Goal: Task Accomplishment & Management: Manage account settings

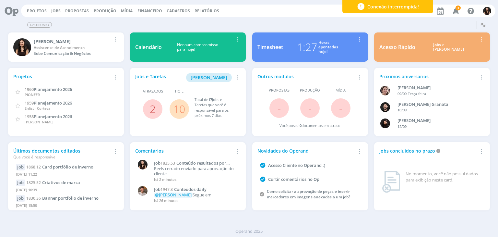
click at [175, 113] on link "10" at bounding box center [179, 109] width 12 height 14
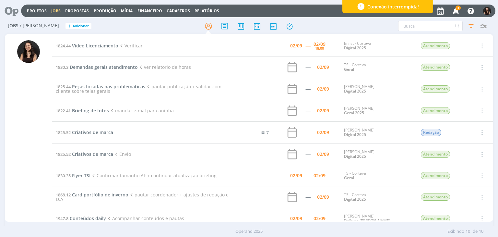
click at [458, 10] on span "3" at bounding box center [458, 8] width 5 height 5
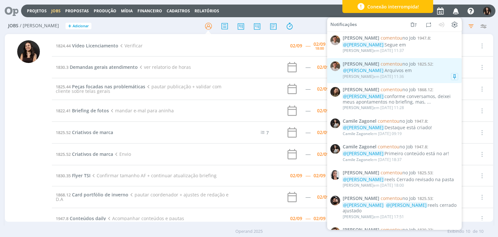
click at [427, 69] on div "@Caroline Pieczarka Arquivos em" at bounding box center [400, 71] width 115 height 6
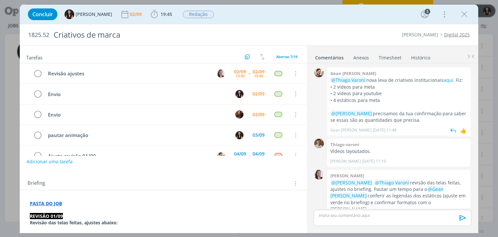
scroll to position [42, 0]
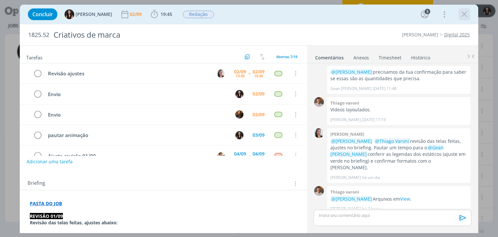
click at [462, 18] on icon "dialog" at bounding box center [465, 14] width 10 height 10
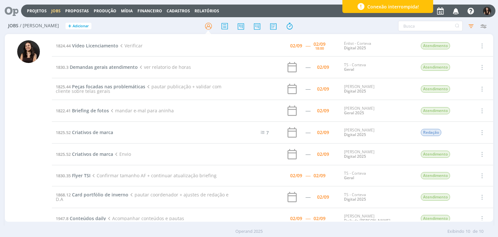
click at [455, 13] on icon "button" at bounding box center [455, 10] width 11 height 11
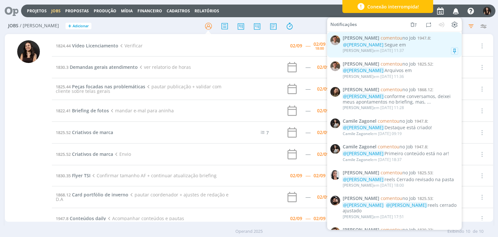
click at [419, 45] on div "@Isabelle Silva Segue em" at bounding box center [400, 45] width 115 height 6
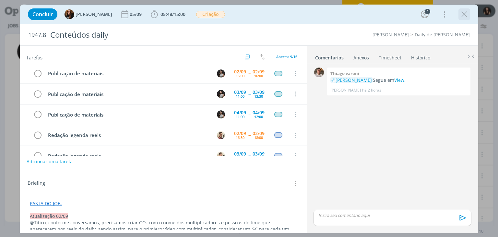
scroll to position [51, 0]
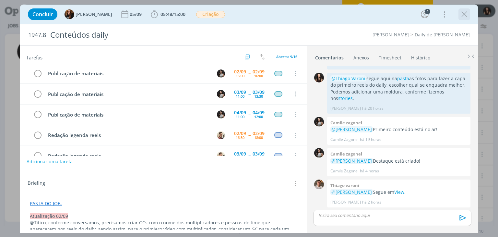
click at [466, 15] on icon "dialog" at bounding box center [465, 14] width 10 height 10
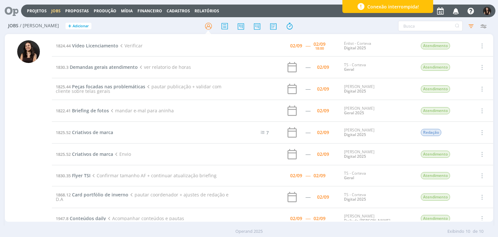
click at [13, 15] on icon at bounding box center [9, 11] width 13 height 13
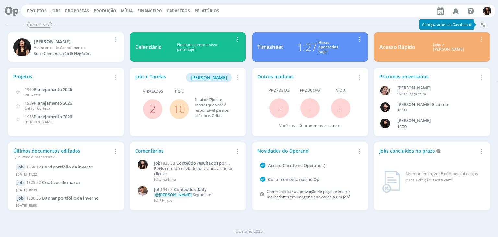
click at [179, 110] on link "10" at bounding box center [179, 109] width 12 height 14
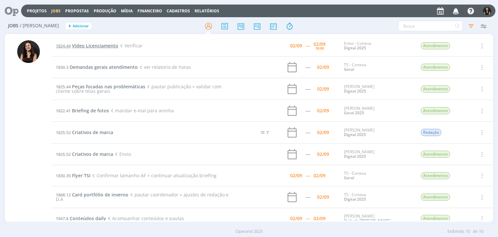
click at [99, 48] on span "Vídeo Licenciamento" at bounding box center [95, 45] width 46 height 6
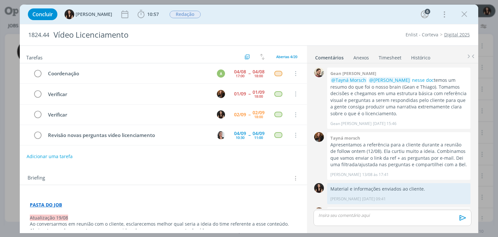
scroll to position [124, 0]
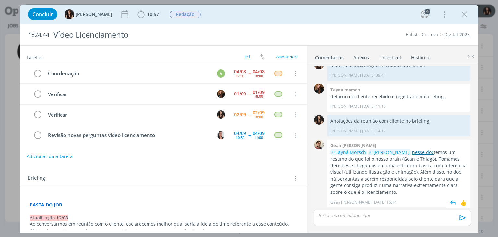
click at [413, 151] on link "nesse doc" at bounding box center [423, 152] width 22 height 6
click at [151, 18] on span "10:57" at bounding box center [148, 14] width 24 height 10
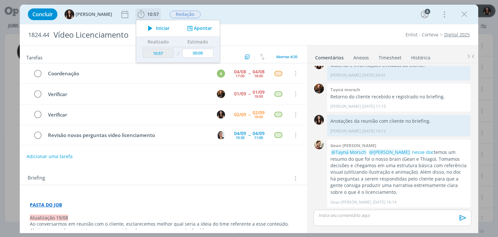
click at [156, 28] on span "Iniciar" at bounding box center [163, 28] width 14 height 5
click at [496, 51] on icon at bounding box center [492, 48] width 12 height 13
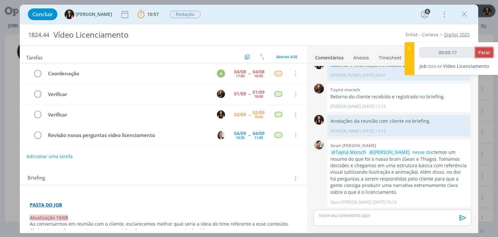
click at [490, 52] on span "Parar" at bounding box center [484, 52] width 12 height 6
click at [484, 54] on span "Parar" at bounding box center [484, 52] width 12 height 6
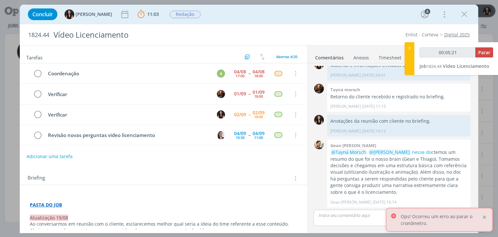
click at [483, 217] on div at bounding box center [485, 217] width 6 height 6
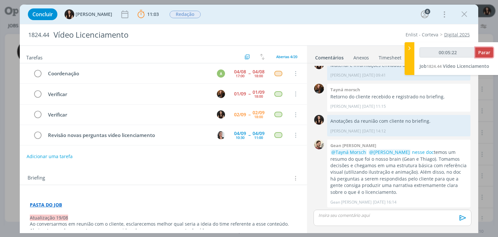
click at [482, 56] on button "Parar" at bounding box center [484, 52] width 18 height 10
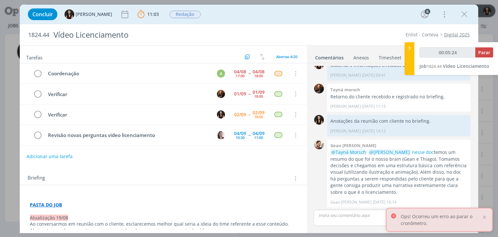
type input "00:06:00"
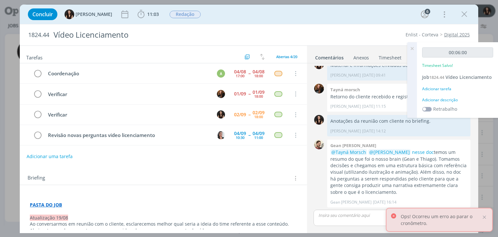
click at [485, 213] on div "Ops! Ocorreu um erro ao parar o cronômetro." at bounding box center [439, 220] width 107 height 24
click at [483, 216] on div at bounding box center [485, 217] width 6 height 6
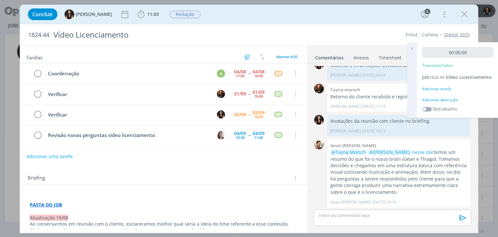
click at [433, 97] on div "Adicionar descrição" at bounding box center [457, 100] width 71 height 6
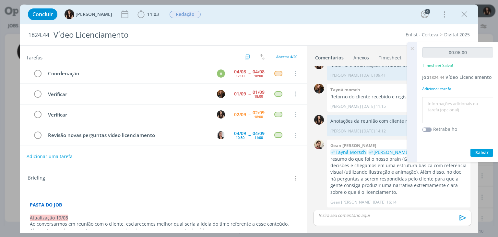
click at [433, 102] on textarea at bounding box center [458, 110] width 68 height 23
type textarea "Conferência nova proposta"
click at [483, 154] on span "Salvar" at bounding box center [481, 152] width 13 height 6
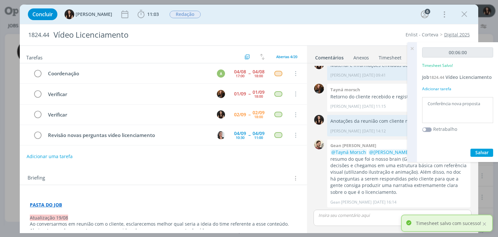
click at [411, 48] on icon at bounding box center [412, 48] width 12 height 13
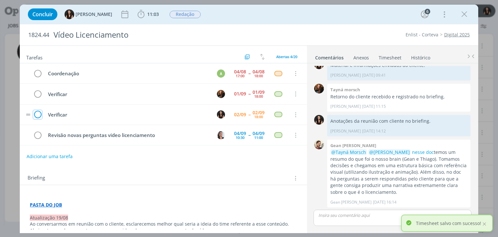
click at [40, 115] on icon "dialog" at bounding box center [37, 115] width 9 height 10
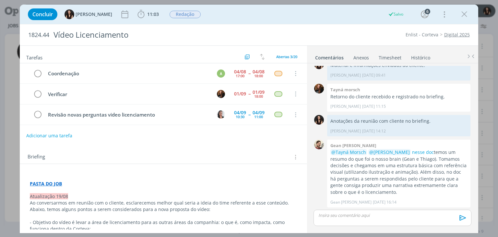
click at [57, 137] on button "Adicionar uma tarefa" at bounding box center [49, 135] width 46 height 11
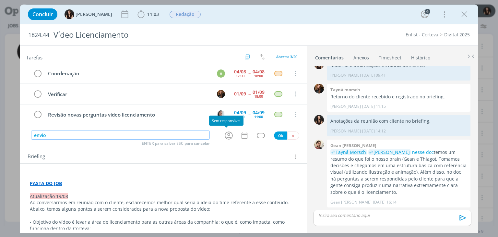
click at [228, 134] on icon "dialog" at bounding box center [229, 135] width 10 height 10
type input "envio"
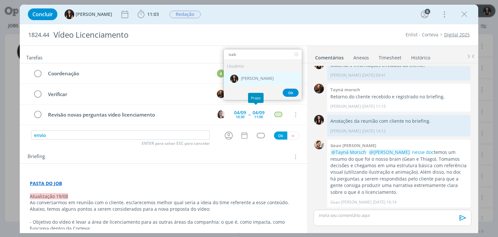
type input "isab"
click at [263, 76] on span "[PERSON_NAME]" at bounding box center [257, 78] width 33 height 5
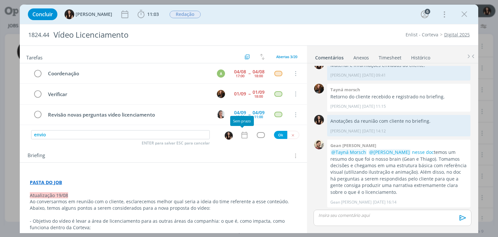
click at [241, 134] on icon "dialog" at bounding box center [244, 135] width 8 height 8
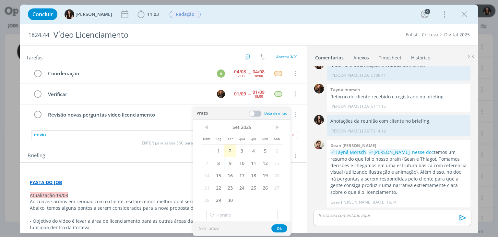
click at [218, 161] on span "8" at bounding box center [219, 163] width 12 height 12
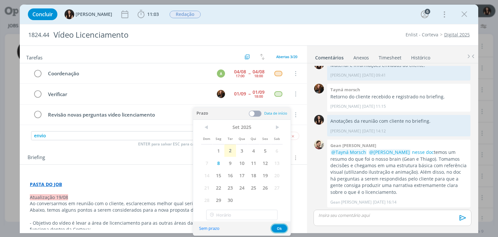
click at [284, 228] on button "Ok" at bounding box center [279, 228] width 16 height 8
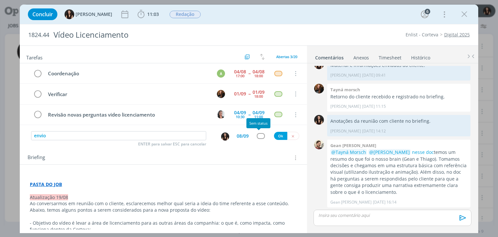
click at [259, 133] on div "dialog" at bounding box center [261, 136] width 8 height 6
type input "ate"
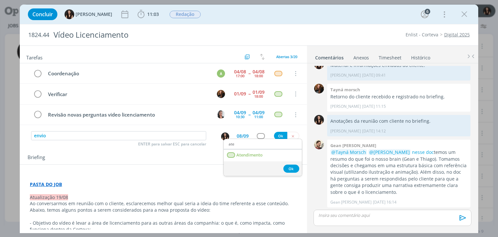
click at [245, 161] on div "Ok" at bounding box center [263, 168] width 78 height 15
click at [245, 156] on span "Atendimento" at bounding box center [250, 154] width 26 height 5
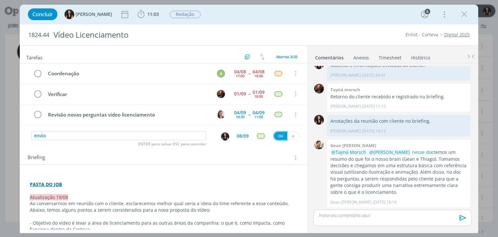
click at [275, 132] on button "Ok" at bounding box center [280, 136] width 13 height 8
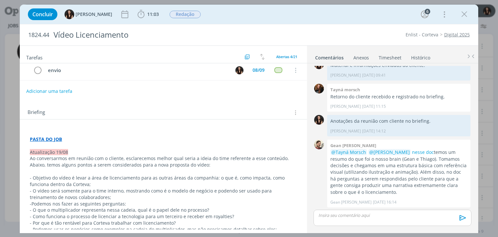
scroll to position [0, 0]
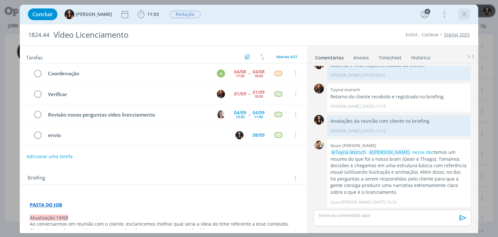
click at [466, 16] on icon "dialog" at bounding box center [465, 14] width 10 height 10
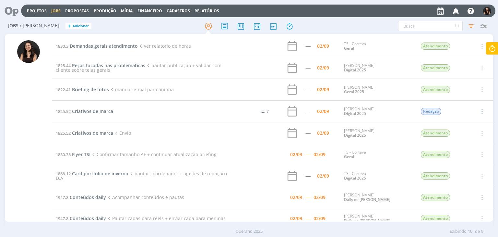
click at [498, 53] on icon at bounding box center [492, 48] width 12 height 13
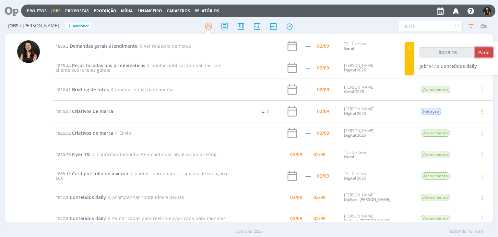
click at [485, 54] on span "Parar" at bounding box center [484, 52] width 12 height 6
click at [482, 48] on button "Parar" at bounding box center [484, 52] width 18 height 10
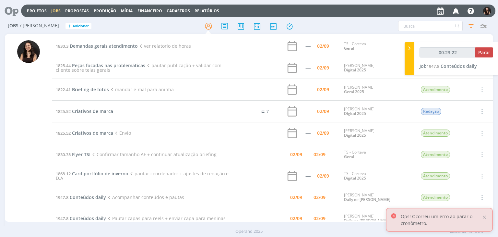
type input "00:24:00"
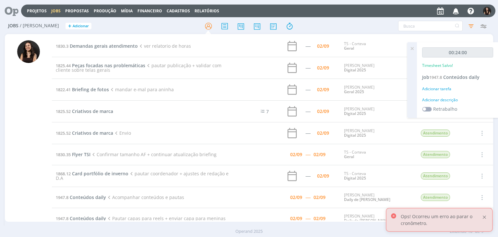
click at [483, 216] on div at bounding box center [485, 217] width 6 height 6
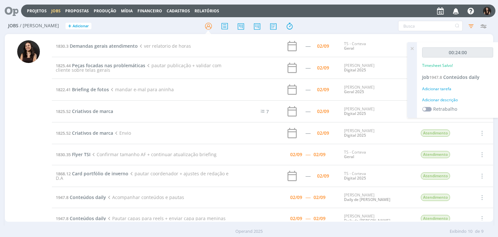
click at [455, 100] on div "Adicionar descrição" at bounding box center [457, 100] width 71 height 6
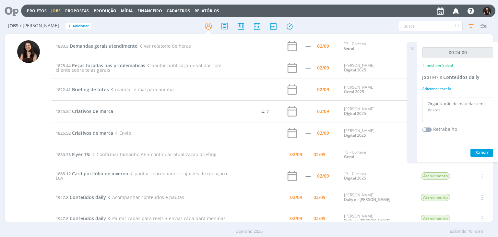
type textarea "Organização de materiais em pastas"
click at [472, 151] on button "Salvar" at bounding box center [482, 153] width 23 height 8
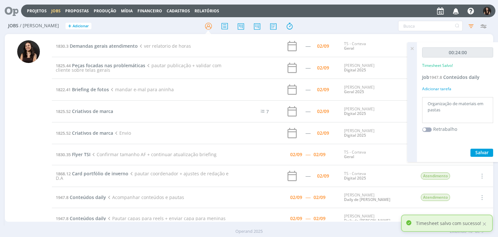
click at [410, 48] on icon at bounding box center [412, 48] width 12 height 13
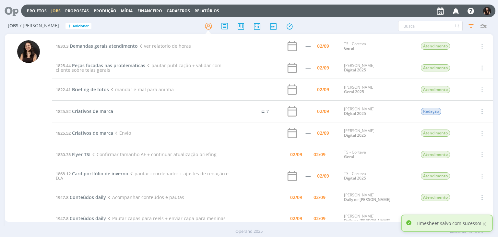
click at [485, 222] on div at bounding box center [485, 224] width 6 height 6
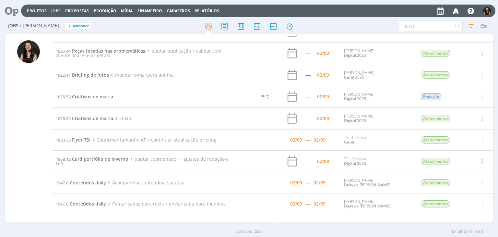
scroll to position [15, 0]
click at [105, 98] on span "Criativos de marca" at bounding box center [92, 96] width 41 height 6
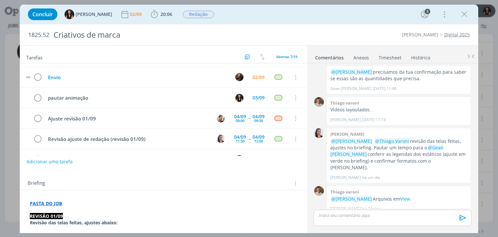
scroll to position [54, 0]
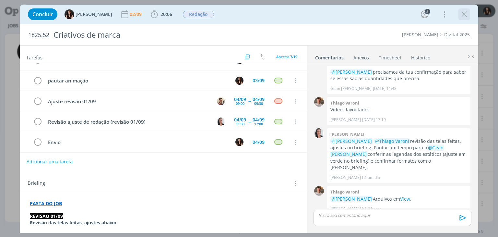
click at [464, 16] on icon "dialog" at bounding box center [465, 14] width 10 height 10
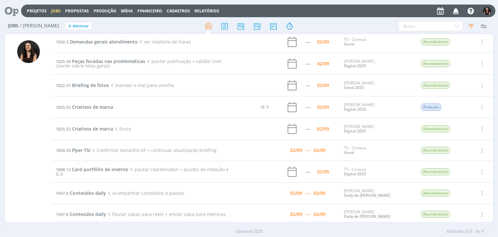
scroll to position [8, 0]
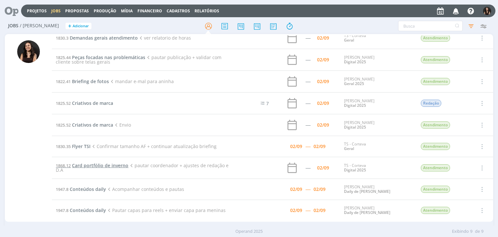
click at [113, 162] on span "Card portfólio de inverno" at bounding box center [100, 165] width 56 height 6
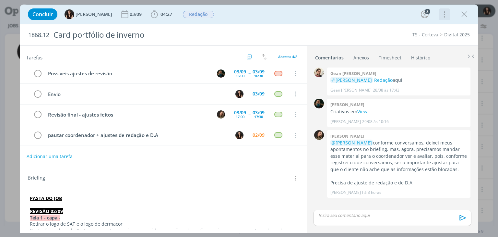
click at [440, 17] on icon "dialog" at bounding box center [443, 14] width 9 height 10
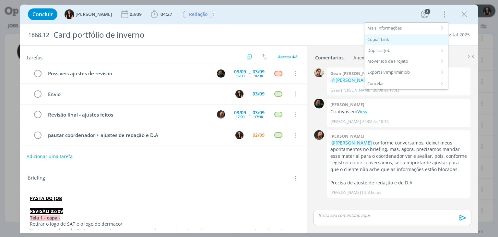
click at [392, 36] on div "Copiar Link" at bounding box center [407, 39] width 84 height 11
click at [313, 11] on div "Concluir Isabelle Silva 03/09 04:27 Iniciar Apontar Data * 02/09/2025 Horas * 0…" at bounding box center [249, 14] width 449 height 16
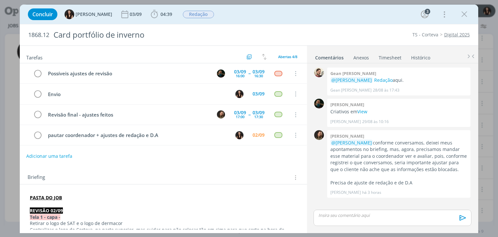
click at [48, 157] on button "Adicionar uma tarefa" at bounding box center [49, 155] width 46 height 11
drag, startPoint x: 145, startPoint y: 18, endPoint x: 148, endPoint y: 21, distance: 4.1
click at [150, 18] on icon "dialog" at bounding box center [155, 14] width 10 height 10
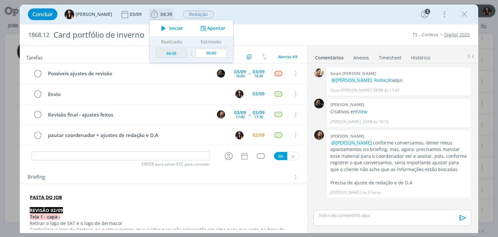
click at [158, 26] on icon "dialog" at bounding box center [163, 28] width 11 height 8
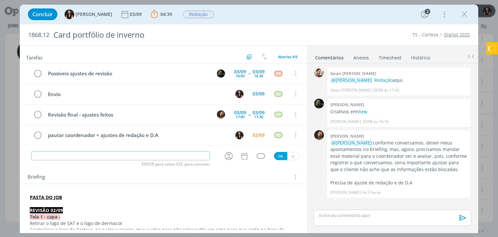
click at [161, 156] on input "dialog" at bounding box center [120, 155] width 179 height 9
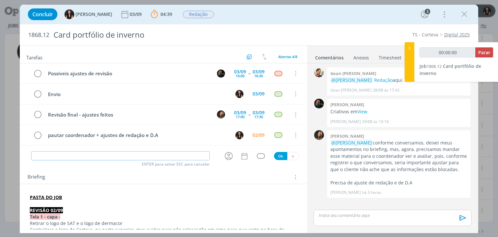
type input "00:00:01"
type input "Aju"
type input "00:00:02"
type input "Ajustes re"
type input "00:00:03"
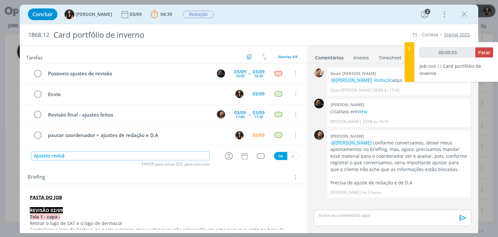
type input "Ajustes revisão"
type input "00:00:04"
type input "Ajustes revisão"
type input "00:00:06"
type input "Ajustes revisão (verifi"
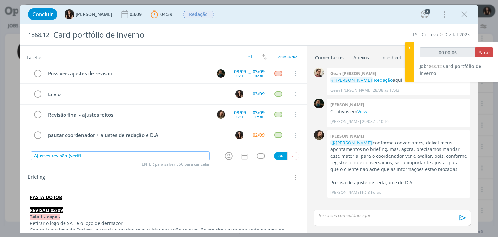
type input "00:00:07"
type input "Ajustes revisão (verificar com"
type input "00:00:08"
type input "Ajustes revisão (verificar com al"
type input "00:00:09"
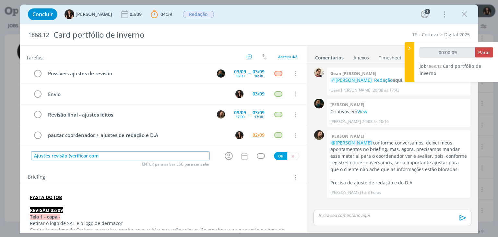
type input "Ajustes revisão (verificar com a"
type input "00:00:10"
type input "Ajustes revisão (verificar com Ale"
type input "00:00:11"
type input "Ajustes revisão (verificar com Alexandre"
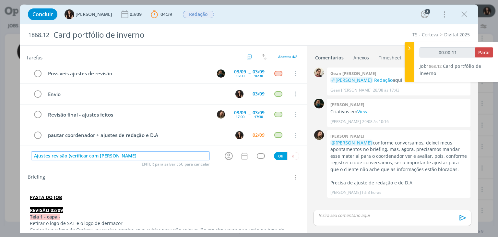
type input "00:00:12"
type input "Ajustes revisão (verificar com Alexandre)"
type input "00:00:13"
click at [225, 151] on icon "dialog" at bounding box center [229, 156] width 10 height 10
type input "Ajustes revisão (verificar com Alexandre)"
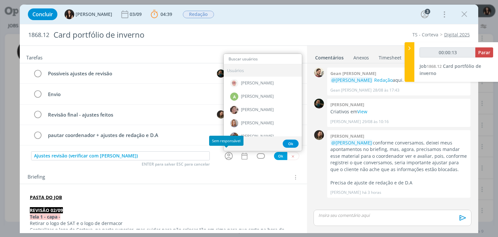
type input "t"
type input "00:00:14"
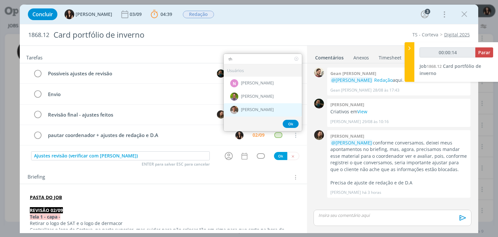
type input "th"
click at [252, 107] on span "[PERSON_NAME]" at bounding box center [257, 109] width 33 height 5
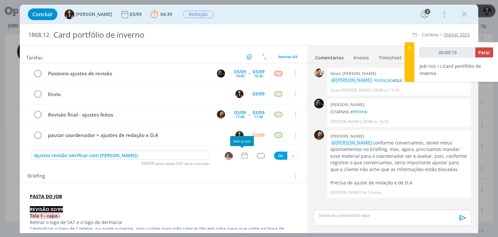
click at [244, 153] on icon "dialog" at bounding box center [244, 155] width 6 height 7
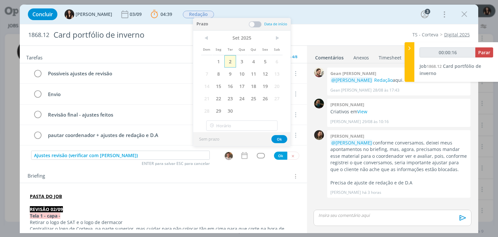
click at [230, 59] on span "2" at bounding box center [230, 61] width 12 height 12
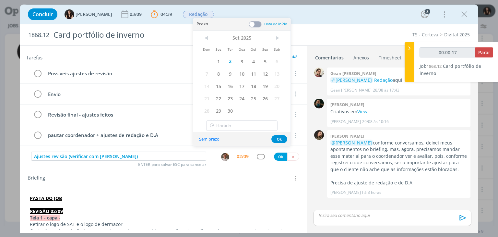
click at [253, 21] on span at bounding box center [255, 24] width 13 height 6
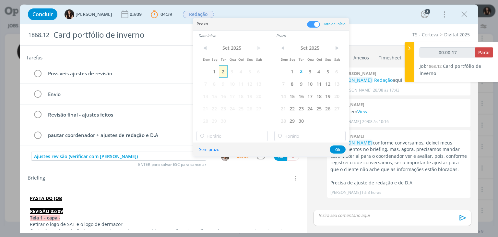
click at [225, 76] on span "2" at bounding box center [223, 71] width 9 height 12
type input "00:00:18"
type input "15:00"
click at [224, 131] on input "15:00" at bounding box center [232, 136] width 71 height 10
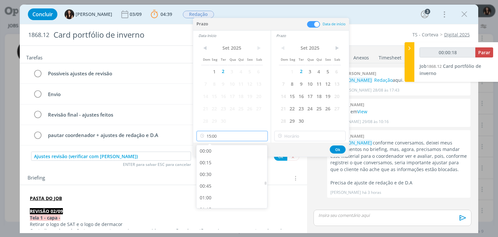
scroll to position [651, 0]
type input "00:00:20"
click at [228, 203] on div "15:00" at bounding box center [233, 200] width 73 height 12
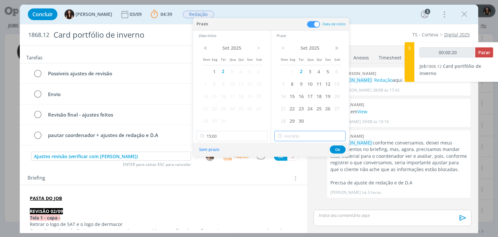
type input "15:00"
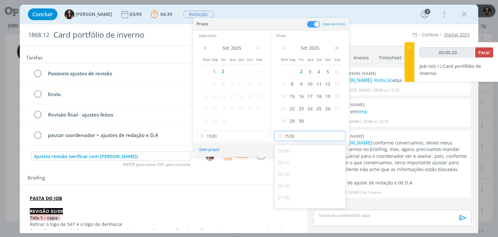
click at [288, 139] on input "15:00" at bounding box center [309, 136] width 71 height 10
type input "00:00:23"
click at [293, 168] on div "15:45" at bounding box center [311, 170] width 73 height 12
type input "15:45"
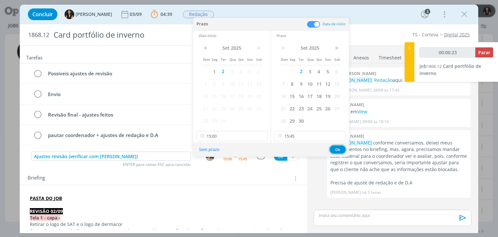
click at [339, 146] on button "Ok" at bounding box center [338, 149] width 16 height 8
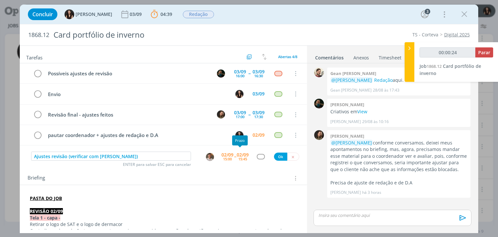
click at [259, 151] on div "Ajustes revisão (verificar com Alexandre) ENTER para salvar ESC para cancelar 0…" at bounding box center [163, 156] width 287 height 12
click at [258, 155] on div "dialog" at bounding box center [261, 157] width 8 height 6
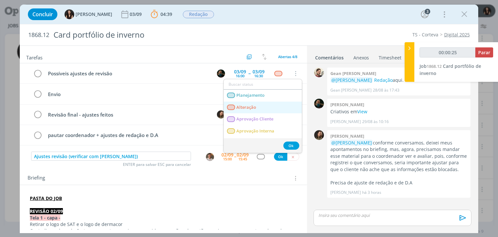
click at [253, 103] on link "Alteração" at bounding box center [263, 108] width 78 height 12
type input "00:00:26"
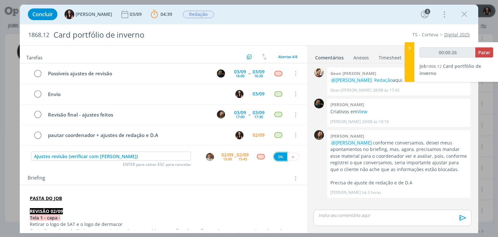
click at [280, 156] on button "Ok" at bounding box center [280, 156] width 13 height 8
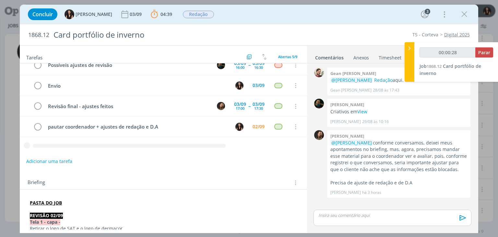
scroll to position [0, 0]
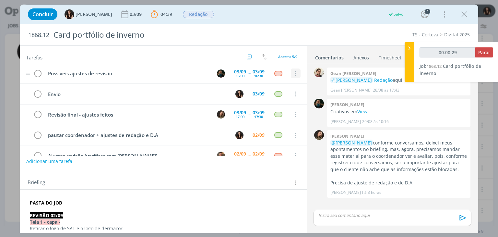
click at [294, 74] on icon "dialog" at bounding box center [295, 74] width 7 height 6
click at [288, 82] on link "Cancelar" at bounding box center [274, 84] width 51 height 10
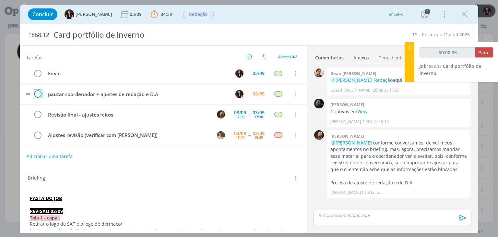
click at [39, 92] on icon "dialog" at bounding box center [37, 94] width 9 height 10
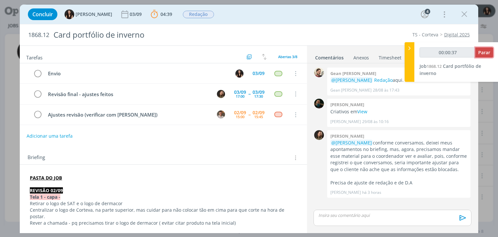
type input "00:00:38"
click at [482, 53] on span "Parar" at bounding box center [484, 52] width 12 height 6
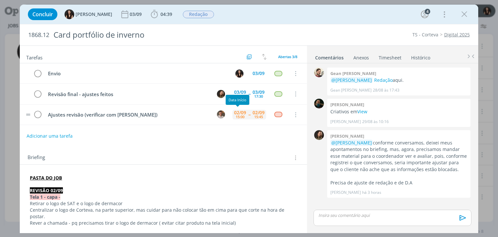
click at [242, 113] on div "02/09" at bounding box center [240, 112] width 12 height 5
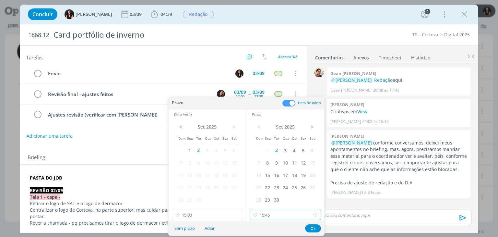
click at [276, 215] on input "15:45" at bounding box center [285, 214] width 71 height 10
click at [266, 180] on div "16:00" at bounding box center [286, 177] width 73 height 12
type input "16:00"
click at [317, 230] on button "Ok" at bounding box center [313, 228] width 16 height 8
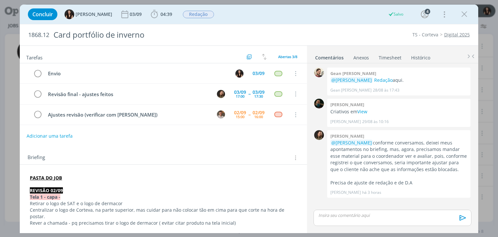
click at [392, 56] on link "Timesheet" at bounding box center [389, 56] width 23 height 9
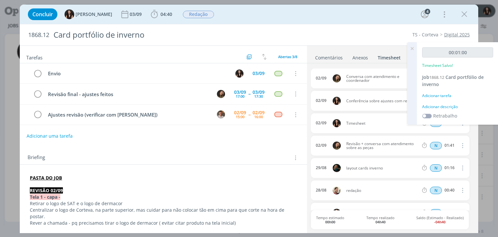
click at [442, 105] on div "Adicionar descrição" at bounding box center [457, 107] width 71 height 6
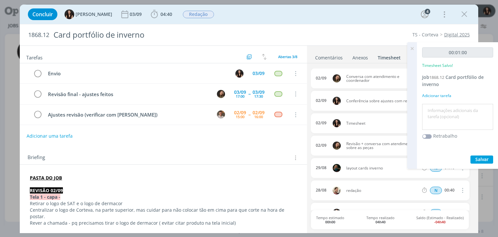
click at [449, 113] on textarea at bounding box center [458, 116] width 68 height 23
type textarea "Atualização pautas"
click at [479, 157] on span "Salvar" at bounding box center [481, 159] width 13 height 6
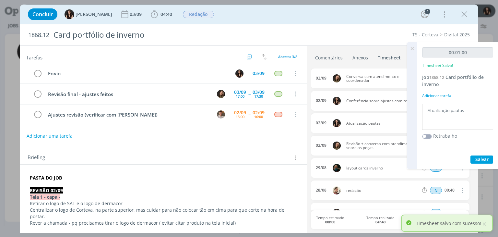
click at [410, 47] on icon at bounding box center [412, 48] width 12 height 13
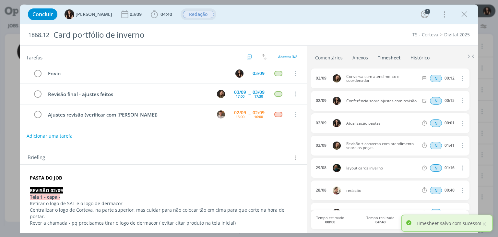
click at [187, 11] on span "Redação" at bounding box center [198, 14] width 31 height 7
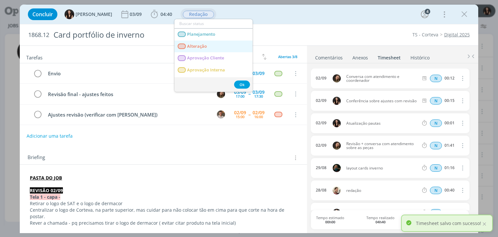
click at [187, 43] on link "Alteração" at bounding box center [213, 47] width 78 height 12
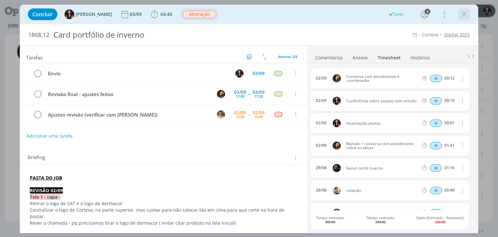
click at [461, 14] on icon "dialog" at bounding box center [465, 14] width 10 height 10
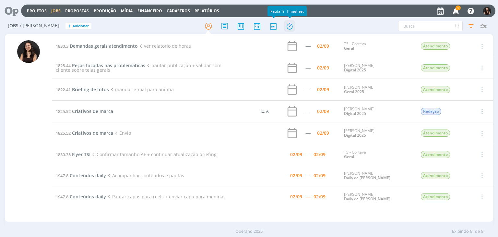
click at [288, 29] on icon at bounding box center [290, 26] width 12 height 13
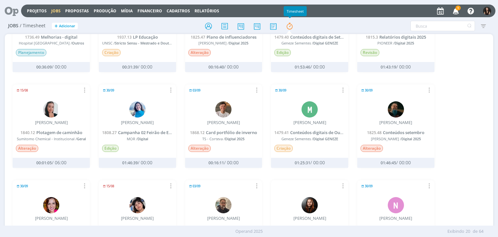
scroll to position [162, 0]
click at [224, 129] on span "Card portfólio de inverno" at bounding box center [231, 132] width 51 height 6
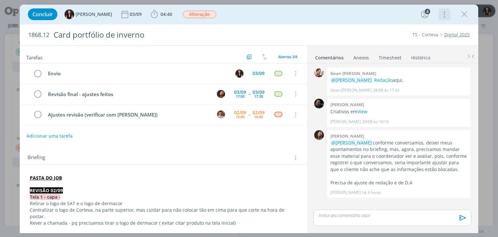
click at [444, 15] on icon "dialog" at bounding box center [443, 14] width 9 height 10
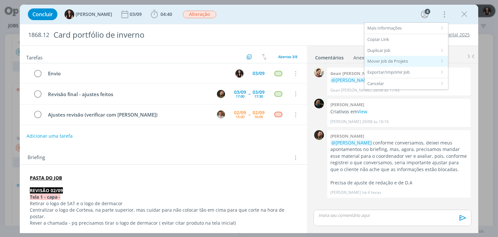
drag, startPoint x: 407, startPoint y: 39, endPoint x: 396, endPoint y: 58, distance: 22.7
click at [407, 39] on div "Copiar Link" at bounding box center [407, 39] width 84 height 11
click at [61, 134] on button "Adicionar uma tarefa" at bounding box center [49, 135] width 46 height 11
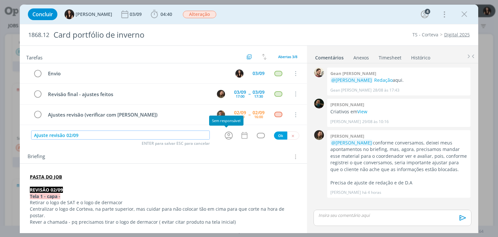
click at [225, 133] on icon "dialog" at bounding box center [229, 135] width 8 height 8
type input "Ajuste revisão 02/09"
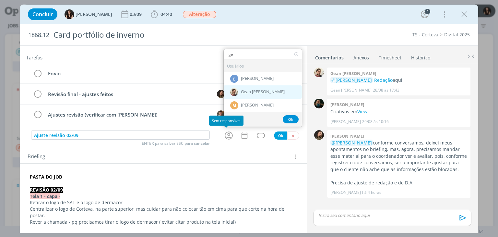
type input "ge"
click at [245, 85] on div "Gean [PERSON_NAME]" at bounding box center [263, 91] width 78 height 13
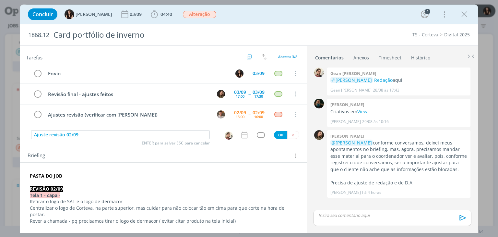
click at [251, 130] on div "Ajuste revisão 02/09 ENTER para salvar ESC para cancelar Ok" at bounding box center [163, 135] width 287 height 10
click at [245, 134] on div "dialog" at bounding box center [245, 135] width 11 height 8
click at [245, 134] on icon "dialog" at bounding box center [244, 135] width 8 height 8
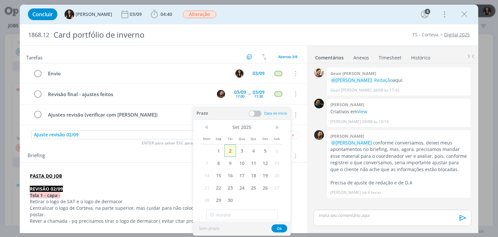
click at [232, 151] on span "2" at bounding box center [230, 150] width 12 height 12
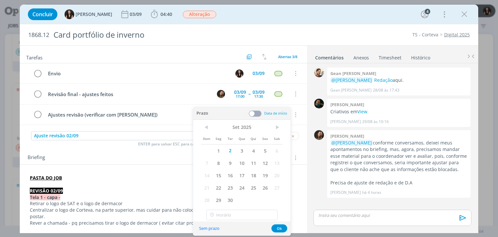
click at [256, 112] on span at bounding box center [255, 113] width 13 height 6
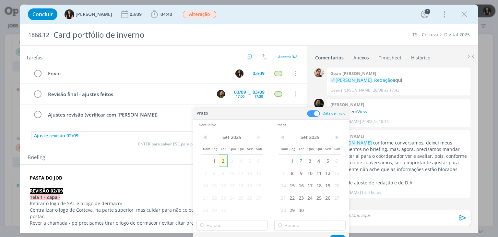
click at [225, 161] on span "2" at bounding box center [223, 160] width 9 height 12
type input "16:00"
click at [228, 222] on input "16:00" at bounding box center [232, 225] width 71 height 10
click at [337, 234] on button "Ok" at bounding box center [338, 238] width 16 height 8
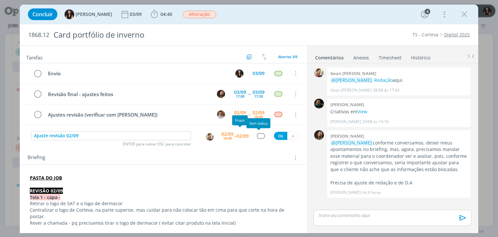
click at [232, 138] on div "02/09 16:00 -- 02/09" at bounding box center [234, 136] width 27 height 12
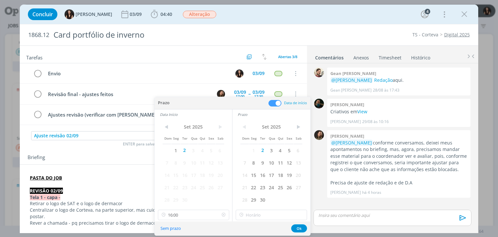
click at [223, 216] on icon at bounding box center [224, 214] width 8 height 10
click at [296, 226] on button "Ok" at bounding box center [299, 228] width 16 height 8
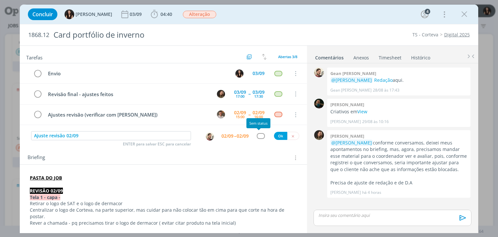
click at [259, 135] on div "dialog" at bounding box center [261, 136] width 8 height 6
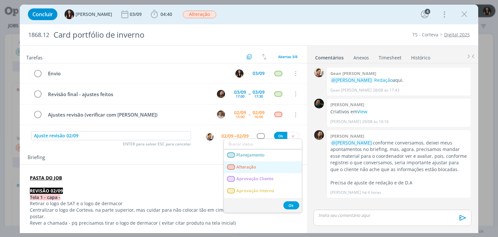
click at [249, 166] on span "Alteração" at bounding box center [247, 166] width 20 height 5
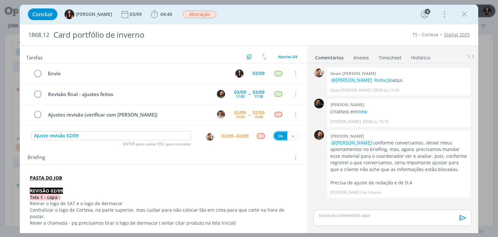
click at [274, 134] on button "Ok" at bounding box center [280, 136] width 13 height 8
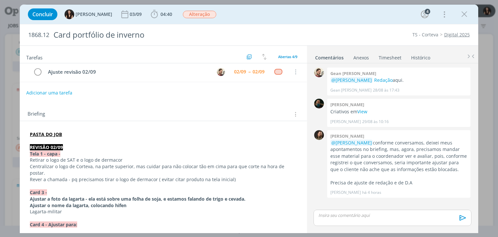
scroll to position [0, 0]
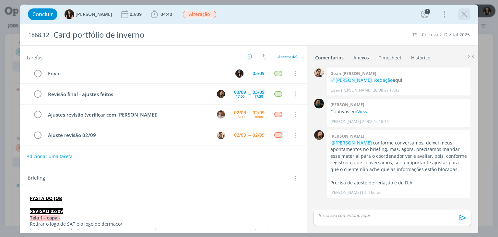
click at [467, 16] on icon "dialog" at bounding box center [465, 14] width 10 height 10
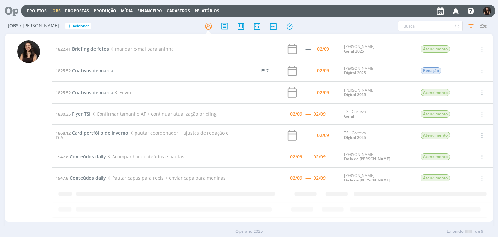
scroll to position [15, 0]
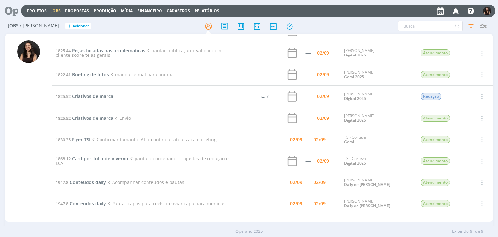
click at [88, 156] on span "Card portfólio de inverno" at bounding box center [100, 158] width 56 height 6
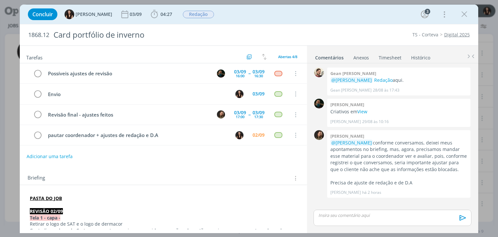
click at [232, 162] on div "Tarefas Usar Job de template Criar template a partir deste job Visualizar Templ…" at bounding box center [163, 138] width 287 height 184
click at [467, 18] on icon "dialog" at bounding box center [465, 14] width 10 height 10
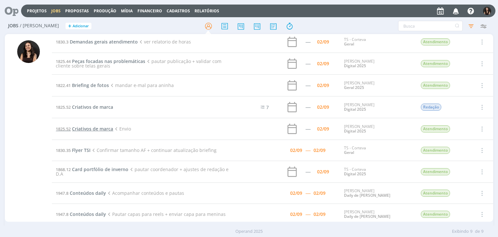
scroll to position [15, 0]
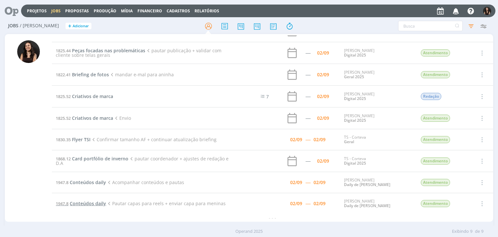
click at [92, 200] on span "Conteúdos daily" at bounding box center [88, 203] width 36 height 6
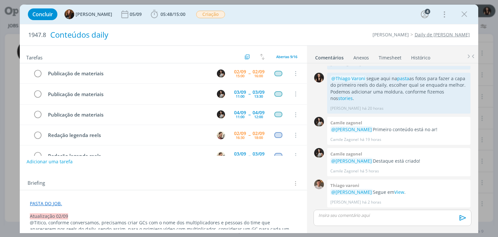
scroll to position [95, 0]
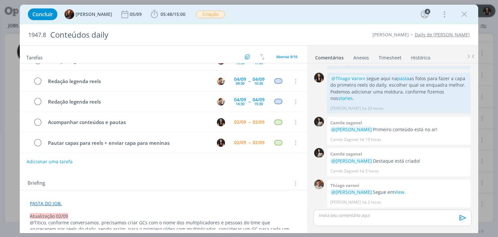
click at [44, 203] on link "PASTA DO JOB." at bounding box center [46, 203] width 32 height 6
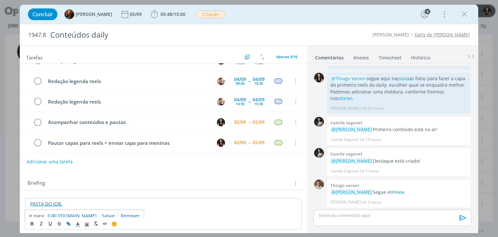
click at [61, 212] on link "https://sobeae.sharepoint.com/:f:/s/SOBEAE/Euz5sox_CA9BqBnrHqq-BugBDNqsomNAClRd…" at bounding box center [72, 215] width 49 height 8
click at [173, 9] on span "05:48 / 15:00" at bounding box center [168, 14] width 37 height 10
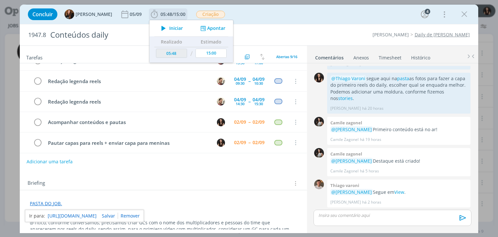
click at [171, 28] on span "Iniciar" at bounding box center [176, 28] width 14 height 5
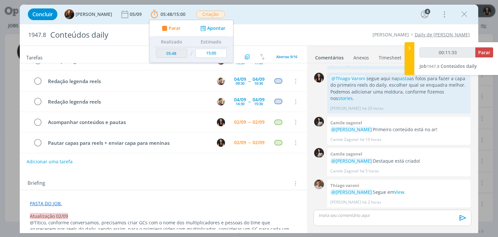
type input "00:11:34"
type input "07:03"
type input "00:22:13"
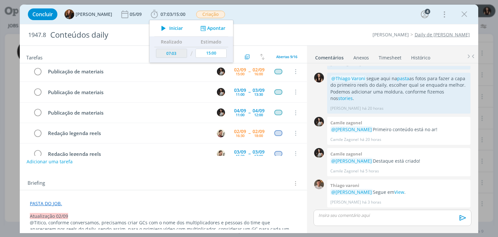
scroll to position [0, 0]
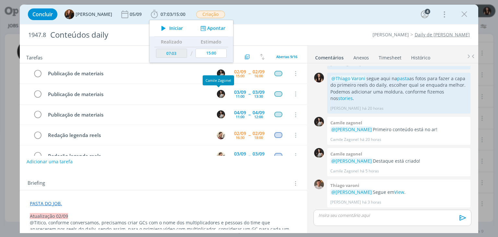
click at [290, 19] on div "Concluir Tayná Morsch 05/09 07:03 / 15:00 Iniciar Apontar Data * 02/09/2025 Hor…" at bounding box center [249, 14] width 449 height 16
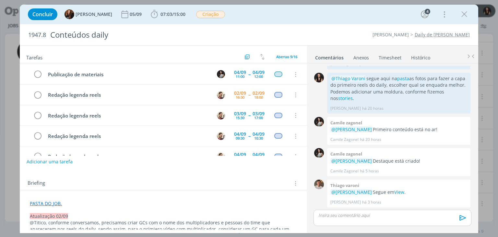
scroll to position [95, 0]
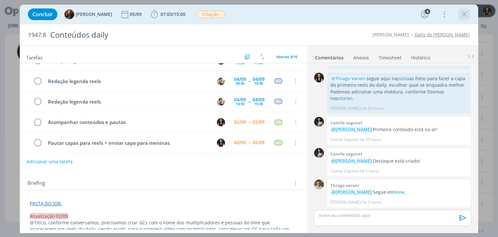
click at [461, 17] on icon "dialog" at bounding box center [465, 14] width 10 height 10
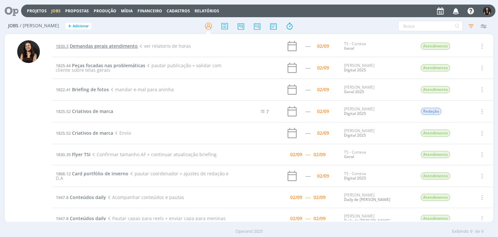
click at [127, 48] on span "Demandas gerais atendimento" at bounding box center [104, 46] width 68 height 6
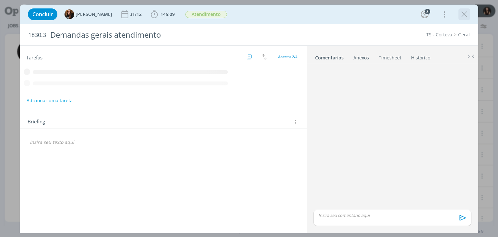
click at [463, 13] on icon "dialog" at bounding box center [465, 14] width 10 height 10
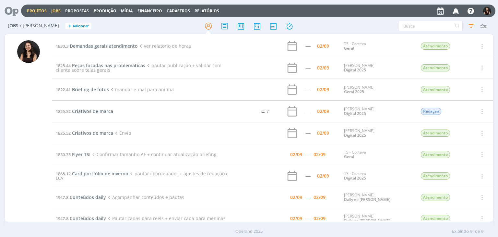
click at [37, 11] on link "Projetos" at bounding box center [37, 11] width 20 height 6
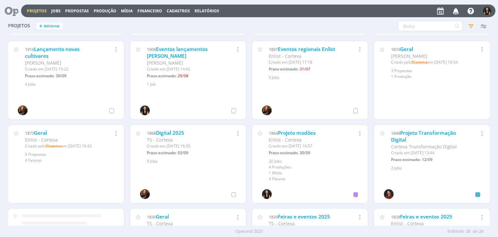
scroll to position [162, 0]
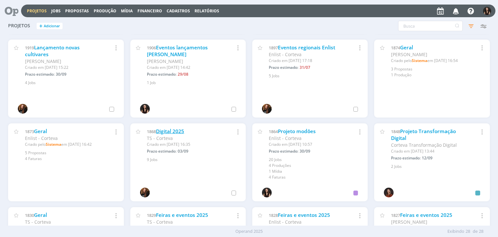
click at [171, 133] on link "Digital 2025" at bounding box center [170, 131] width 28 height 7
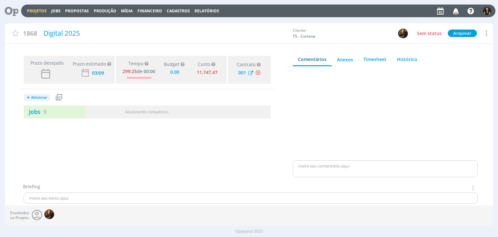
type input "0,00"
click at [30, 13] on link "Projetos" at bounding box center [37, 11] width 20 height 6
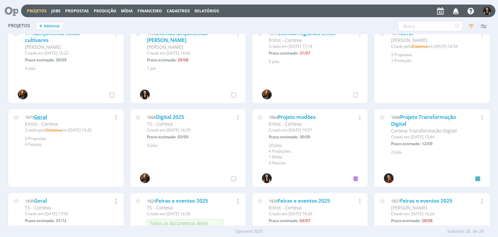
scroll to position [195, 0]
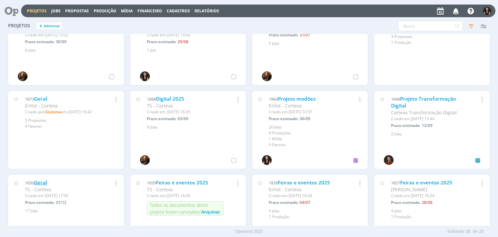
click at [43, 180] on link "Geral" at bounding box center [40, 182] width 13 height 7
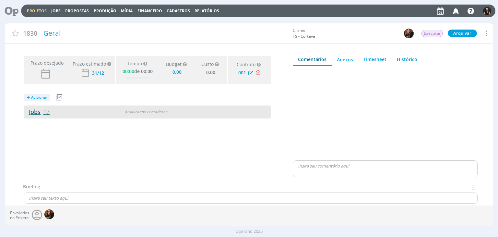
click at [37, 114] on link "Jobs 17" at bounding box center [37, 112] width 26 height 8
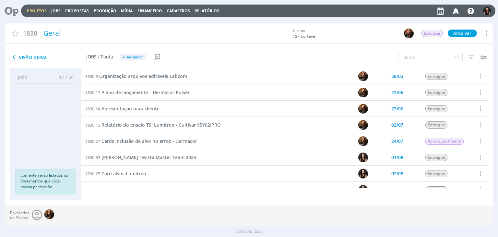
scroll to position [156, 0]
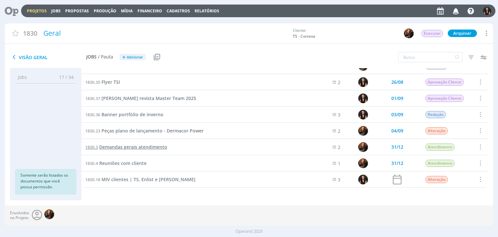
click at [134, 148] on span "Demandas gerais atendimento" at bounding box center [133, 147] width 68 height 6
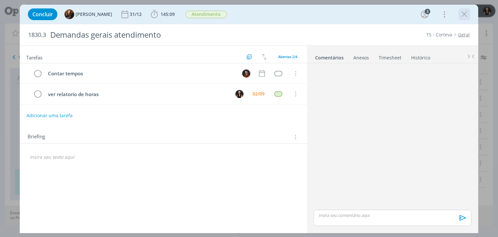
click at [465, 13] on icon "dialog" at bounding box center [465, 14] width 10 height 10
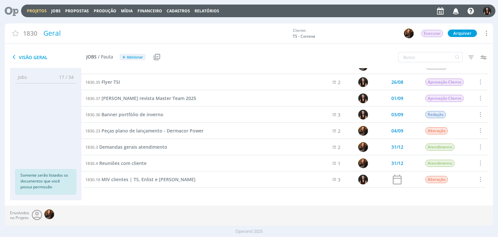
click at [31, 12] on link "Projetos" at bounding box center [37, 11] width 20 height 6
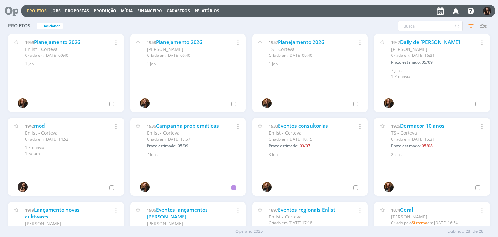
click at [252, 31] on div "Projetos + Adicionar Filtros Filtrar Limpar Status Cliente / Contrato Cliente 4…" at bounding box center [249, 26] width 488 height 16
click at [268, 25] on div "Adicionar aos meus favoritos" at bounding box center [283, 30] width 55 height 10
click at [268, 22] on div "Projetos + Adicionar Filtros Filtrar Limpar Status Cliente / Contrato Cliente 4…" at bounding box center [249, 26] width 488 height 16
click at [249, 109] on div "1957 Planejamento 2026 TS - Corteva Criado em 28/08 às 09:40 Selecionar projeto…" at bounding box center [310, 76] width 122 height 84
click at [251, 120] on div "1933 Eventos consultorias Enlist - Corteva Criado em 01/07 às 10:15 Prazo estim…" at bounding box center [310, 160] width 122 height 84
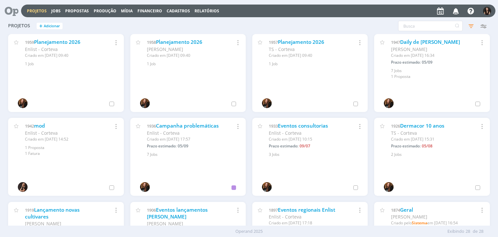
click at [249, 116] on div "1957 Planejamento 2026 TS - Corteva Criado em 28/08 às 09:40 Selecionar projeto…" at bounding box center [310, 76] width 122 height 84
click at [284, 15] on div "Projetos Jobs Propostas Produção Mídia Financeiro Cadastros Relatórios Notifica…" at bounding box center [258, 11] width 474 height 13
click at [58, 12] on link "Jobs" at bounding box center [55, 11] width 9 height 6
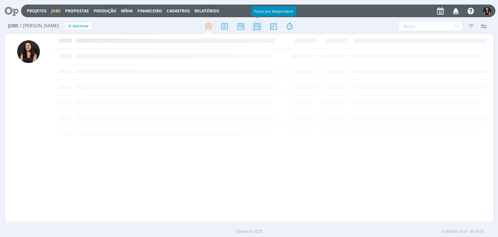
drag, startPoint x: 263, startPoint y: 28, endPoint x: 261, endPoint y: 25, distance: 3.4
click at [263, 27] on div at bounding box center [249, 26] width 163 height 12
click at [261, 25] on icon at bounding box center [257, 26] width 12 height 13
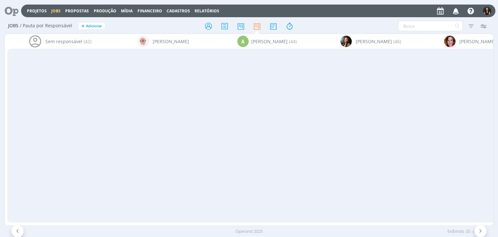
scroll to position [0, 3356]
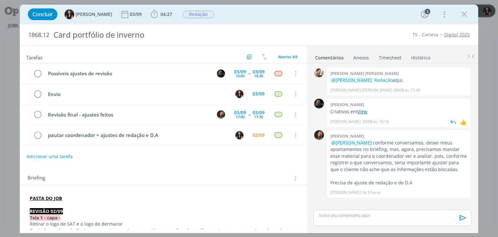
click at [362, 110] on link "View" at bounding box center [362, 111] width 10 height 6
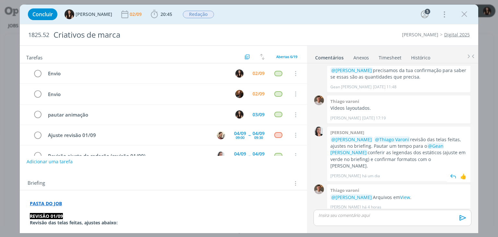
scroll to position [92, 0]
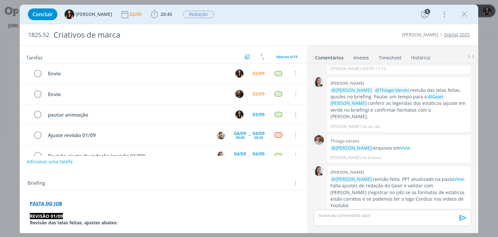
click at [448, 176] on p "@[PERSON_NAME] revisão feita, PPT atualizado na pasta View . Falta ajustes de r…" at bounding box center [398, 192] width 137 height 33
click at [454, 176] on link "View" at bounding box center [459, 179] width 10 height 6
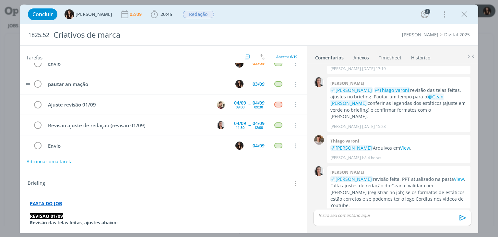
scroll to position [34, 0]
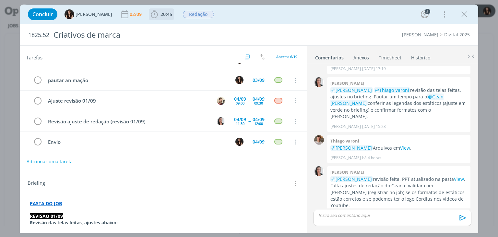
click at [161, 17] on span "20:45" at bounding box center [167, 14] width 12 height 6
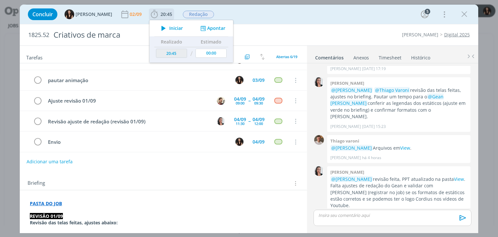
click at [169, 30] on span "Iniciar" at bounding box center [176, 28] width 14 height 5
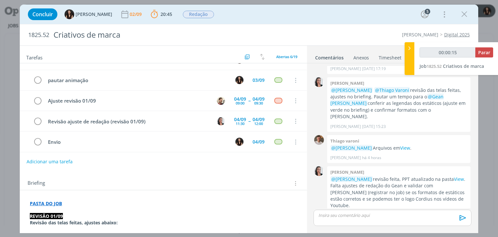
click at [380, 212] on p "dialog" at bounding box center [392, 215] width 147 height 6
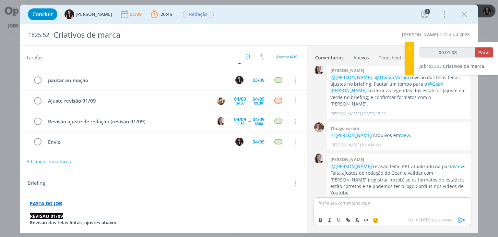
click at [380, 206] on div "dialog" at bounding box center [393, 205] width 158 height 16
type input "00:01:13"
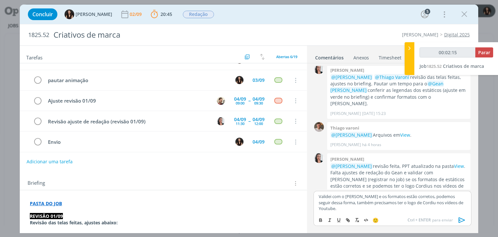
click at [318, 202] on div "Validei com o [PERSON_NAME] e os formatos estão corretos, podemos seguir dessa …" at bounding box center [393, 202] width 158 height 23
click at [349, 218] on span "[PERSON_NAME]" at bounding box center [354, 217] width 40 height 7
click at [465, 203] on p "﻿ @ Caroline Pieczarka ﻿ , validei com o Carlos e os formatos estão corretos, p…" at bounding box center [392, 202] width 147 height 18
click at [454, 220] on div "Ctrl + ENTER para enviar" at bounding box center [438, 220] width 61 height 8
click at [457, 221] on icon "dialog" at bounding box center [462, 220] width 10 height 10
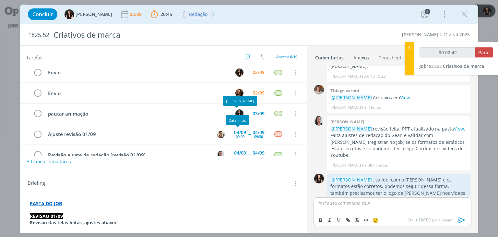
scroll to position [0, 0]
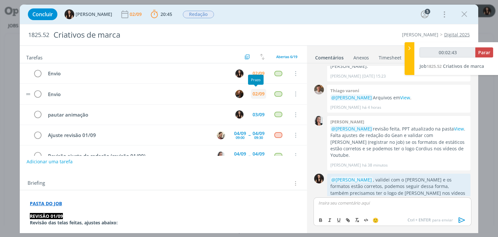
click at [258, 92] on div "02/09" at bounding box center [259, 93] width 12 height 5
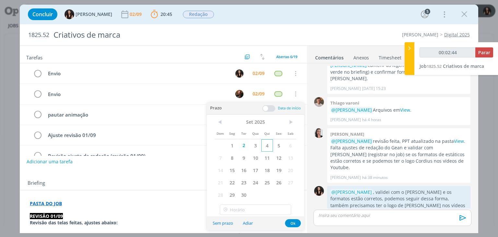
click at [266, 144] on span "4" at bounding box center [267, 145] width 12 height 12
click at [293, 222] on button "Ok" at bounding box center [293, 223] width 16 height 8
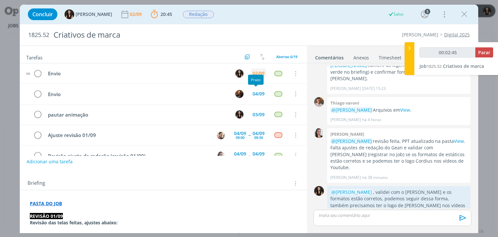
click at [253, 71] on div "02/09" at bounding box center [259, 73] width 12 height 5
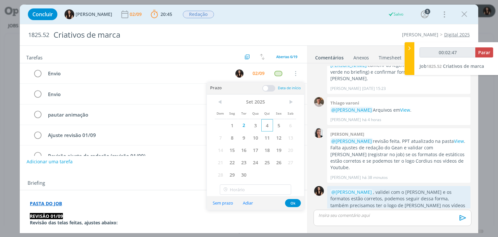
click at [264, 120] on span "4" at bounding box center [267, 125] width 12 height 12
click at [293, 202] on button "Ok" at bounding box center [293, 203] width 16 height 8
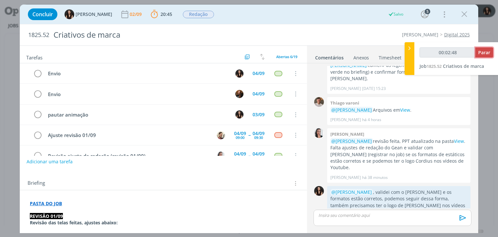
click at [491, 56] on button "Parar" at bounding box center [484, 52] width 18 height 10
type input "00:03:00"
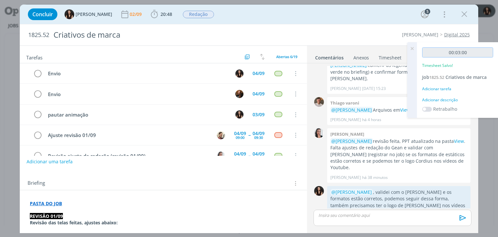
click at [479, 51] on input "00:03:00" at bounding box center [457, 52] width 71 height 10
click at [441, 97] on div "Adicionar descrição" at bounding box center [457, 100] width 71 height 6
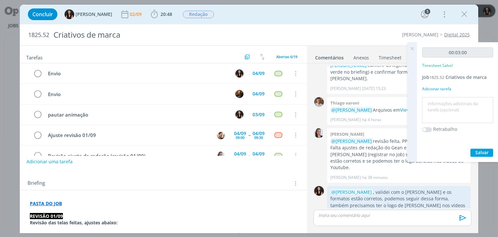
click at [443, 101] on textarea at bounding box center [458, 110] width 68 height 23
type textarea "Atualização comentário"
click at [485, 152] on span "Salvar" at bounding box center [481, 152] width 13 height 6
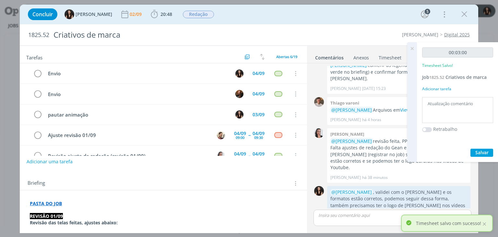
click at [411, 47] on icon at bounding box center [412, 48] width 12 height 13
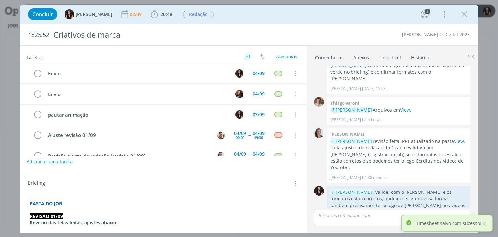
click at [394, 56] on link "Timesheet" at bounding box center [389, 56] width 23 height 9
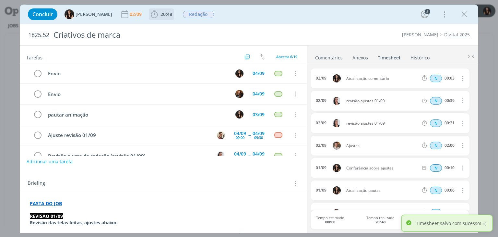
click at [150, 16] on icon "dialog" at bounding box center [155, 14] width 10 height 10
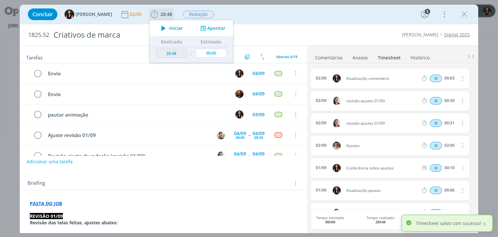
click at [200, 30] on button "Apontar" at bounding box center [212, 28] width 27 height 7
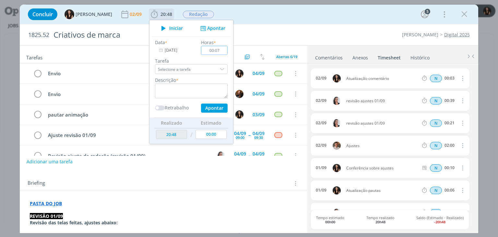
type input "00:07"
click at [187, 89] on textarea "dialog" at bounding box center [191, 90] width 73 height 15
type textarea "Conferência sobre formatos de estáticos"
click at [210, 107] on button "Apontar" at bounding box center [214, 107] width 27 height 9
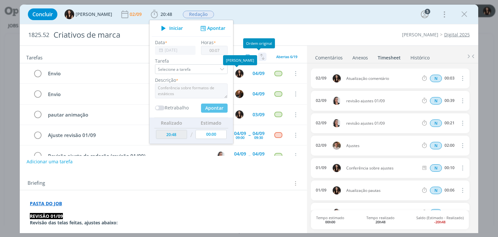
type input "20:55"
type input "00:00"
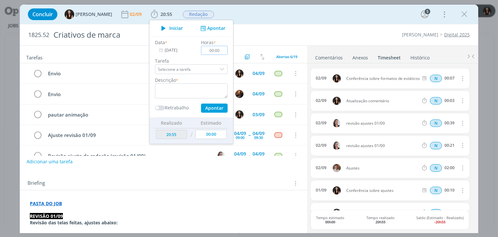
click at [463, 78] on button "dialog" at bounding box center [462, 78] width 16 height 11
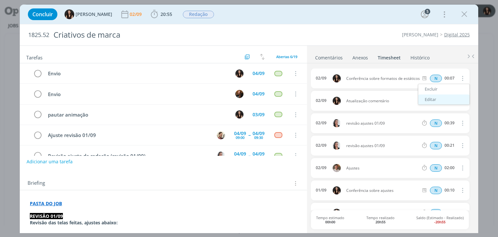
click at [442, 99] on link "Editar" at bounding box center [443, 99] width 51 height 10
click at [368, 81] on div "Conferência sobre formatos de estáticos" at bounding box center [363, 78] width 35 height 16
click at [369, 82] on div "Conferência sobre formatos de estáticos" at bounding box center [363, 78] width 35 height 16
click at [377, 84] on div "Conferência sobre formatos de estáticos com Carlos]" at bounding box center [363, 78] width 35 height 16
click at [461, 77] on icon "dialog" at bounding box center [461, 78] width 5 height 5
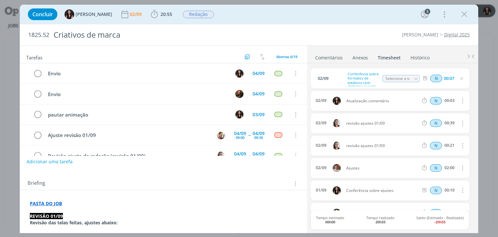
click at [333, 54] on link "Comentários" at bounding box center [329, 56] width 28 height 9
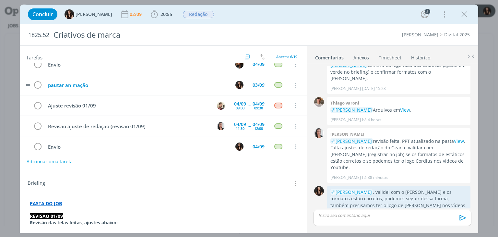
scroll to position [34, 0]
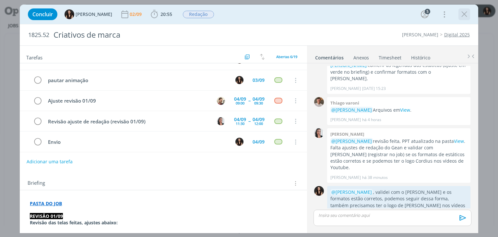
click at [461, 16] on icon "dialog" at bounding box center [465, 14] width 10 height 10
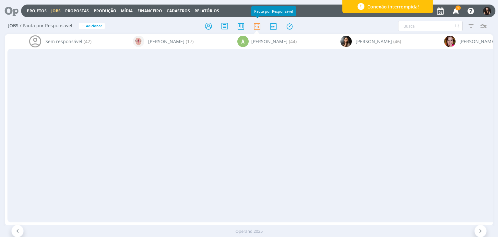
scroll to position [0, 3356]
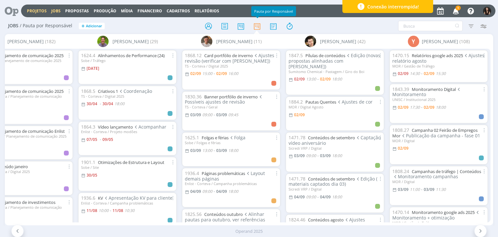
click at [34, 10] on link "Projetos" at bounding box center [37, 11] width 20 height 6
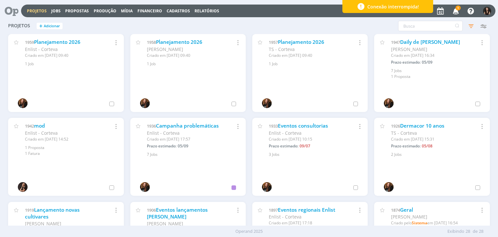
click at [456, 11] on icon "button" at bounding box center [455, 10] width 11 height 11
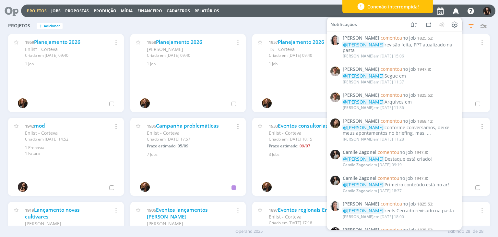
drag, startPoint x: 302, startPoint y: 8, endPoint x: 282, endPoint y: 15, distance: 20.7
click at [302, 8] on div "Projetos Jobs Propostas Produção [GEOGRAPHIC_DATA] Financeiro Cadastros Relatór…" at bounding box center [258, 11] width 474 height 13
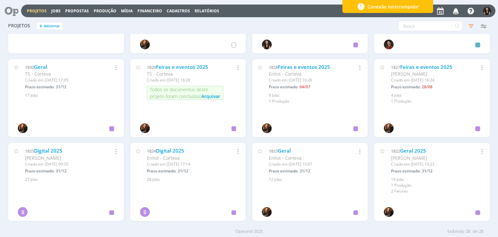
scroll to position [292, 0]
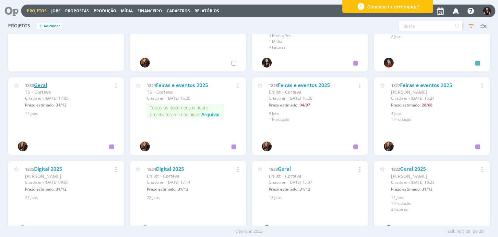
click at [47, 85] on link "Geral" at bounding box center [40, 85] width 13 height 7
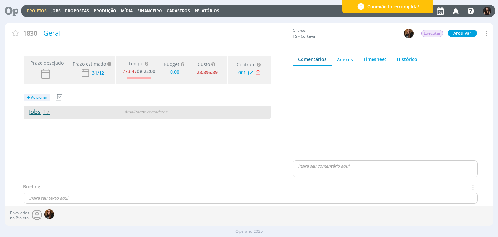
type input "0,00"
click at [44, 111] on span "17" at bounding box center [46, 112] width 6 height 8
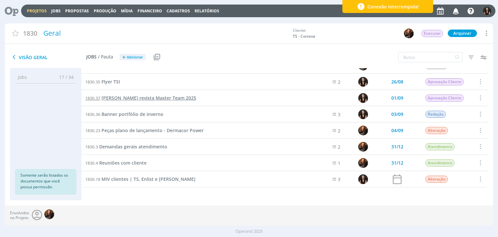
scroll to position [156, 0]
click at [159, 100] on span "[PERSON_NAME] revista Master Team 2025" at bounding box center [149, 98] width 95 height 6
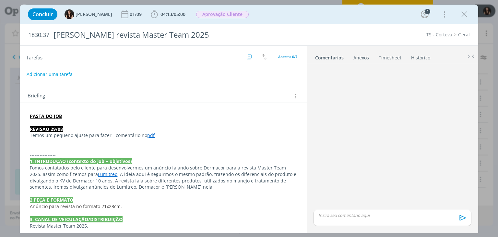
scroll to position [57, 0]
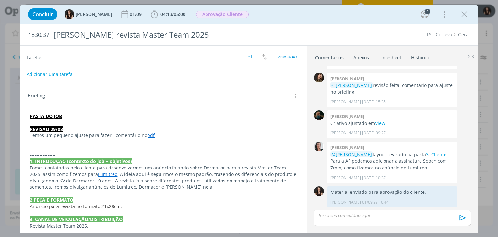
click at [286, 15] on div "Concluir [PERSON_NAME] [DATE] 04:13 / 05:00 Iniciar Apontar Data * [DATE] Horas…" at bounding box center [249, 14] width 449 height 16
click at [174, 11] on span "05:00" at bounding box center [180, 14] width 12 height 6
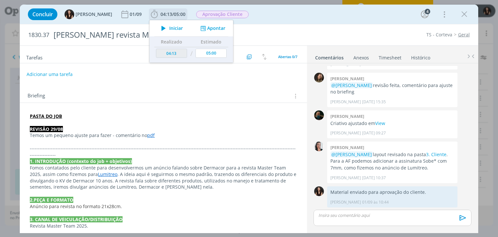
click at [169, 30] on span "Iniciar" at bounding box center [176, 28] width 14 height 5
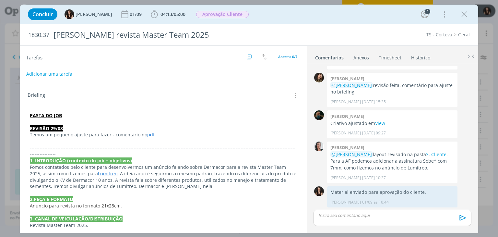
click at [47, 75] on button "Adicionar uma tarefa" at bounding box center [49, 73] width 46 height 11
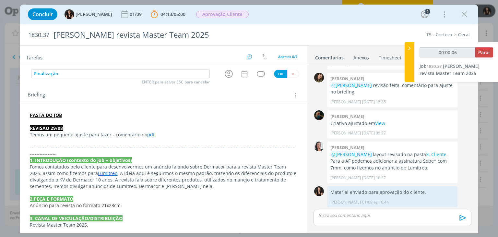
type input "Finalização"
type input "00:00:07"
type input "Finalização do"
type input "00:00:08"
type input "Finalização do an"
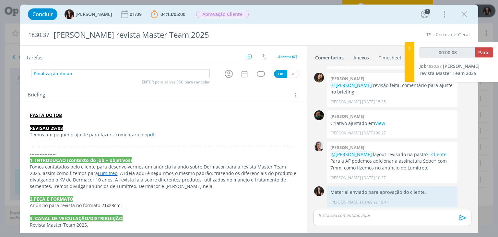
type input "00:00:09"
type input "Finalização do anúnc"
type input "00:00:10"
type input "Finalização do anúncio"
type input "00:00:11"
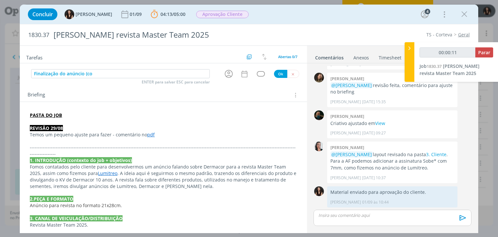
type input "Finalização do anúncio (con"
type input "00:00:12"
type input "Finalização do anúncio (considera"
type input "00:00:13"
type input "Finalização do anúncio (considerar come"
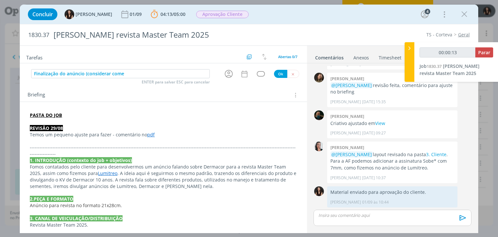
type input "00:00:14"
type input "Finalização do anúncio (considerar comentário"
type input "00:00:15"
type input "Finalização do anúncio (considerar comentário da"
type input "00:00:16"
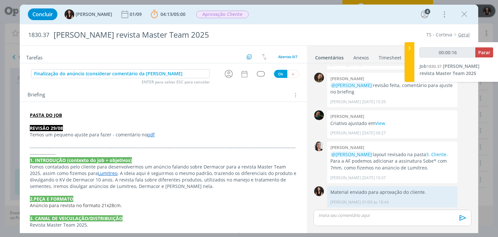
type input "Finalização do anúncio (considerar comentário da [PERSON_NAME]"
type input "00:00:18"
type input "Finalização do anúncio (considerar comentário da Carol s"
type input "00:00:19"
type input "Finalização do anúncio (considerar comentário da Carol sobre a"
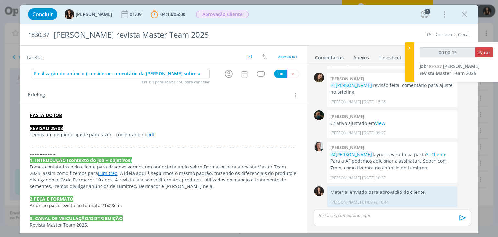
type input "00:00:20"
type input "Finalização do anúncio (considerar comentário da Carol sobre assina"
type input "00:00:21"
type input "Finalização do anúncio (considerar comentário da Carol sobre assinatura da"
type input "00:00:22"
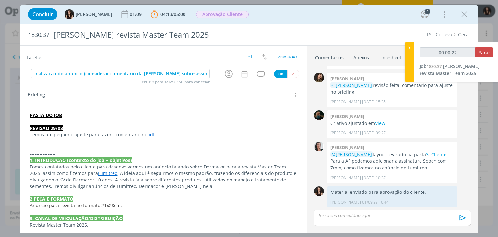
type input "Finalização do anúncio (considerar comentário da Carol sobre assinatura da Sob"
type input "00:00:23"
type input "Finalização do anúncio (considerar comentário da Carol sobre assinatura da Sobe)"
type input "00:00:25"
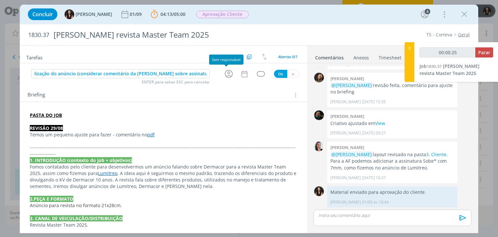
click at [230, 74] on icon "dialog" at bounding box center [229, 74] width 8 height 8
type input "Finalização do anúncio (considerar comentário da Carol sobre assinatura da Sobe)"
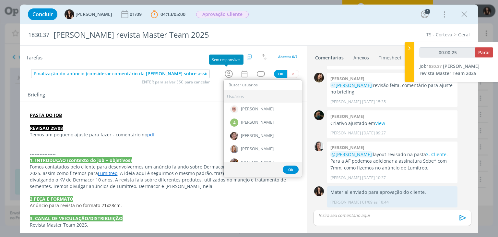
type input "t"
type input "00:00:26"
type input "th"
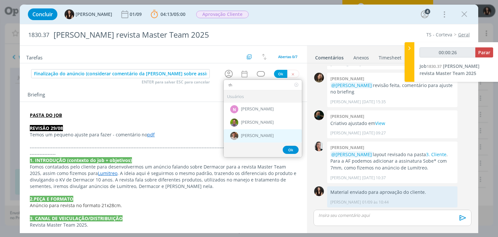
type input "00:00:27"
type input "th"
click at [252, 134] on span "[PERSON_NAME]" at bounding box center [257, 135] width 33 height 5
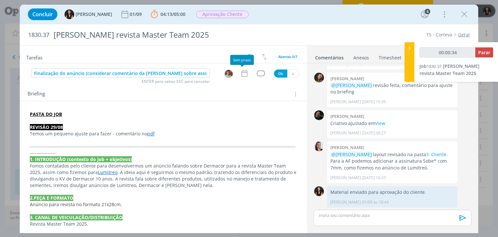
click at [241, 70] on icon "dialog" at bounding box center [244, 73] width 6 height 7
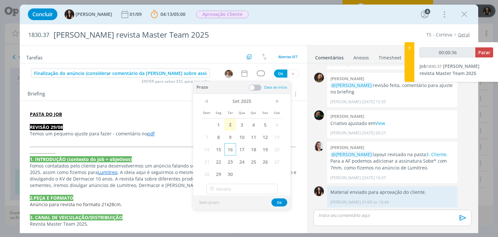
click at [234, 150] on span "16" at bounding box center [230, 149] width 12 height 12
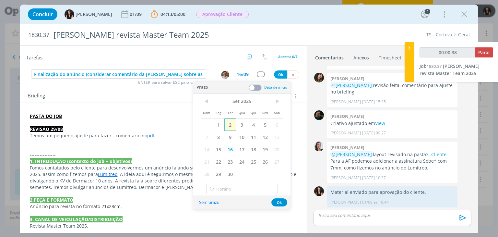
click at [232, 123] on span "2" at bounding box center [230, 124] width 12 height 12
drag, startPoint x: 254, startPoint y: 85, endPoint x: 252, endPoint y: 91, distance: 6.1
click at [255, 86] on span at bounding box center [255, 87] width 13 height 6
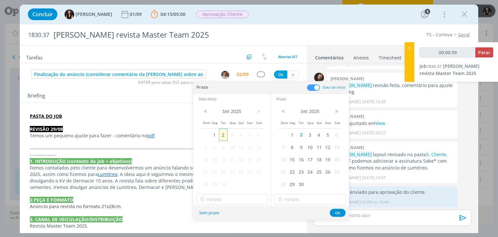
click at [224, 131] on span "2" at bounding box center [223, 134] width 9 height 12
type input "00:00:40"
type input "16:00"
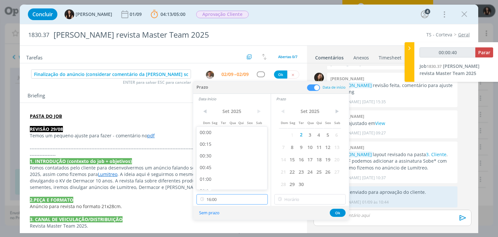
click at [218, 202] on input "16:00" at bounding box center [232, 199] width 71 height 10
click at [220, 181] on div "16:00" at bounding box center [233, 182] width 73 height 12
drag, startPoint x: 222, startPoint y: 201, endPoint x: 224, endPoint y: 174, distance: 27.6
click at [221, 197] on input "16:00" at bounding box center [232, 199] width 71 height 10
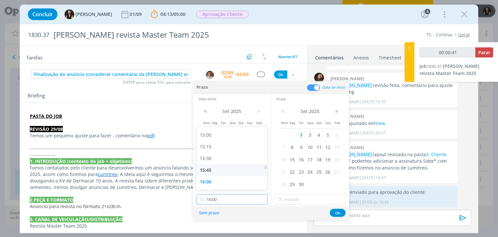
scroll to position [730, 0]
type input "00:00:42"
click at [224, 162] on div "16:15" at bounding box center [233, 161] width 73 height 12
type input "16:15"
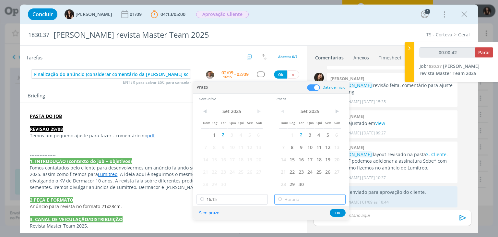
type input "16:15"
drag, startPoint x: 291, startPoint y: 196, endPoint x: 294, endPoint y: 190, distance: 7.1
click at [291, 196] on input "16:15" at bounding box center [309, 199] width 71 height 10
type input "00:00:45"
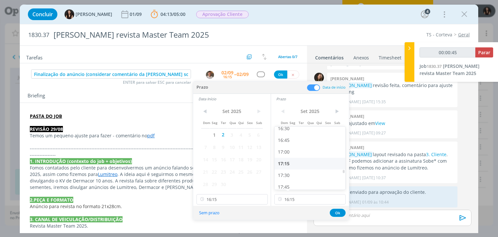
drag, startPoint x: 292, startPoint y: 140, endPoint x: 294, endPoint y: 146, distance: 5.5
click at [293, 140] on div "16:45" at bounding box center [311, 140] width 73 height 12
type input "16:45"
click at [339, 212] on button "Ok" at bounding box center [338, 213] width 16 height 8
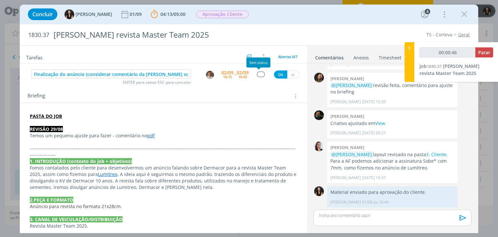
click at [258, 79] on div "Finalização do anúncio (considerar comentário da Carol sobre assinatura da Sobe…" at bounding box center [163, 74] width 287 height 12
click at [257, 74] on div "dialog" at bounding box center [261, 74] width 8 height 6
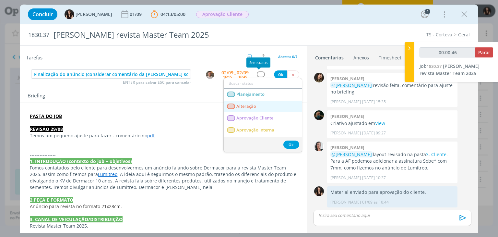
type input "00:00:47"
type input "f"
type input "00:00:48"
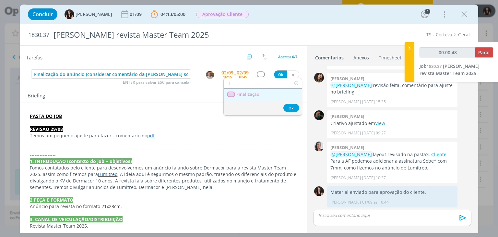
type input "f"
type input "00:00:49"
click at [265, 92] on link "Finalização" at bounding box center [263, 95] width 78 height 12
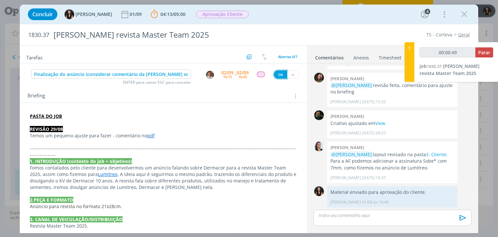
drag, startPoint x: 275, startPoint y: 72, endPoint x: 262, endPoint y: 89, distance: 21.5
click at [276, 72] on button "Ok" at bounding box center [280, 74] width 13 height 8
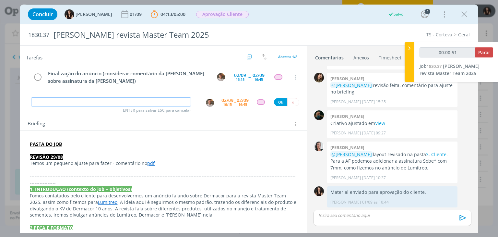
type input "00:00:52"
type input "Re"
type input "00:00:53"
type input "Revisão"
type input "00:00:54"
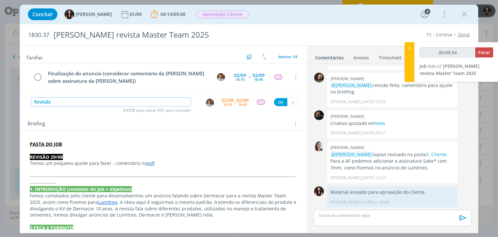
type input "Revisão A"
type input "00:00:55"
type input "Revisão AF"
type input "00:00:56"
click at [206, 103] on img "dialog" at bounding box center [210, 103] width 8 height 8
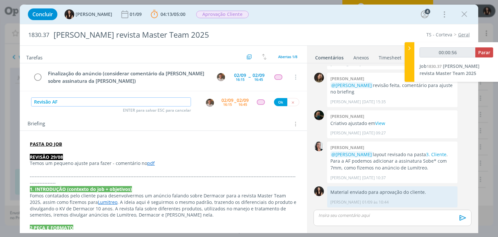
type input "Revisão AF"
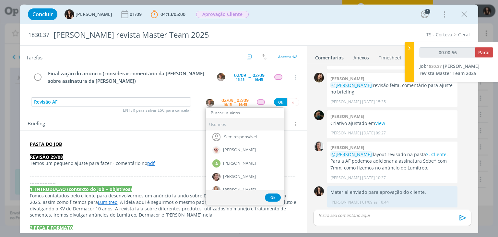
type input "00:00:57"
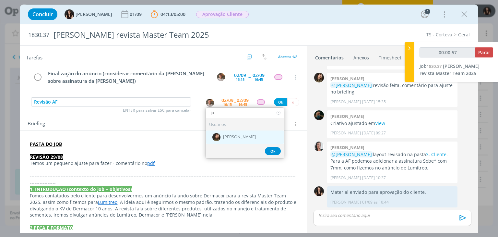
type input "ju"
click at [223, 135] on span "[PERSON_NAME]" at bounding box center [239, 136] width 33 height 5
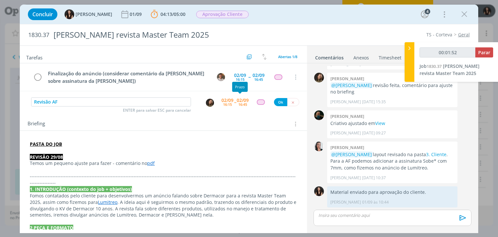
click at [237, 102] on div "02/09" at bounding box center [243, 100] width 12 height 5
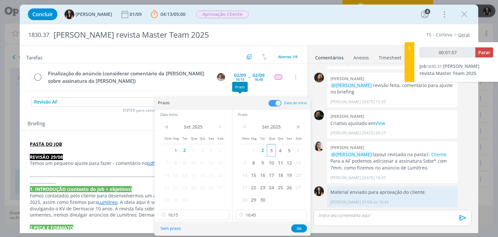
click at [269, 152] on span "3" at bounding box center [271, 150] width 9 height 12
click at [194, 146] on span "3" at bounding box center [193, 150] width 9 height 12
click at [200, 216] on input "16:15" at bounding box center [193, 214] width 71 height 10
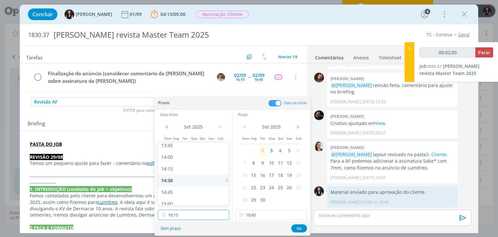
scroll to position [645, 0]
type input "00:02:01"
click at [180, 168] on div "14:15" at bounding box center [194, 169] width 73 height 12
type input "14:15"
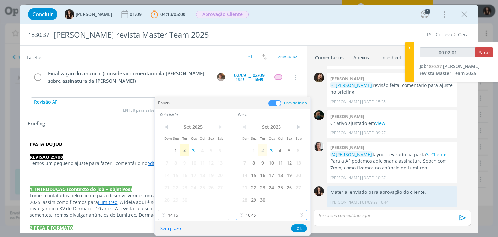
drag, startPoint x: 271, startPoint y: 215, endPoint x: 269, endPoint y: 203, distance: 11.6
click at [271, 215] on input "16:45" at bounding box center [271, 214] width 71 height 10
type input "00:02:03"
click at [256, 170] on div "14:45" at bounding box center [272, 169] width 73 height 12
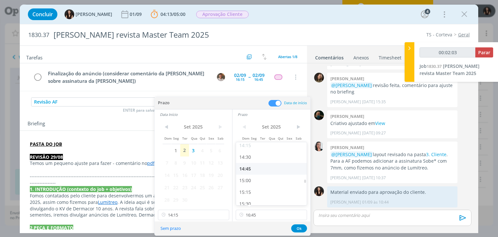
type input "14:45"
click at [303, 229] on button "Ok" at bounding box center [299, 228] width 16 height 8
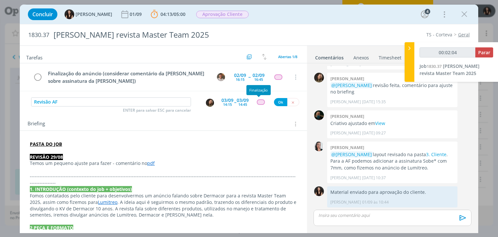
type input "00:02:05"
click at [257, 102] on div "dialog" at bounding box center [261, 102] width 8 height 6
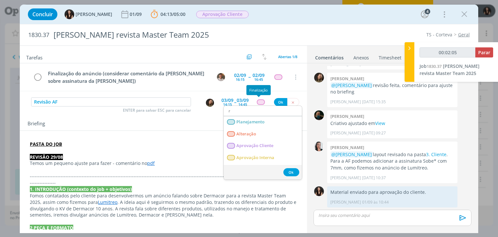
type input "re"
type input "00:02:06"
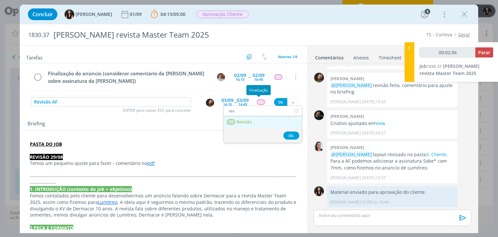
type input "rev"
click at [263, 117] on link "Revisão" at bounding box center [263, 122] width 78 height 12
type input "00:02:07"
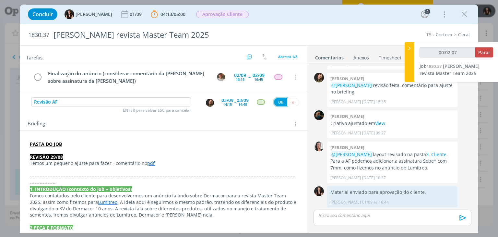
click at [275, 103] on button "Ok" at bounding box center [280, 102] width 13 height 8
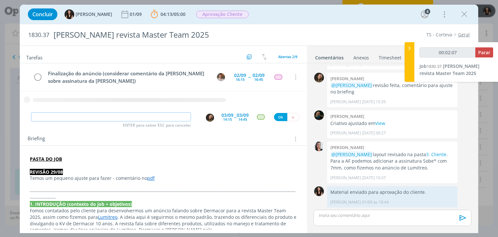
type input "00:02:08"
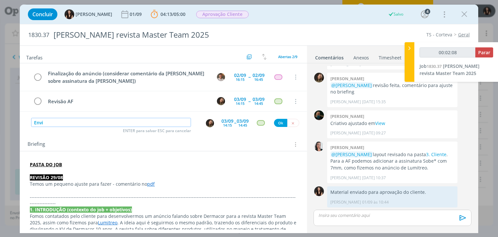
type input "Envio"
type input "00:02:09"
type input "Envio AF"
type input "00:02:11"
click at [206, 121] on img "dialog" at bounding box center [210, 123] width 8 height 8
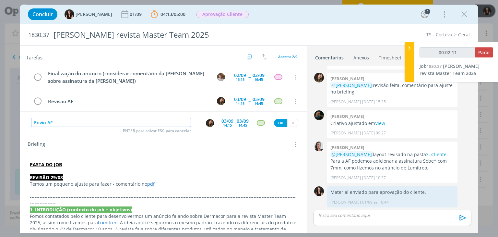
type input "Envio AF"
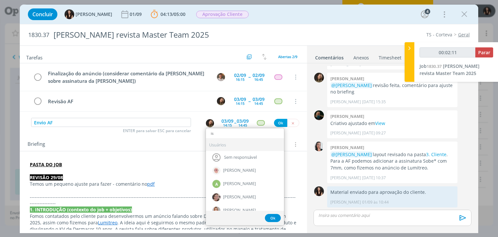
type input "isa"
type input "00:02:12"
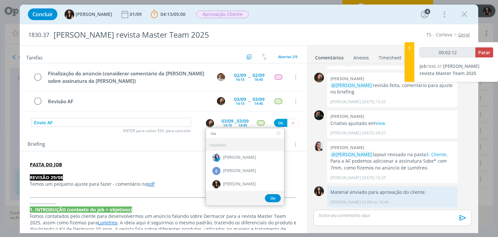
type input "isab"
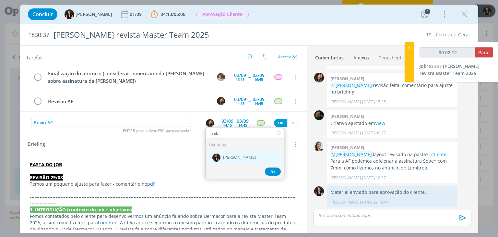
type input "00:02:13"
type input "isab"
click at [239, 157] on span "[PERSON_NAME]" at bounding box center [239, 157] width 33 height 5
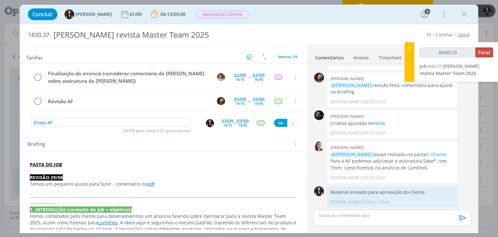
click at [230, 124] on div "03/09 14:15" at bounding box center [227, 123] width 12 height 12
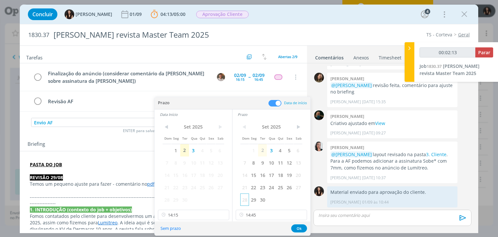
type input "00:02:14"
drag, startPoint x: 226, startPoint y: 213, endPoint x: 245, endPoint y: 212, distance: 18.8
click at [227, 214] on icon at bounding box center [224, 214] width 8 height 10
type input "00:02:15"
click at [301, 211] on icon at bounding box center [301, 214] width 8 height 10
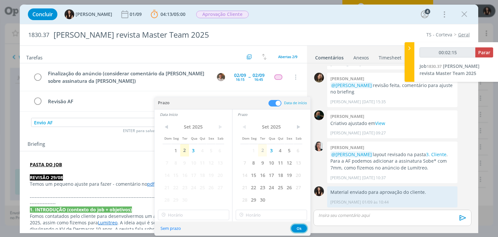
click at [295, 232] on button "Ok" at bounding box center [299, 228] width 16 height 8
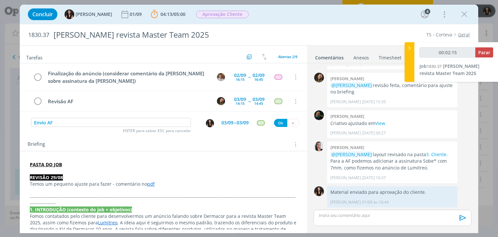
type input "00:02:16"
click at [257, 123] on div "dialog" at bounding box center [261, 123] width 8 height 6
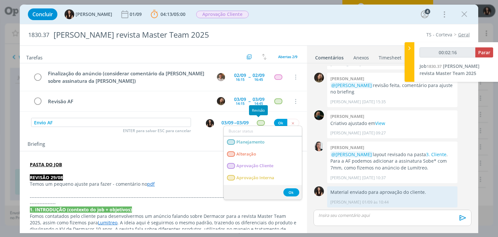
type input "s"
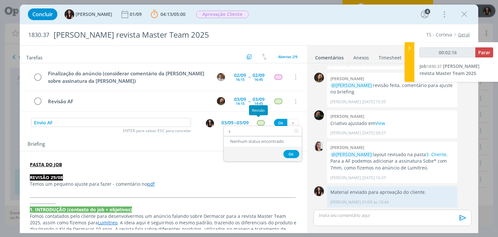
type input "00:02:17"
type input "ste"
type input "00:02:18"
type input "s"
type input "00:02:19"
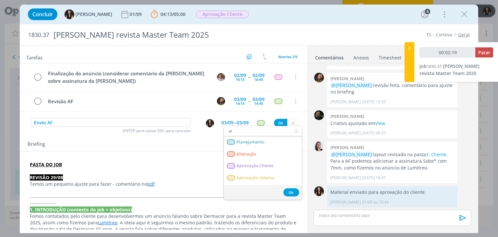
type input "ate"
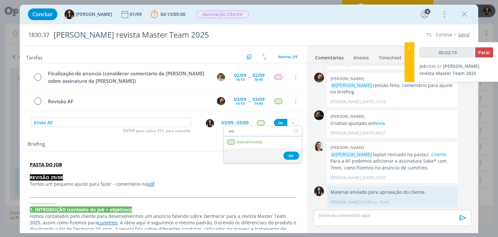
type input "00:02:20"
type input "ate"
click at [279, 136] on link "Atendimento" at bounding box center [263, 142] width 78 height 12
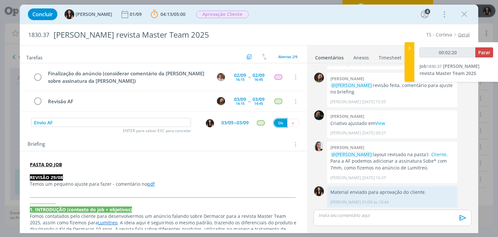
click at [280, 122] on button "Ok" at bounding box center [280, 123] width 13 height 8
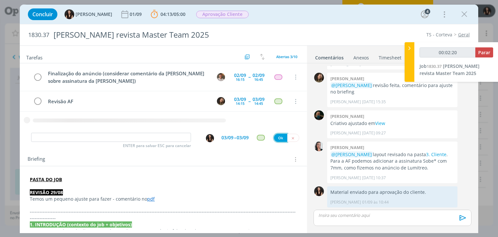
type input "00:02:21"
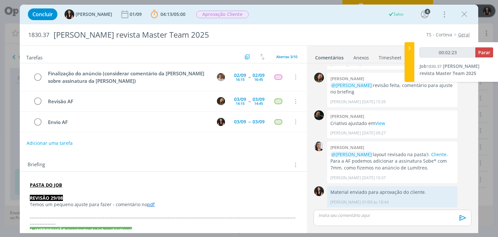
click at [377, 219] on div "dialog" at bounding box center [393, 217] width 158 height 16
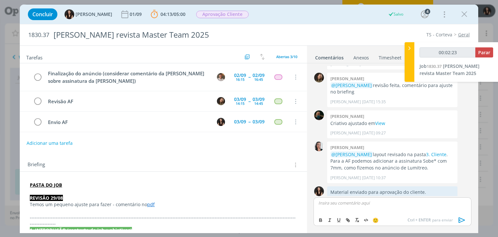
scroll to position [70, 0]
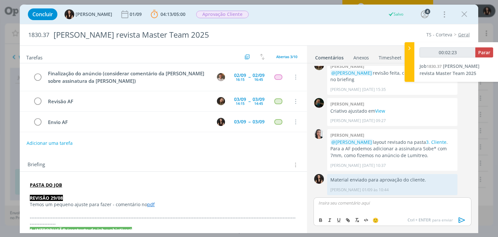
type input "00:02:24"
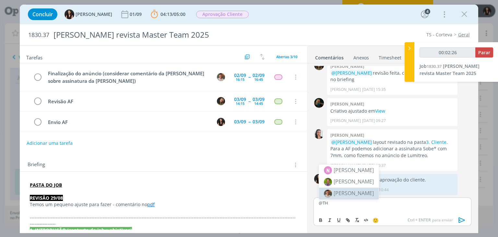
click at [355, 194] on span "[PERSON_NAME]" at bounding box center [354, 192] width 40 height 7
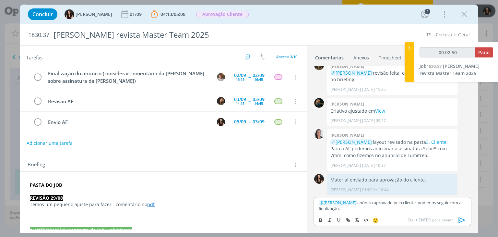
click at [463, 218] on icon "dialog" at bounding box center [462, 220] width 10 height 10
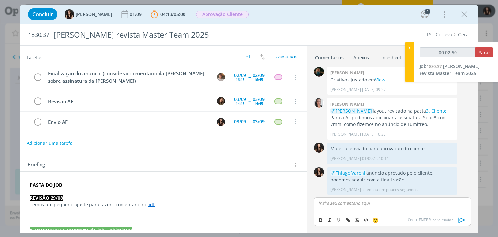
type input "00:02:51"
click at [487, 51] on span "Parar" at bounding box center [484, 52] width 12 height 6
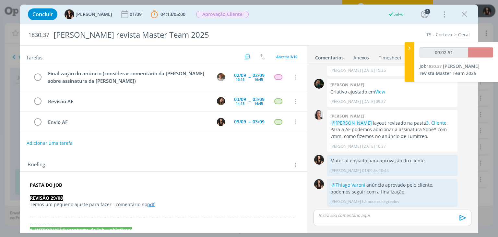
scroll to position [89, 0]
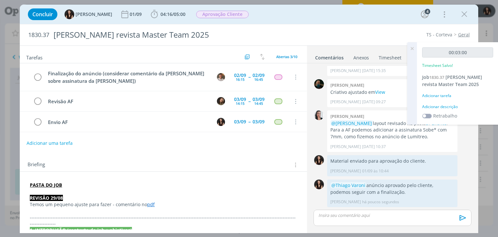
click at [454, 105] on div "Adicionar descrição" at bounding box center [457, 107] width 71 height 6
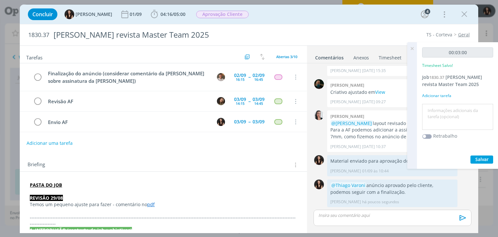
click at [456, 109] on textarea at bounding box center [458, 116] width 68 height 23
type textarea "Atualização pautas"
click at [478, 162] on button "Salvar" at bounding box center [482, 159] width 23 height 8
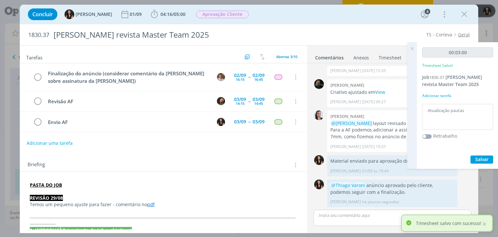
click at [413, 49] on icon at bounding box center [412, 48] width 12 height 13
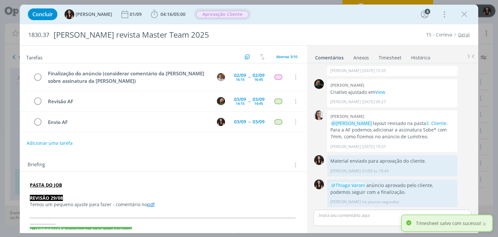
click at [197, 8] on span "Aprovação Cliente" at bounding box center [222, 14] width 57 height 12
click at [199, 14] on span "Aprovação Cliente" at bounding box center [222, 14] width 53 height 7
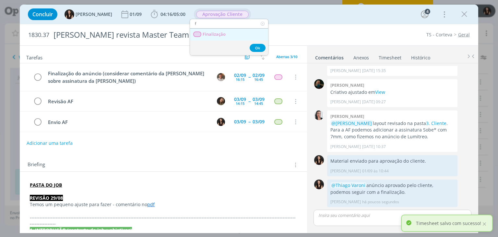
type input "f"
click at [201, 36] on div "dialog" at bounding box center [198, 34] width 8 height 6
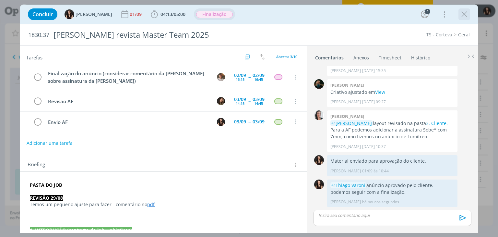
click at [465, 14] on icon "dialog" at bounding box center [465, 14] width 10 height 10
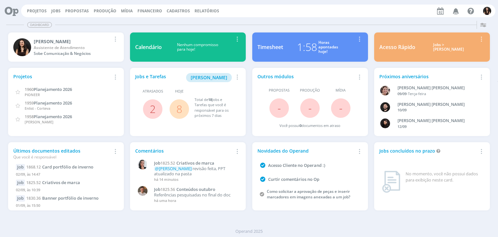
click at [178, 104] on link "8" at bounding box center [179, 109] width 6 height 14
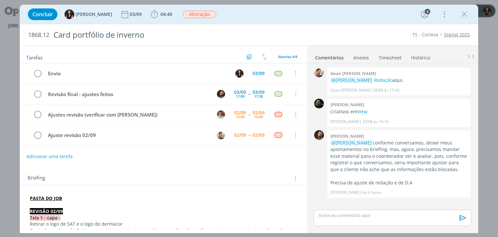
click at [390, 56] on link "Timesheet" at bounding box center [389, 56] width 23 height 9
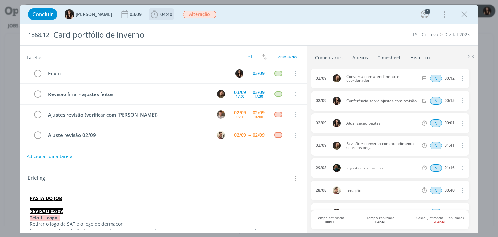
click at [160, 19] on button "04:40" at bounding box center [161, 14] width 25 height 10
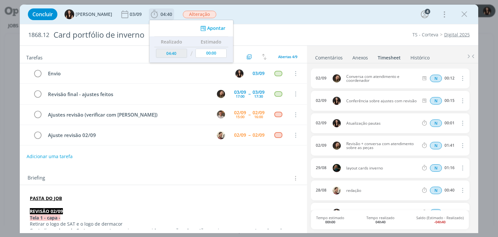
click at [199, 30] on icon "dialog" at bounding box center [203, 28] width 8 height 6
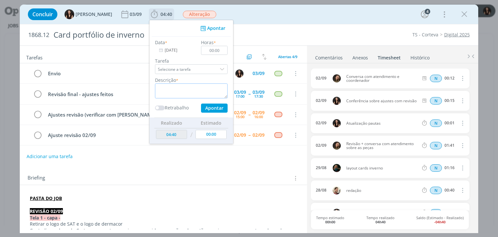
click at [187, 95] on textarea "dialog" at bounding box center [191, 90] width 73 height 15
drag, startPoint x: 187, startPoint y: 95, endPoint x: 123, endPoint y: 97, distance: 64.2
click at [123, 97] on div "Concluir Isabelle Silva 03/09 04:40 Iniciar Apontar Data * 02/09/2025 Horas * 0…" at bounding box center [249, 119] width 458 height 228
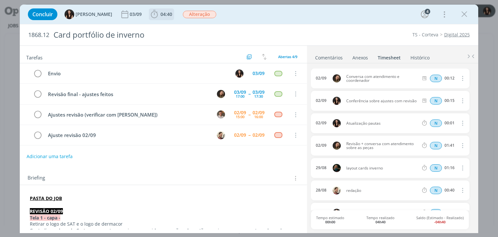
click at [161, 13] on span "04:40" at bounding box center [167, 14] width 12 height 6
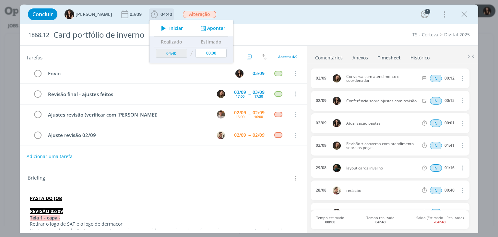
click at [191, 30] on div "Apontar" at bounding box center [212, 28] width 42 height 7
drag, startPoint x: 203, startPoint y: 27, endPoint x: 201, endPoint y: 38, distance: 11.3
click at [204, 27] on button "Apontar" at bounding box center [212, 28] width 27 height 7
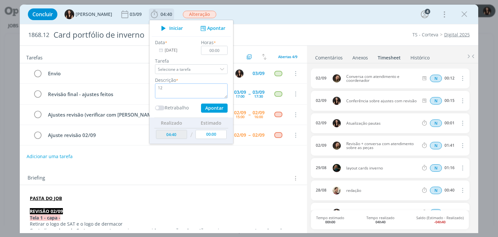
click at [185, 88] on textarea "12" at bounding box center [191, 90] width 73 height 15
drag, startPoint x: 185, startPoint y: 88, endPoint x: 150, endPoint y: 88, distance: 35.3
click at [155, 88] on textarea "12" at bounding box center [191, 90] width 73 height 15
type textarea "C"
click at [171, 89] on textarea "Conferência com coordenador e revisão" at bounding box center [191, 90] width 73 height 15
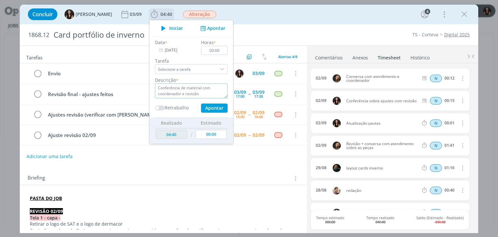
click at [188, 95] on textarea "Conferência de material com coordenador e revisão" at bounding box center [191, 90] width 73 height 15
type textarea "Conferência de material com coordenador e revisão"
click at [214, 51] on input "00:00" at bounding box center [214, 50] width 27 height 9
type input "00:12"
click at [209, 105] on button "Apontar" at bounding box center [214, 107] width 27 height 9
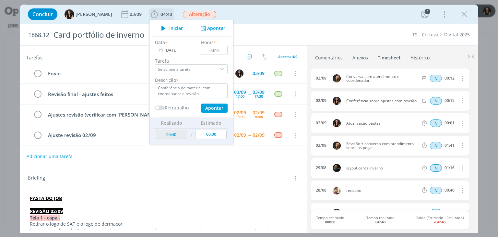
type textarea "Conferência de material com coordenador e revisão"
type input "04:52"
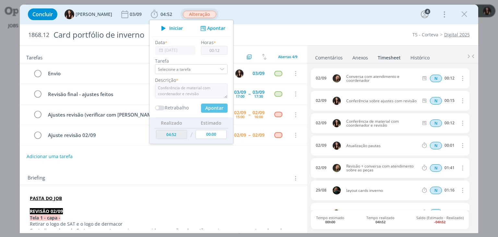
type input "00:00"
type input "00:05"
click at [213, 85] on textarea "dialog" at bounding box center [191, 90] width 73 height 15
type textarea "Conferência ajustes com D.A"
click at [204, 106] on button "Apontar" at bounding box center [214, 107] width 27 height 9
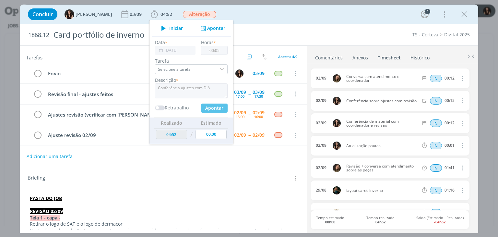
click at [278, 9] on div "Concluir Isabelle Silva 03/09 04:52 Iniciar Apontar Data * 02/09/2025 Horas * 0…" at bounding box center [249, 14] width 449 height 16
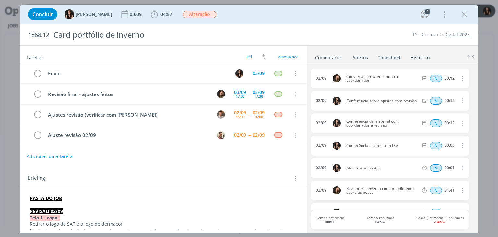
drag, startPoint x: 466, startPoint y: 13, endPoint x: 112, endPoint y: 97, distance: 364.4
click at [466, 13] on icon "dialog" at bounding box center [465, 14] width 10 height 10
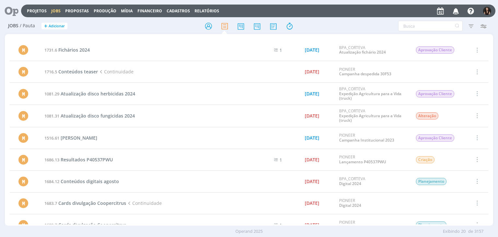
click at [13, 9] on icon at bounding box center [9, 11] width 13 height 13
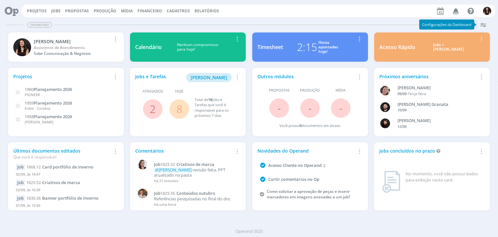
click at [179, 110] on link "8" at bounding box center [179, 109] width 6 height 14
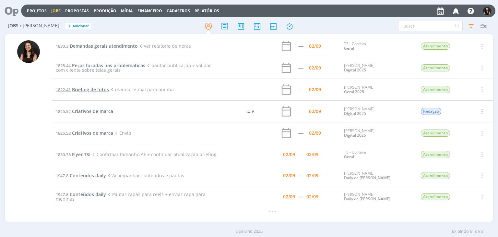
click at [107, 89] on span "Briefing de fotos" at bounding box center [90, 89] width 37 height 6
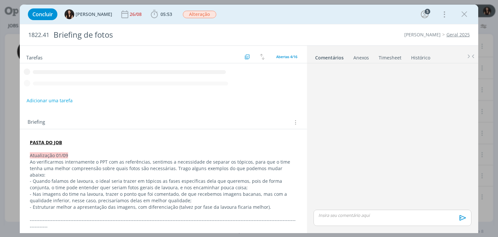
scroll to position [51, 0]
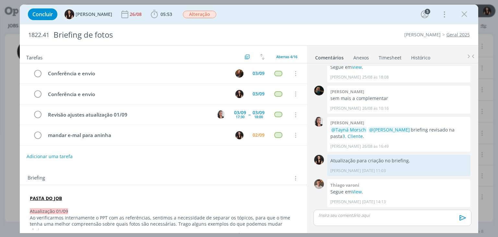
click at [323, 29] on div "1822.41 Briefing de fotos Cordius - Corteva Geral 2025" at bounding box center [249, 34] width 458 height 21
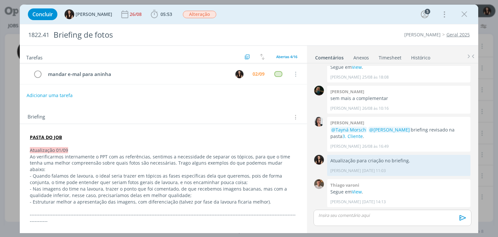
scroll to position [65, 0]
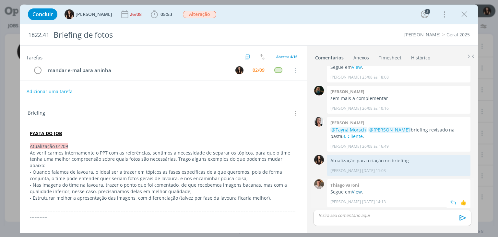
click at [358, 191] on link "View" at bounding box center [357, 191] width 10 height 6
click at [164, 15] on b "05:53" at bounding box center [166, 14] width 14 height 5
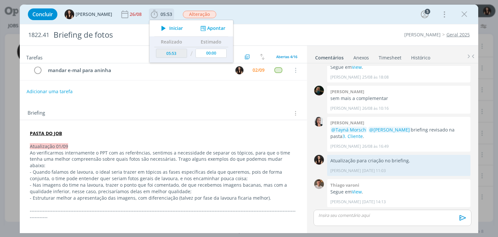
click at [169, 28] on span "Iniciar" at bounding box center [176, 28] width 14 height 5
click at [55, 90] on button "Adicionar uma tarefa" at bounding box center [49, 91] width 46 height 11
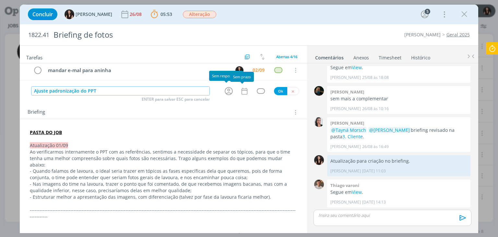
click at [224, 88] on icon "dialog" at bounding box center [229, 91] width 10 height 10
type input "Ajuste padronização do PPT"
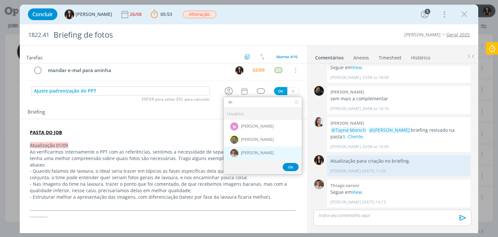
type input "th"
click at [255, 151] on span "[PERSON_NAME]" at bounding box center [257, 152] width 33 height 5
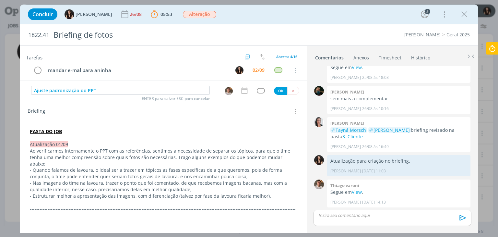
click at [240, 89] on icon "dialog" at bounding box center [244, 90] width 8 height 8
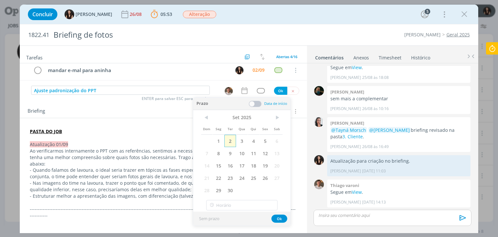
click at [233, 139] on span "2" at bounding box center [230, 141] width 12 height 12
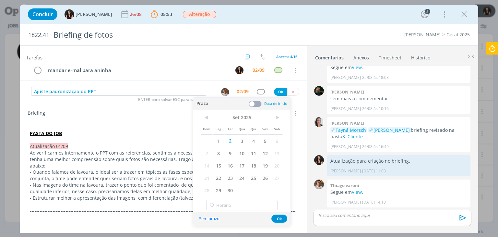
click at [257, 101] on span at bounding box center [255, 104] width 13 height 6
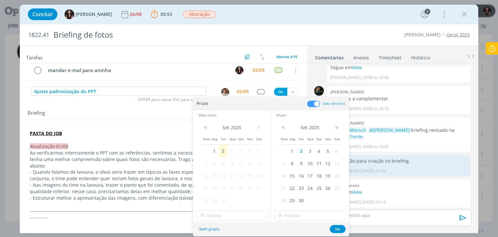
click at [228, 150] on span "3" at bounding box center [232, 151] width 9 height 12
click at [223, 152] on span "2" at bounding box center [223, 151] width 9 height 12
type input "16:00"
click at [230, 219] on input "16:00" at bounding box center [232, 215] width 71 height 10
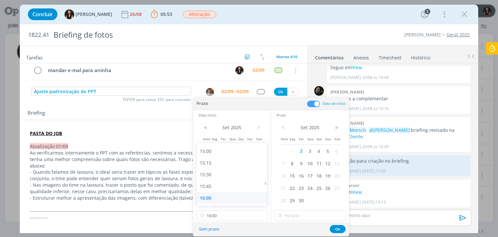
click at [218, 200] on div "16:00" at bounding box center [233, 198] width 73 height 12
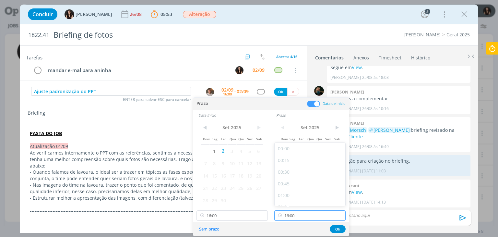
drag, startPoint x: 275, startPoint y: 212, endPoint x: 288, endPoint y: 212, distance: 13.0
click at [287, 212] on input "16:00" at bounding box center [309, 215] width 71 height 10
click at [291, 187] on div "16:30" at bounding box center [311, 189] width 73 height 12
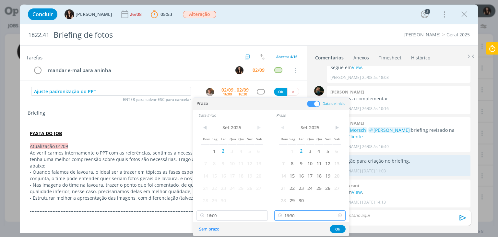
drag, startPoint x: 292, startPoint y: 214, endPoint x: 293, endPoint y: 195, distance: 18.5
click at [291, 213] on input "16:30" at bounding box center [309, 215] width 71 height 10
drag, startPoint x: 295, startPoint y: 185, endPoint x: 310, endPoint y: 199, distance: 20.6
click at [295, 185] on div "16:15" at bounding box center [311, 186] width 73 height 12
type input "16:15"
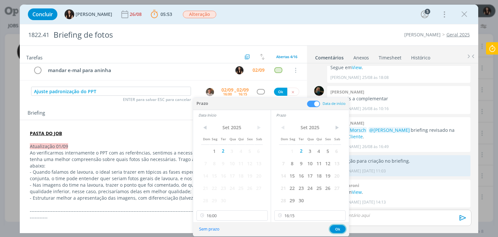
click at [339, 229] on button "Ok" at bounding box center [338, 229] width 16 height 8
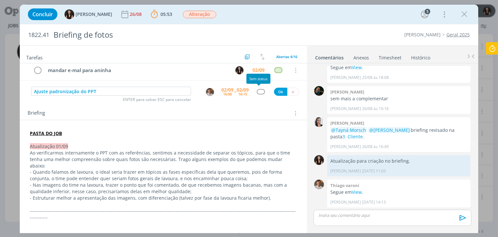
click at [258, 91] on div "dialog" at bounding box center [261, 92] width 8 height 6
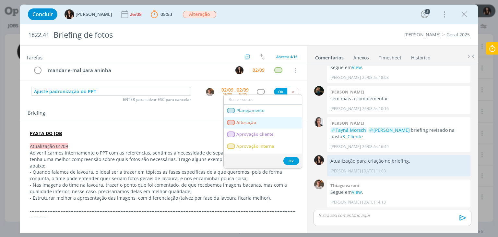
drag, startPoint x: 257, startPoint y: 124, endPoint x: 258, endPoint y: 120, distance: 4.1
click at [257, 123] on link "Alteração" at bounding box center [263, 123] width 78 height 12
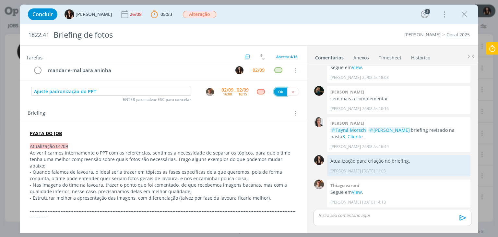
click at [275, 90] on button "Ok" at bounding box center [280, 92] width 13 height 8
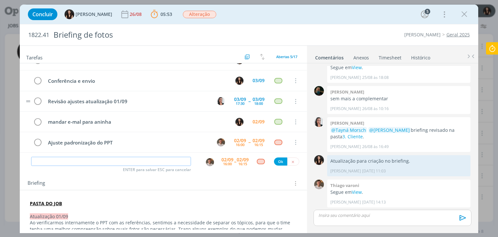
scroll to position [14, 0]
click at [291, 162] on icon "dialog" at bounding box center [293, 162] width 4 height 4
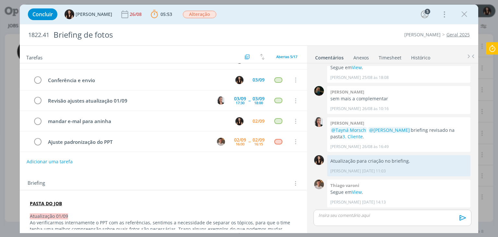
click at [358, 219] on div "dialog" at bounding box center [393, 217] width 158 height 16
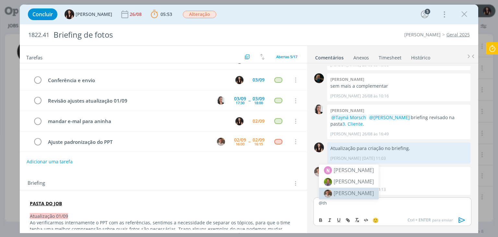
click at [344, 196] on span "[PERSON_NAME]" at bounding box center [354, 192] width 40 height 7
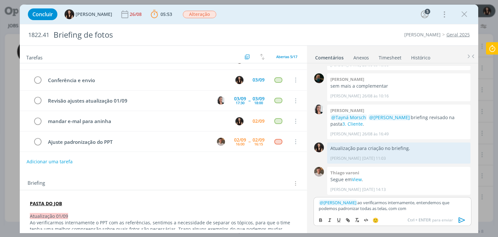
scroll to position [64, 0]
click at [459, 220] on icon "dialog" at bounding box center [462, 220] width 6 height 6
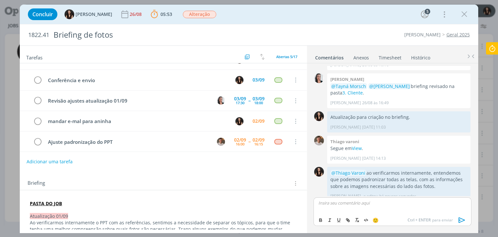
scroll to position [101, 0]
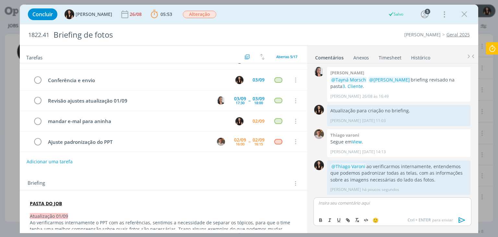
click at [492, 49] on icon at bounding box center [492, 48] width 12 height 13
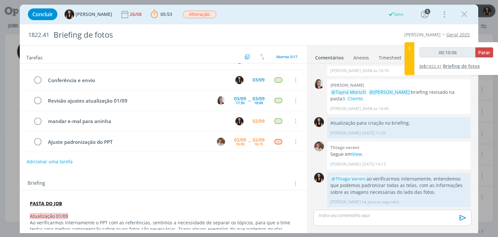
type input "00:10:07"
click at [477, 59] on div "00:10:07 Parar" at bounding box center [457, 54] width 74 height 15
click at [483, 54] on span "Parar" at bounding box center [484, 52] width 12 height 6
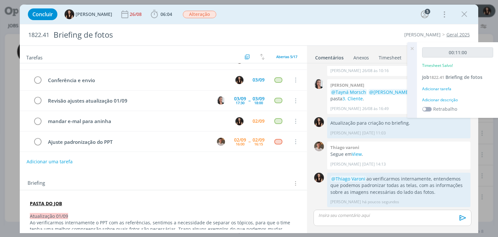
click at [451, 100] on div "Adicionar descrição" at bounding box center [457, 100] width 71 height 6
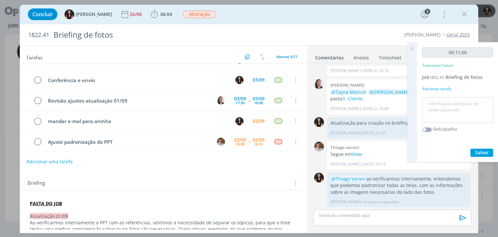
click at [454, 104] on textarea at bounding box center [458, 110] width 68 height 23
type textarea "Conferência ajustes e atualização pautas"
click at [471, 151] on button "Salvar" at bounding box center [482, 153] width 23 height 8
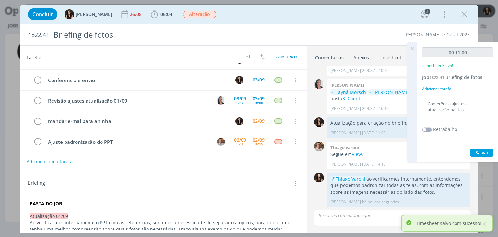
click at [410, 50] on icon at bounding box center [412, 48] width 12 height 13
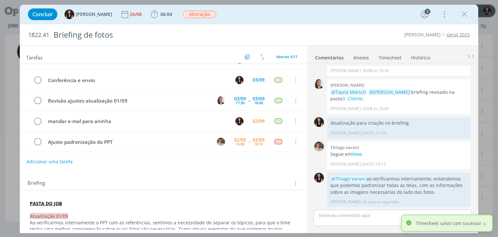
drag, startPoint x: 370, startPoint y: 28, endPoint x: 361, endPoint y: 29, distance: 9.2
click at [370, 27] on div "1822.41 Briefing de fotos Cordius - Corteva Geral 2025" at bounding box center [249, 34] width 458 height 21
click at [462, 12] on icon "dialog" at bounding box center [465, 14] width 10 height 10
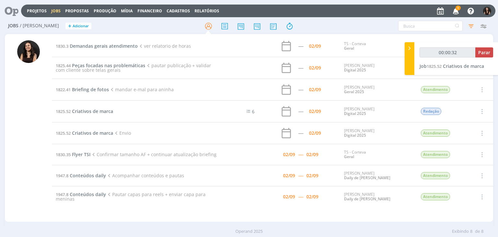
type input "00:01:32"
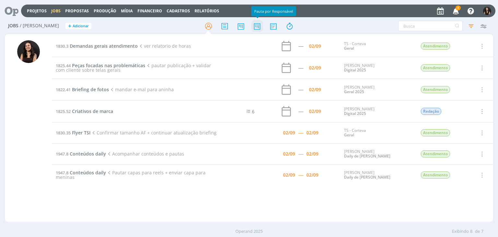
click at [256, 28] on icon at bounding box center [257, 26] width 12 height 13
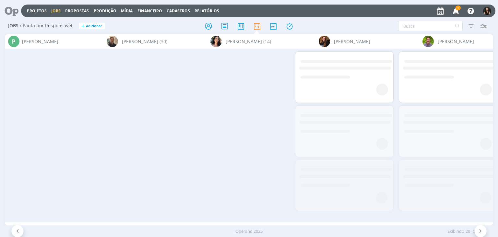
scroll to position [0, 3356]
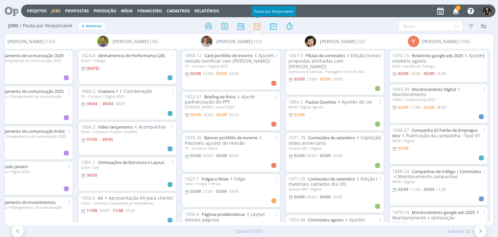
click at [458, 9] on span "1" at bounding box center [458, 8] width 5 height 5
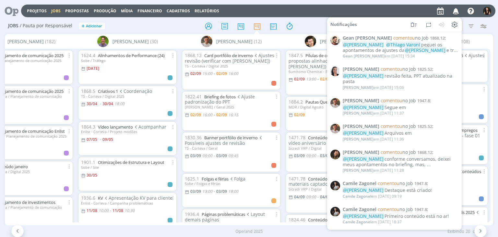
click at [418, 7] on div "Projetos Jobs Propostas Produção Mídia Financeiro Cadastros Relatórios Notifica…" at bounding box center [258, 11] width 474 height 13
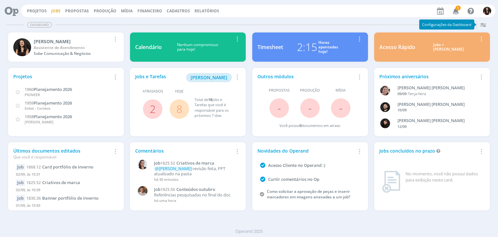
click at [56, 11] on link "Jobs" at bounding box center [55, 11] width 9 height 6
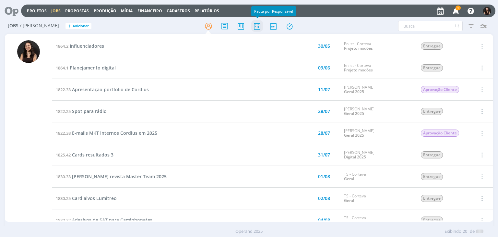
click at [261, 29] on icon at bounding box center [257, 26] width 12 height 13
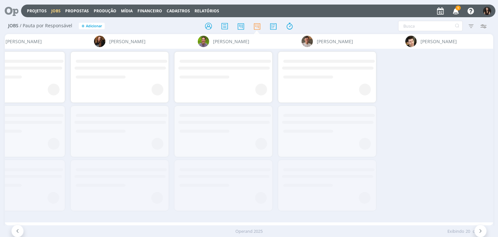
scroll to position [0, 3356]
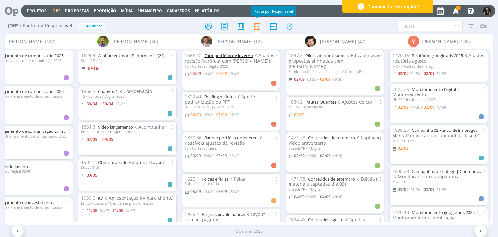
click at [235, 53] on link "Card portfólio de inverno" at bounding box center [228, 56] width 49 height 6
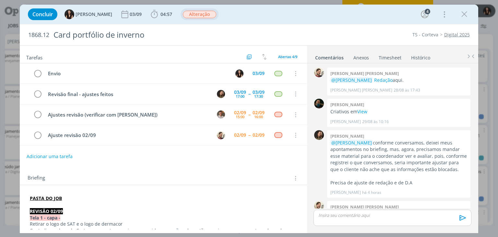
scroll to position [42, 0]
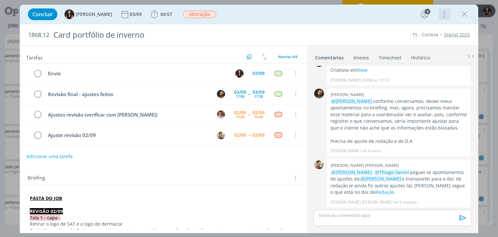
drag, startPoint x: 444, startPoint y: 16, endPoint x: 432, endPoint y: 25, distance: 15.0
click at [444, 17] on icon "dialog" at bounding box center [443, 14] width 9 height 10
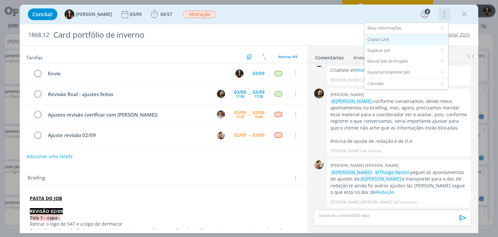
click at [397, 41] on div "Copiar Link" at bounding box center [407, 39] width 84 height 11
drag, startPoint x: 467, startPoint y: 14, endPoint x: 438, endPoint y: 2, distance: 30.7
click at [465, 12] on icon "dialog" at bounding box center [465, 14] width 10 height 10
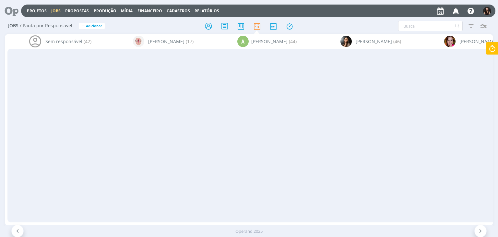
scroll to position [65, 0]
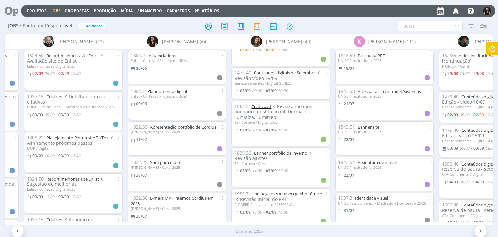
click at [266, 106] on link "Criativos 1" at bounding box center [261, 106] width 20 height 6
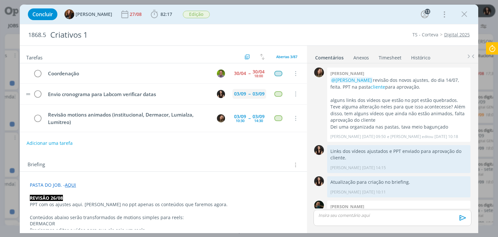
scroll to position [769, 0]
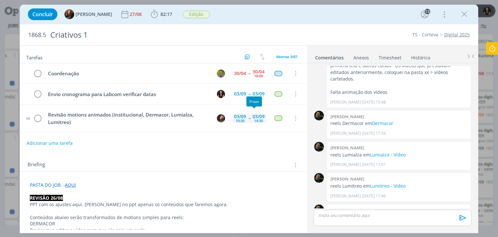
click at [253, 115] on div "03/09" at bounding box center [259, 116] width 12 height 5
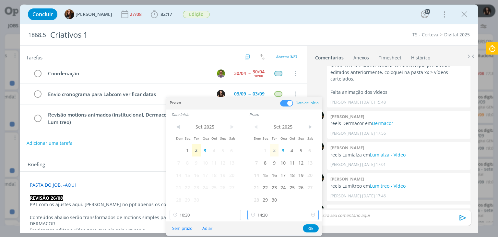
click at [282, 214] on input "14:30" at bounding box center [282, 214] width 71 height 10
click at [272, 172] on div "14:00" at bounding box center [284, 174] width 73 height 12
type input "14:00"
click at [315, 226] on button "Ok" at bounding box center [311, 228] width 16 height 8
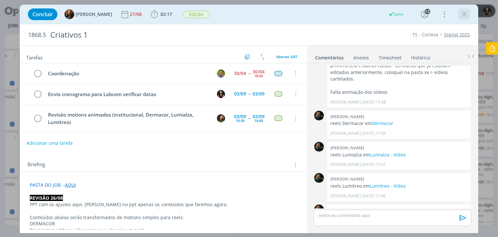
click at [464, 14] on icon "dialog" at bounding box center [465, 14] width 10 height 10
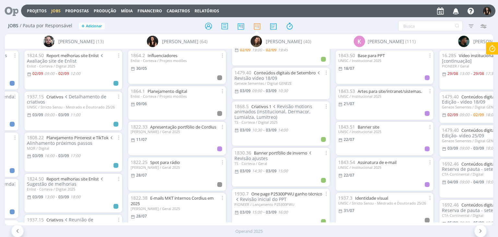
click at [267, 109] on span "Revisão motions animados (institucional, Dermacor, Lumialza, Lumitreo)" at bounding box center [273, 111] width 78 height 17
click at [265, 107] on link "Criativos 1" at bounding box center [261, 106] width 20 height 6
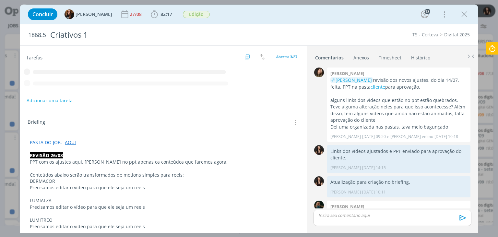
scroll to position [769, 0]
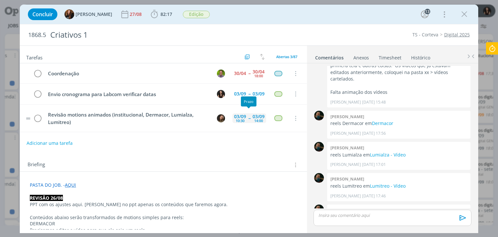
click at [242, 119] on div "[DATE] 10:30 -- [DATE] 14:00" at bounding box center [250, 118] width 34 height 14
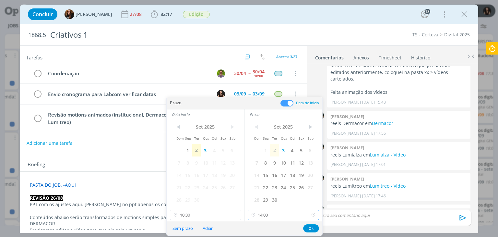
click at [272, 214] on input "14:00" at bounding box center [283, 214] width 71 height 10
click at [269, 178] on div "14:15" at bounding box center [284, 177] width 73 height 12
type input "14:15"
click at [316, 230] on button "Ok" at bounding box center [311, 228] width 16 height 8
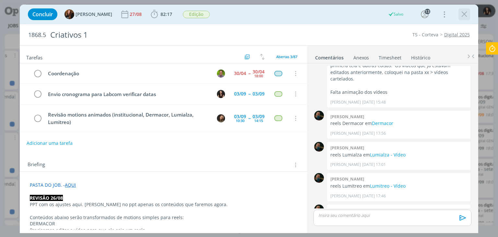
click at [463, 15] on icon "dialog" at bounding box center [465, 14] width 10 height 10
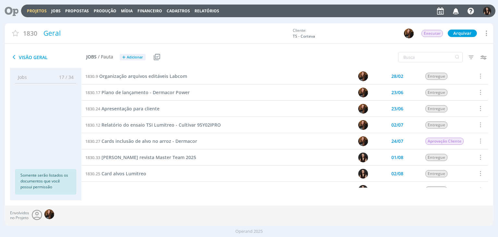
click at [13, 7] on icon at bounding box center [9, 11] width 13 height 13
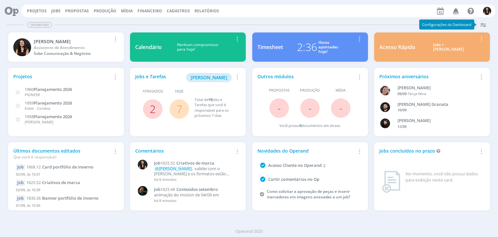
click at [152, 112] on link "2" at bounding box center [153, 109] width 6 height 14
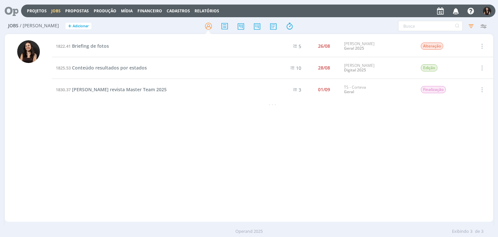
click at [14, 9] on icon at bounding box center [9, 11] width 13 height 13
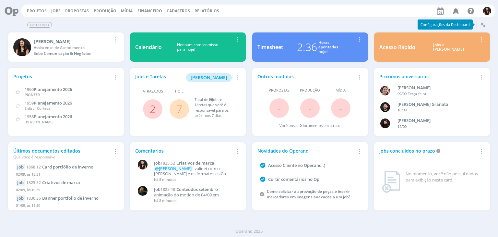
click at [178, 109] on link "7" at bounding box center [179, 109] width 6 height 14
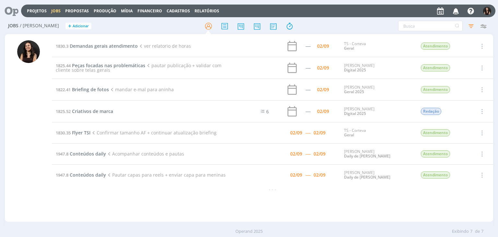
click at [13, 9] on icon at bounding box center [9, 11] width 13 height 13
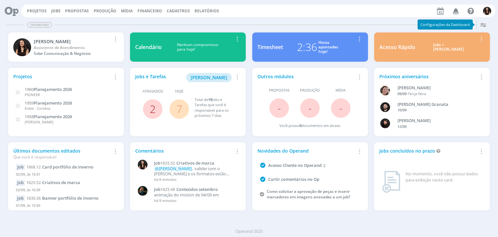
click at [151, 109] on link "2" at bounding box center [153, 109] width 6 height 14
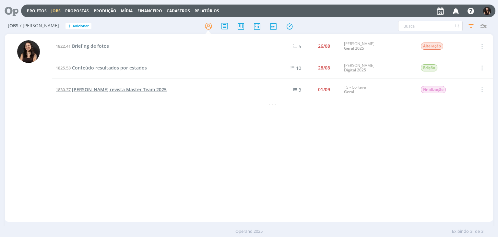
click at [114, 90] on span "[PERSON_NAME] revista Master Team 2025" at bounding box center [119, 89] width 95 height 6
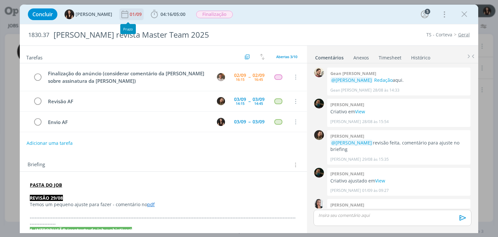
click at [131, 12] on div "01/09" at bounding box center [136, 14] width 13 height 5
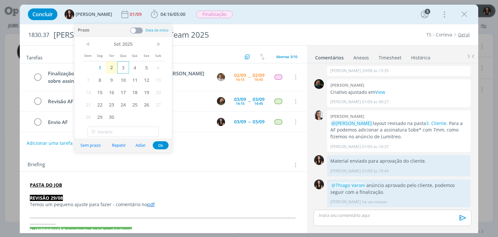
click at [125, 64] on span "3" at bounding box center [123, 67] width 12 height 12
click at [167, 144] on button "Ok" at bounding box center [161, 145] width 16 height 8
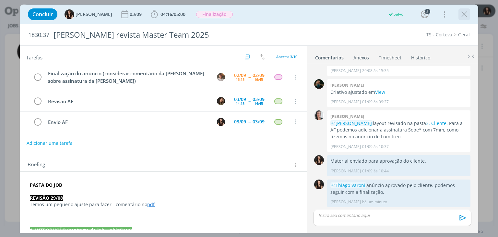
click at [467, 13] on icon "dialog" at bounding box center [465, 14] width 10 height 10
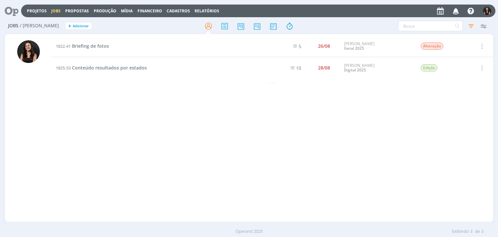
click at [12, 6] on icon at bounding box center [9, 11] width 13 height 13
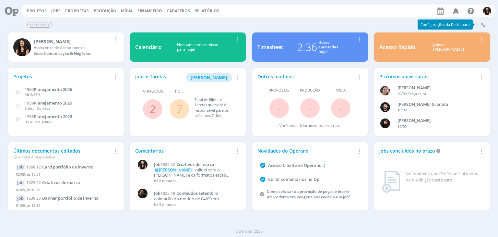
click at [178, 105] on link "7" at bounding box center [179, 109] width 6 height 14
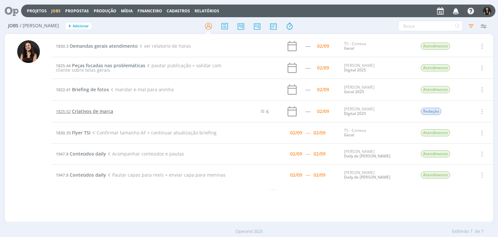
click at [96, 112] on span "Criativos de marca" at bounding box center [92, 111] width 41 height 6
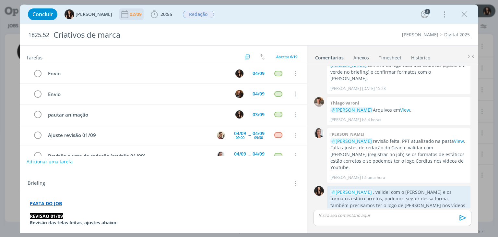
click at [122, 13] on icon "dialog" at bounding box center [125, 14] width 7 height 8
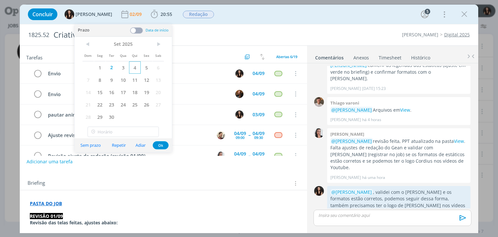
click at [134, 69] on span "4" at bounding box center [135, 67] width 12 height 12
click at [166, 146] on button "Ok" at bounding box center [161, 145] width 16 height 8
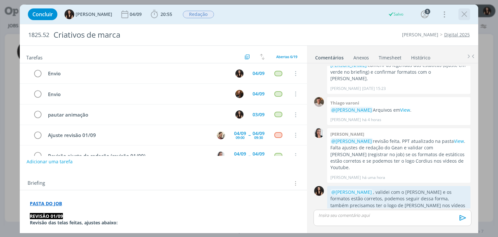
click at [464, 14] on icon "dialog" at bounding box center [465, 14] width 10 height 10
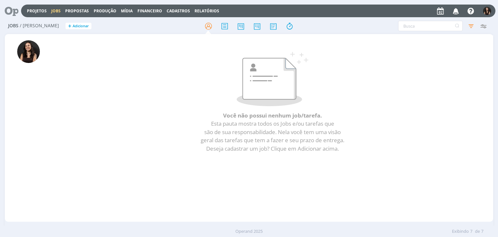
click at [16, 18] on h2 "Jobs / Minha Pauta + Adicionar" at bounding box center [86, 25] width 156 height 14
click at [15, 17] on icon at bounding box center [9, 11] width 13 height 13
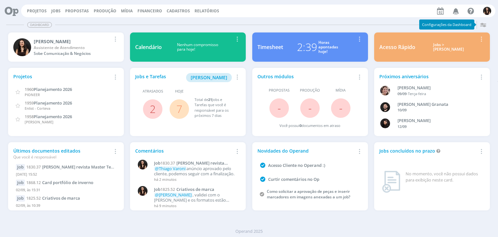
click at [180, 105] on link "7" at bounding box center [179, 109] width 6 height 14
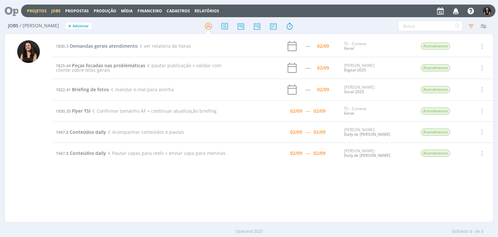
click at [34, 12] on link "Projetos" at bounding box center [37, 11] width 20 height 6
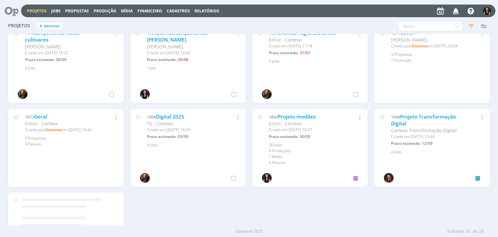
scroll to position [230, 0]
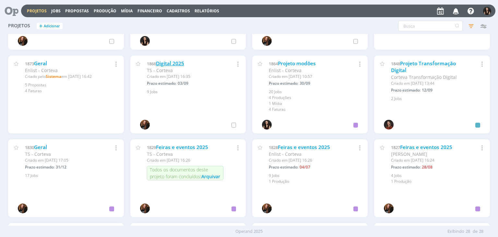
click at [179, 64] on link "Digital 2025" at bounding box center [170, 63] width 28 height 7
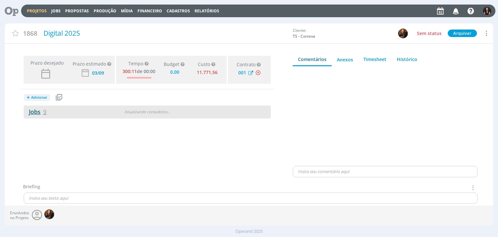
type input "0,00"
drag, startPoint x: 35, startPoint y: 110, endPoint x: 206, endPoint y: 118, distance: 171.8
click at [35, 110] on link "Jobs 9" at bounding box center [35, 112] width 23 height 8
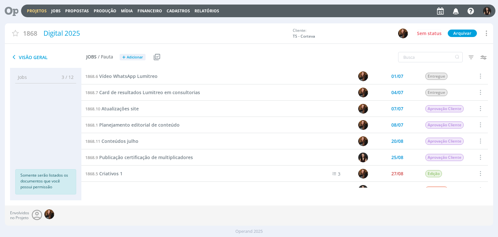
click at [36, 10] on link "Projetos" at bounding box center [37, 11] width 20 height 6
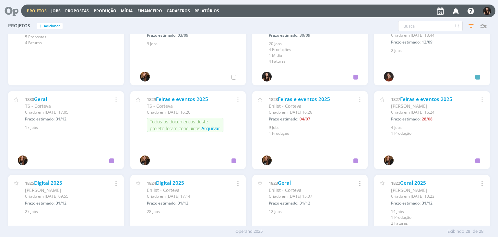
scroll to position [292, 0]
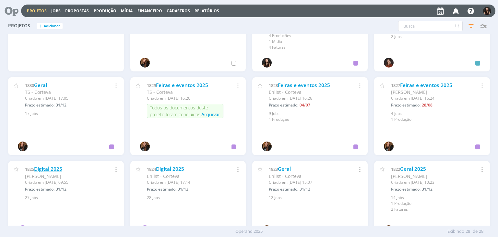
click at [47, 168] on link "Digital 2025" at bounding box center [48, 168] width 28 height 7
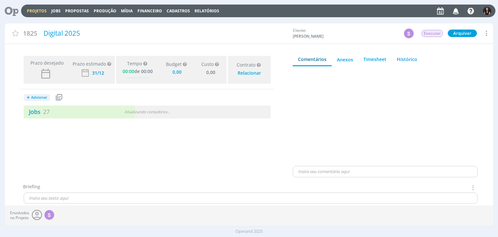
type input "0,00"
click at [37, 110] on link "Jobs 27" at bounding box center [37, 112] width 26 height 8
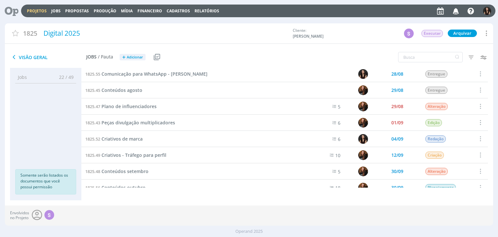
scroll to position [213, 0]
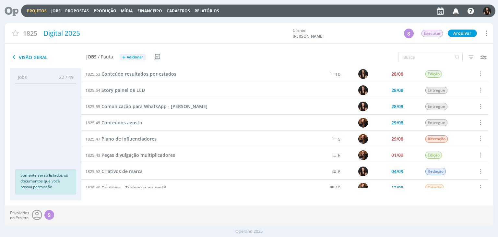
click at [169, 72] on span "Conteúdo resultados por estados" at bounding box center [139, 74] width 75 height 6
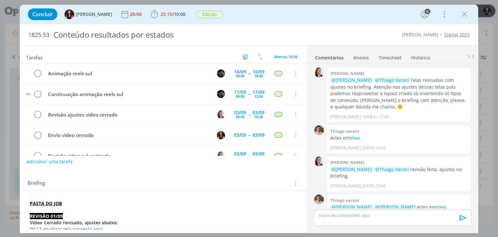
scroll to position [593, 0]
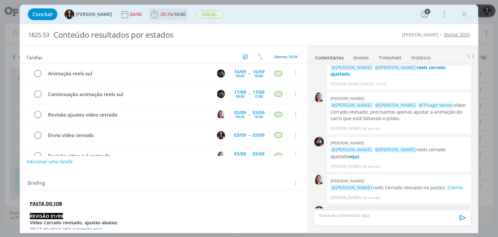
click at [172, 17] on span "/" at bounding box center [173, 14] width 2 height 6
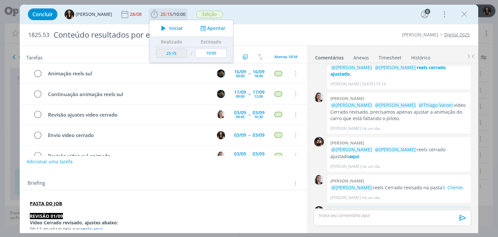
click at [169, 29] on span "Iniciar" at bounding box center [176, 28] width 14 height 5
click at [442, 184] on link "3. Cliente" at bounding box center [452, 187] width 20 height 6
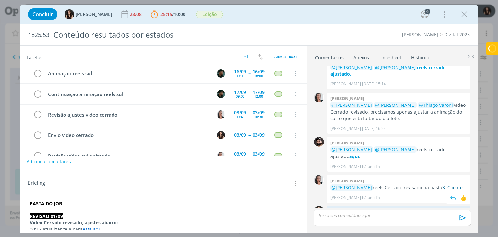
scroll to position [593, 0]
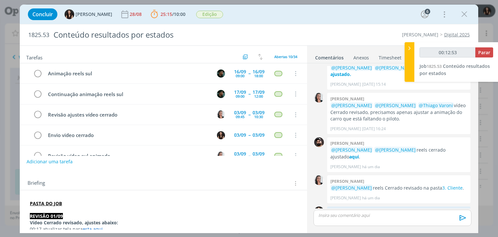
type input "00:12:54"
click at [482, 54] on span "Parar" at bounding box center [484, 52] width 12 height 6
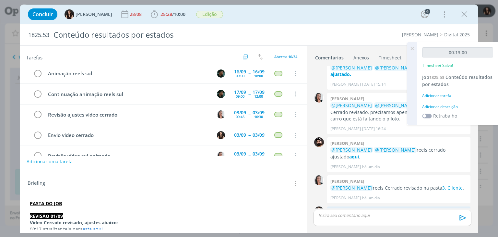
click at [454, 104] on div "Adicionar descrição" at bounding box center [457, 107] width 71 height 6
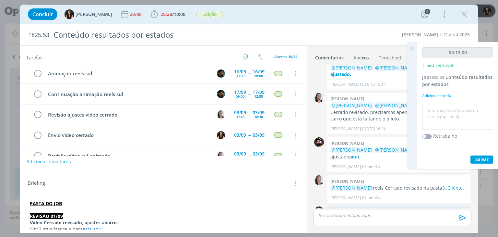
click at [456, 116] on textarea at bounding box center [458, 116] width 68 height 23
type textarea "Envio e validação com cliente"
click at [484, 157] on span "Salvar" at bounding box center [481, 159] width 13 height 6
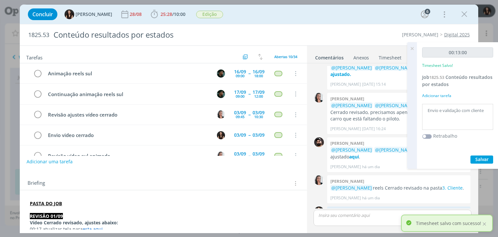
click at [410, 46] on icon at bounding box center [412, 48] width 12 height 13
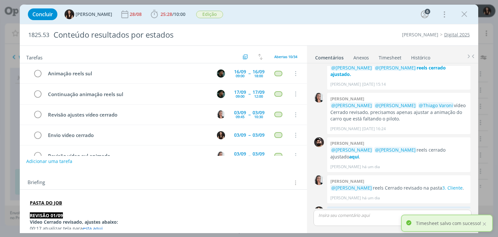
click at [65, 163] on button "Adicionar uma tarefa" at bounding box center [49, 161] width 46 height 11
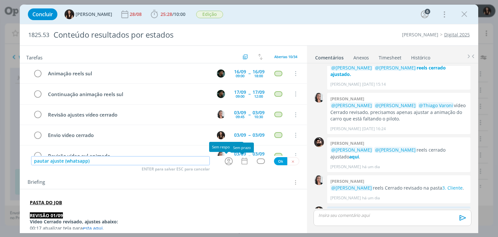
click at [230, 161] on icon "dialog" at bounding box center [229, 161] width 8 height 8
type input "pautar ajuste (whatsapp)"
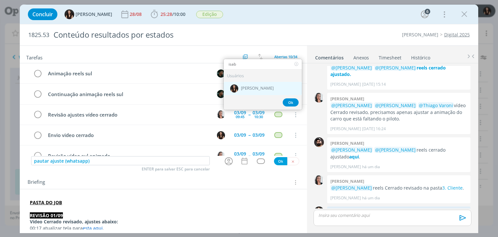
type input "isab"
click at [279, 89] on div "[PERSON_NAME]" at bounding box center [263, 88] width 78 height 13
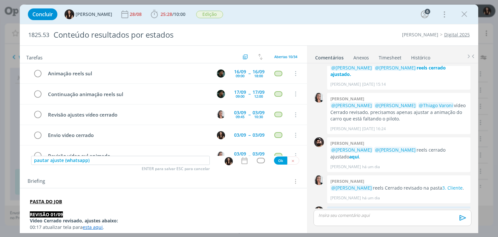
click at [245, 159] on icon "dialog" at bounding box center [244, 160] width 6 height 7
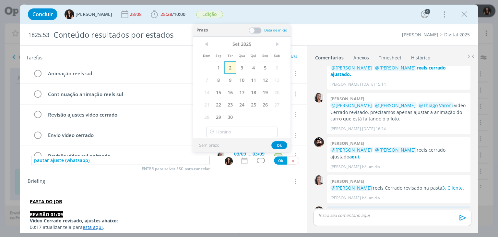
click at [232, 66] on span "2" at bounding box center [230, 67] width 12 height 12
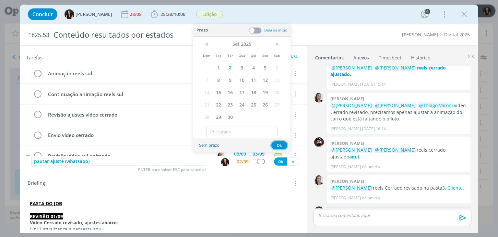
drag, startPoint x: 280, startPoint y: 143, endPoint x: 277, endPoint y: 146, distance: 4.6
click at [280, 143] on button "Ok" at bounding box center [279, 145] width 16 height 8
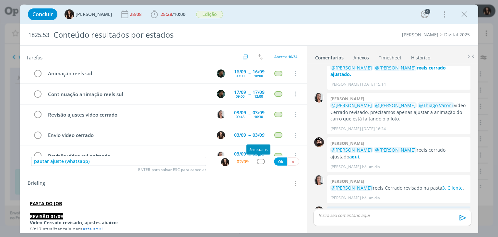
click at [259, 159] on div "dialog" at bounding box center [261, 162] width 8 height 6
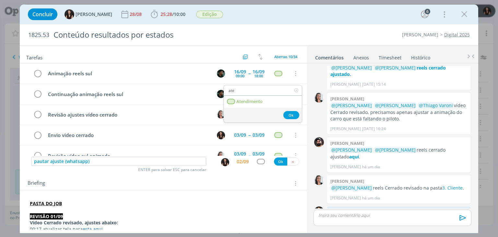
type input "ate"
click at [272, 108] on div "Ok" at bounding box center [263, 115] width 78 height 15
click at [273, 106] on link "Atendimento" at bounding box center [263, 102] width 78 height 12
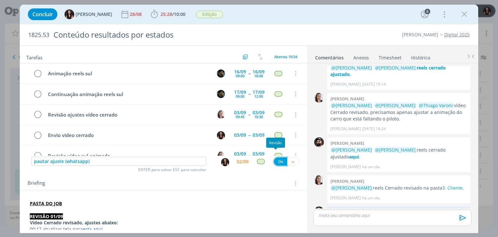
click at [274, 160] on button "Ok" at bounding box center [280, 161] width 13 height 8
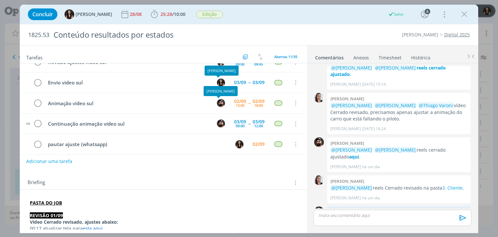
scroll to position [136, 0]
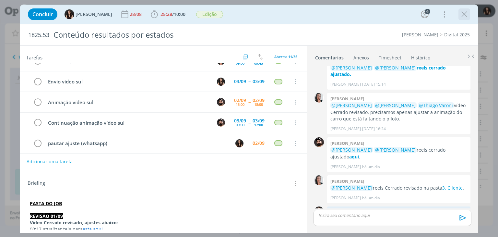
click at [468, 14] on icon "dialog" at bounding box center [465, 14] width 10 height 10
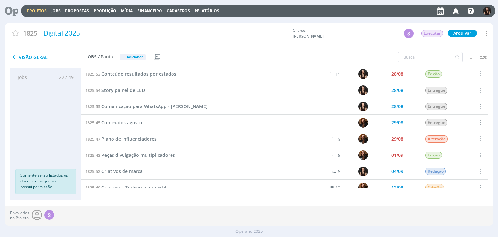
click at [14, 14] on icon at bounding box center [9, 11] width 13 height 13
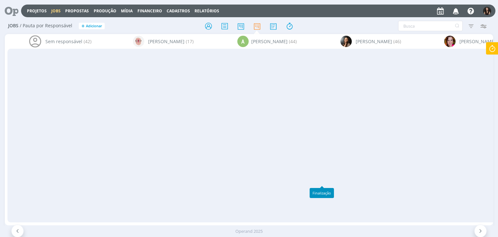
scroll to position [59, 0]
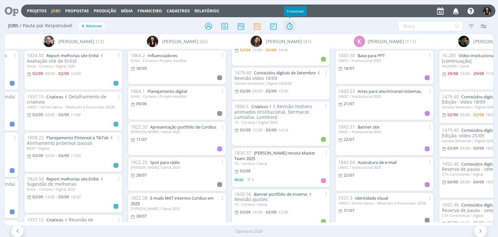
click at [293, 23] on icon at bounding box center [290, 26] width 12 height 13
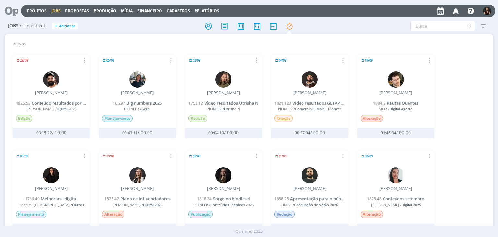
click at [14, 11] on icon at bounding box center [9, 11] width 13 height 13
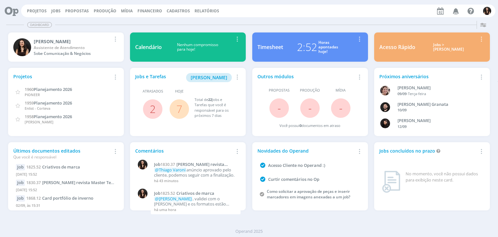
click at [50, 12] on button "Jobs" at bounding box center [55, 10] width 13 height 5
click at [54, 9] on link "Jobs" at bounding box center [55, 11] width 9 height 6
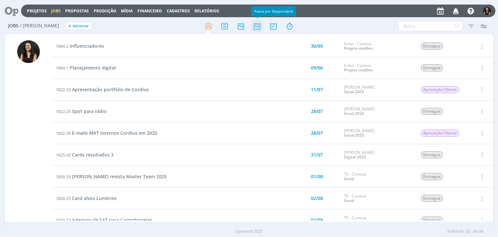
click at [256, 26] on icon at bounding box center [257, 26] width 12 height 13
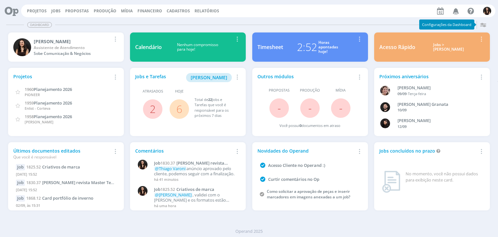
click at [180, 111] on link "6" at bounding box center [179, 109] width 6 height 14
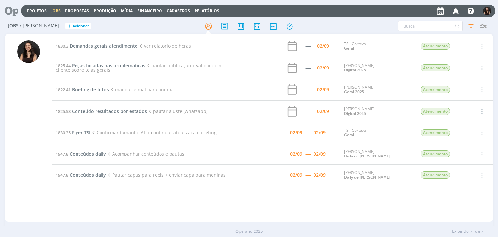
click at [79, 65] on span "Peças focadas nas problemáticas" at bounding box center [108, 65] width 73 height 6
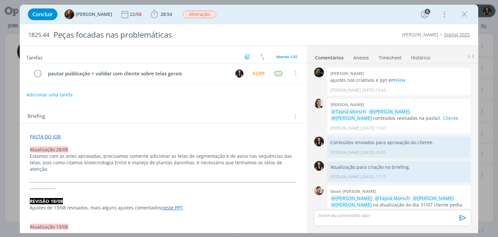
scroll to position [612, 0]
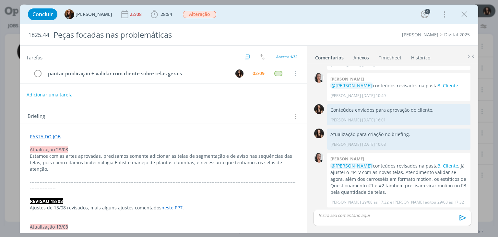
click at [275, 6] on div "Concluir Tayná Morsch 22/08 28:54 Iniciar Apontar Data * [DATE] Horas * 00:00 T…" at bounding box center [249, 14] width 458 height 19
click at [296, 19] on div "Concluir Tayná Morsch 22/08 28:54 Iniciar Apontar Data * [DATE] Horas * 00:00 T…" at bounding box center [249, 14] width 449 height 16
click at [157, 8] on span "28:54 Iniciar Apontar Data * [DATE] Horas * 00:00 Tarefa Selecione a tarefa Des…" at bounding box center [161, 14] width 25 height 12
click at [161, 15] on span "28:54" at bounding box center [167, 14] width 12 height 6
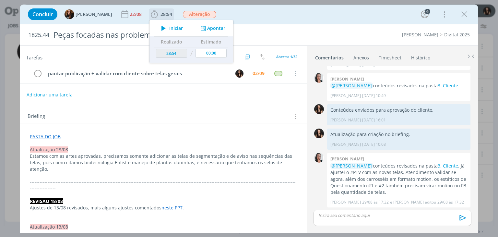
click at [162, 27] on icon "dialog" at bounding box center [163, 28] width 11 height 8
click at [47, 93] on button "Adicionar uma tarefa" at bounding box center [49, 94] width 46 height 11
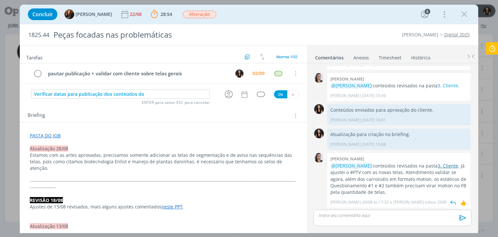
click at [438, 163] on link "3. Cliente" at bounding box center [448, 165] width 20 height 6
click at [180, 94] on input "Verificar datas para publicação dos conteúdos do" at bounding box center [120, 94] width 179 height 9
click at [225, 95] on icon "dialog" at bounding box center [229, 94] width 10 height 10
type input "Verificar datas para publicação dos conteúdos de GO, BA e MG"
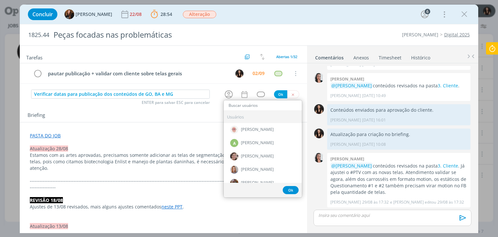
click at [214, 115] on div "Briefing Briefings Predefinidos Versões do Briefing Ver Briefing do Projeto" at bounding box center [164, 115] width 273 height 8
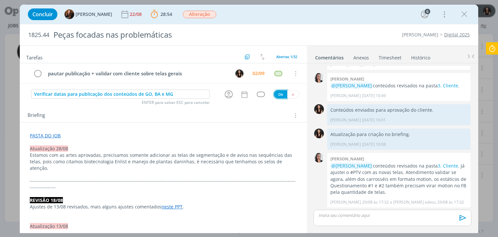
click at [275, 94] on button "Ok" at bounding box center [280, 94] width 13 height 8
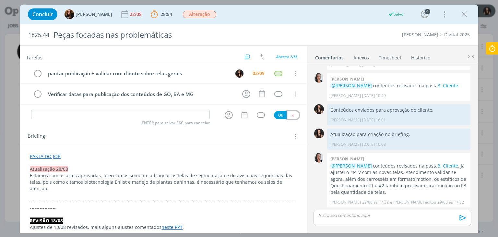
click at [291, 114] on icon "dialog" at bounding box center [293, 115] width 4 height 4
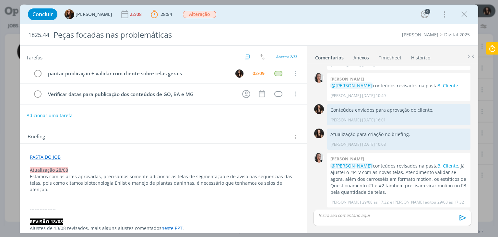
click at [492, 49] on icon at bounding box center [492, 48] width 12 height 13
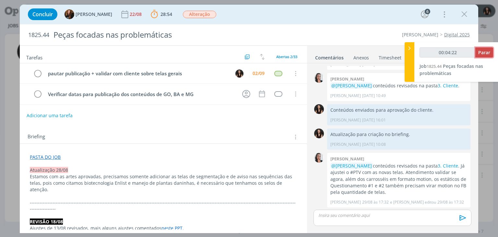
click at [481, 51] on span "Parar" at bounding box center [484, 52] width 12 height 6
click at [483, 52] on span "Parar" at bounding box center [484, 52] width 12 height 6
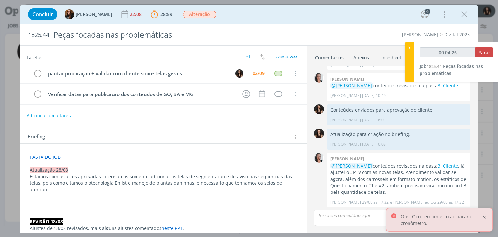
drag, startPoint x: 484, startPoint y: 216, endPoint x: 485, endPoint y: 184, distance: 32.1
click at [484, 216] on div at bounding box center [485, 217] width 6 height 6
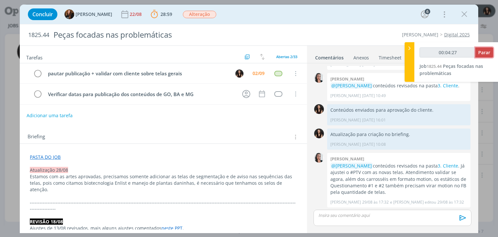
click at [486, 51] on span "Parar" at bounding box center [484, 52] width 12 height 6
type input "00:05:00"
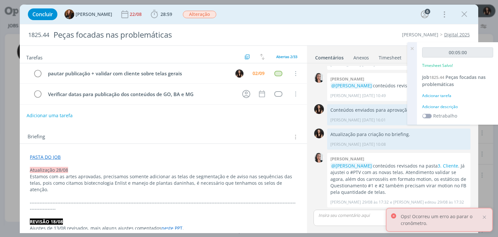
click at [448, 107] on div "Adicionar descrição" at bounding box center [457, 107] width 71 height 6
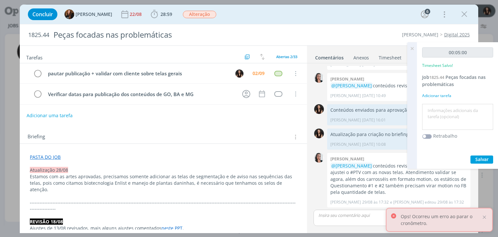
click at [449, 111] on textarea at bounding box center [458, 116] width 68 height 23
type textarea "Conferência pautas"
click at [481, 157] on span "Salvar" at bounding box center [481, 159] width 13 height 6
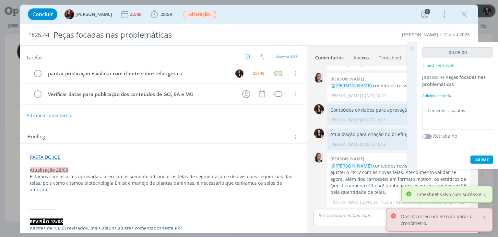
click at [410, 50] on icon at bounding box center [412, 48] width 12 height 13
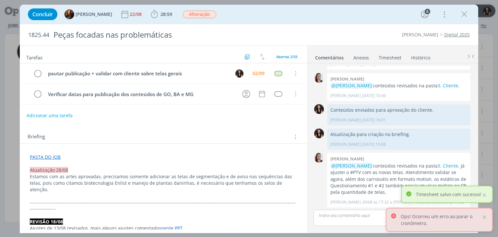
click at [349, 25] on div "1825.44 Peças focadas nas problemáticas Cordius - Corteva Digital 2025" at bounding box center [249, 34] width 458 height 21
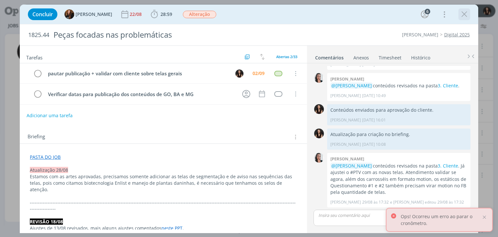
click at [467, 17] on icon "dialog" at bounding box center [465, 14] width 10 height 10
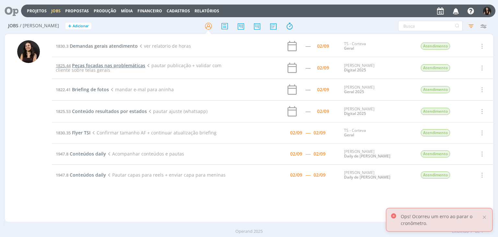
click at [105, 64] on span "Peças focadas nas problemáticas" at bounding box center [108, 65] width 73 height 6
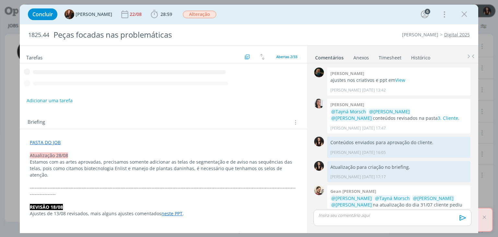
scroll to position [612, 0]
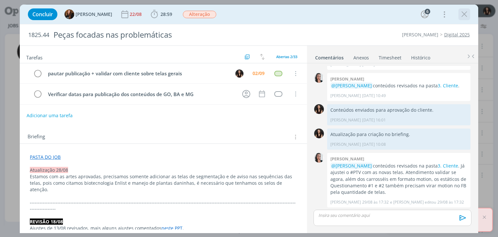
click at [460, 15] on icon "dialog" at bounding box center [465, 14] width 10 height 10
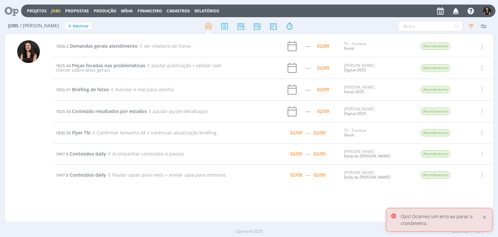
click at [486, 216] on div at bounding box center [485, 217] width 6 height 6
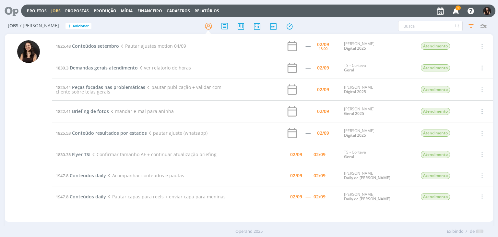
click at [18, 8] on div at bounding box center [12, 11] width 18 height 14
click at [16, 11] on icon at bounding box center [9, 11] width 13 height 13
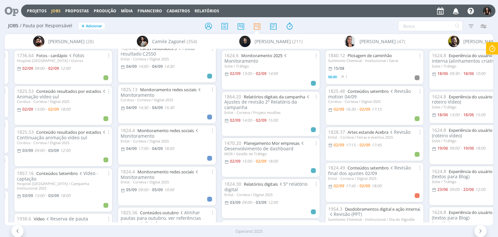
scroll to position [584, 0]
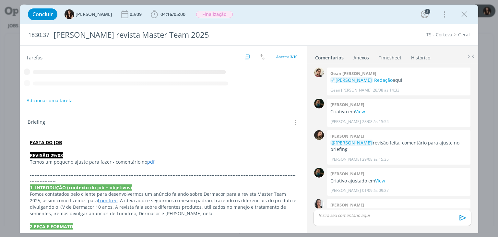
scroll to position [89, 0]
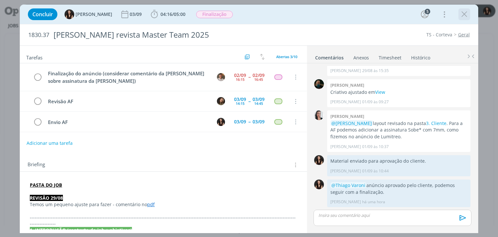
click at [466, 16] on icon "dialog" at bounding box center [465, 14] width 10 height 10
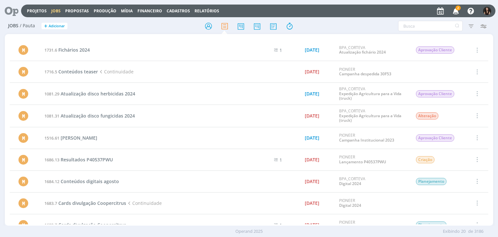
click at [458, 13] on icon "button" at bounding box center [455, 10] width 11 height 11
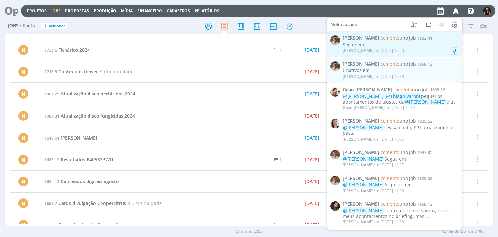
click at [403, 44] on div "Segue em" at bounding box center [400, 45] width 115 height 6
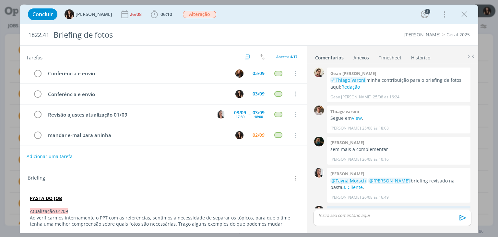
scroll to position [120, 0]
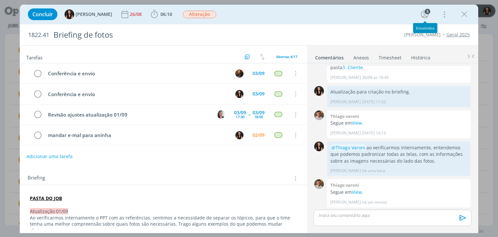
drag, startPoint x: 464, startPoint y: 13, endPoint x: 461, endPoint y: 15, distance: 3.5
click at [464, 13] on icon "dialog" at bounding box center [465, 14] width 10 height 10
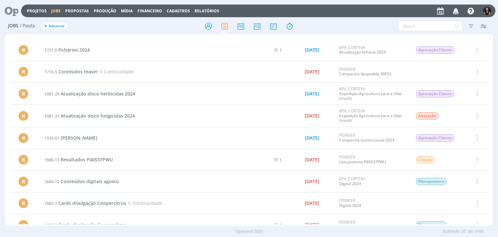
click at [454, 12] on div at bounding box center [249, 118] width 498 height 237
click at [454, 12] on icon "button" at bounding box center [455, 10] width 11 height 11
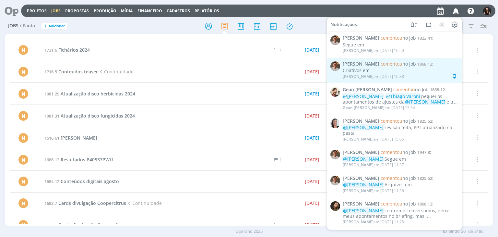
click at [397, 72] on div "Criativos em" at bounding box center [400, 71] width 115 height 6
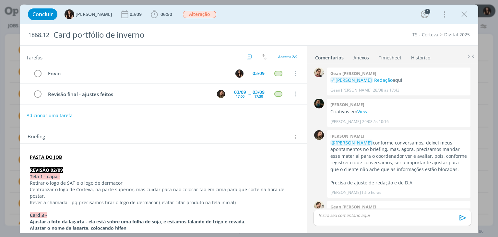
scroll to position [73, 0]
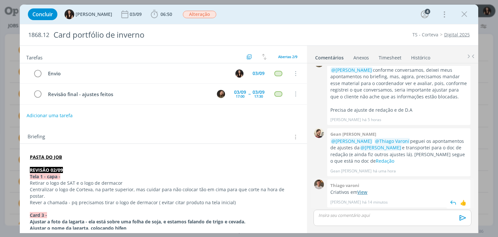
click at [364, 192] on link "View" at bounding box center [362, 192] width 10 height 6
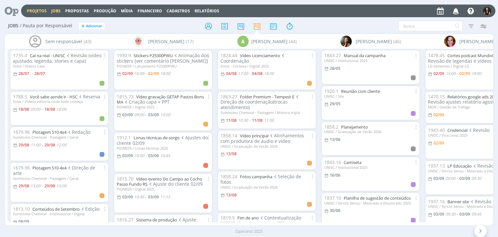
click at [35, 9] on link "Projetos" at bounding box center [37, 11] width 20 height 6
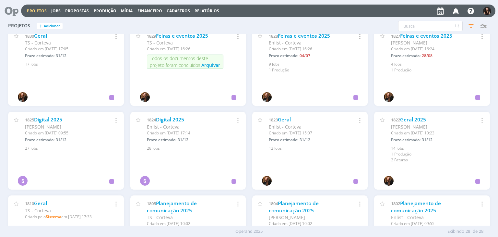
scroll to position [340, 0]
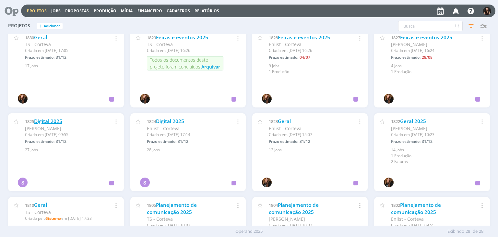
click at [53, 119] on link "Digital 2025" at bounding box center [48, 121] width 28 height 7
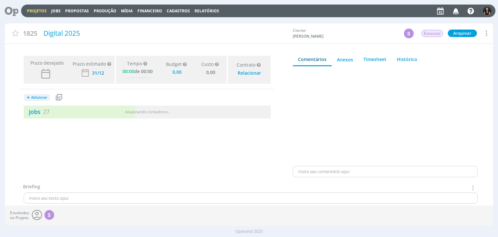
drag, startPoint x: 43, startPoint y: 108, endPoint x: 146, endPoint y: 120, distance: 102.9
click at [43, 108] on span "27" at bounding box center [46, 112] width 6 height 8
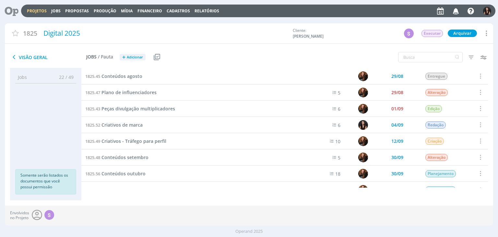
scroll to position [302, 0]
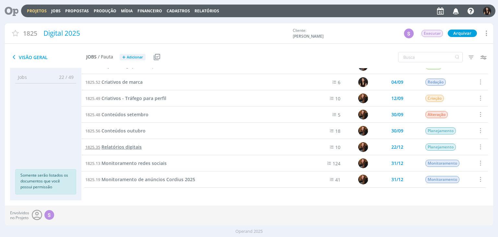
click at [126, 148] on span "Relatórios digitais" at bounding box center [122, 147] width 40 height 6
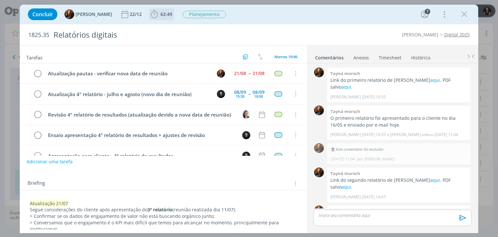
scroll to position [475, 0]
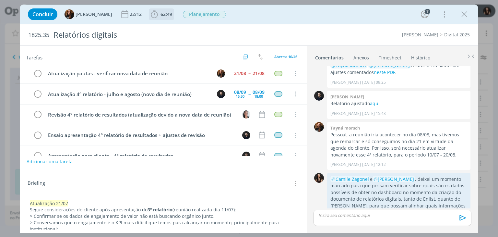
click at [152, 15] on icon "dialog" at bounding box center [155, 14] width 10 height 10
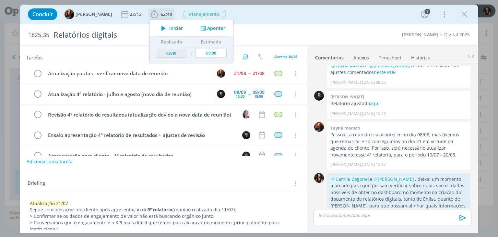
click at [169, 28] on span "Iniciar" at bounding box center [176, 28] width 14 height 5
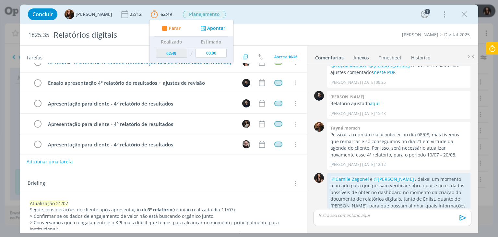
scroll to position [0, 0]
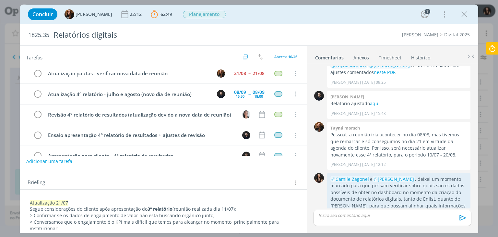
click at [65, 160] on button "Adicionar uma tarefa" at bounding box center [49, 161] width 46 height 11
paste input "coleta das métricas para o relatório de Cordius"
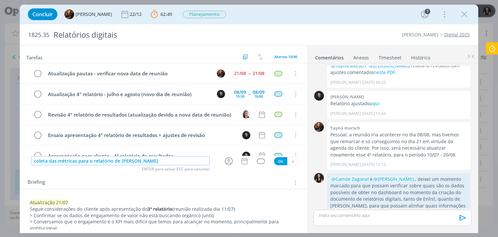
click at [35, 160] on input "coleta das métricas para o relatório de Cordius" at bounding box center [120, 160] width 179 height 9
click at [55, 161] on input "Coleta das métricas para o relatório de Cordius" at bounding box center [120, 160] width 179 height 9
click at [146, 160] on input "Coleta de métricas para o relatório de [PERSON_NAME]" at bounding box center [120, 160] width 179 height 9
click at [225, 159] on icon "dialog" at bounding box center [229, 161] width 8 height 8
type input "Coleta de métricas para o relatório de Cordius"
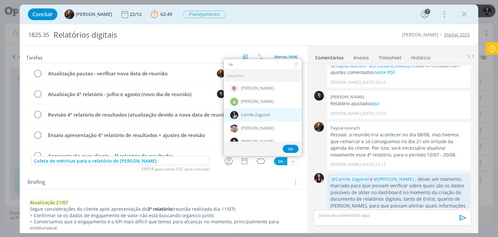
type input "ca"
click at [248, 114] on span "Camile Zagonel" at bounding box center [255, 114] width 29 height 5
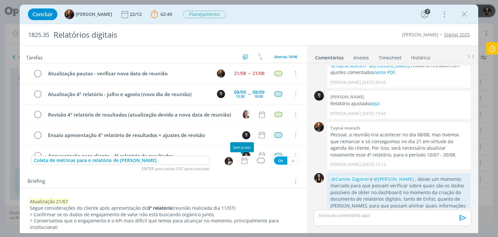
click at [241, 162] on icon "dialog" at bounding box center [244, 160] width 8 height 8
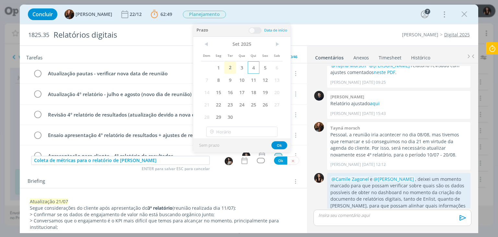
click at [256, 66] on span "4" at bounding box center [254, 67] width 12 height 12
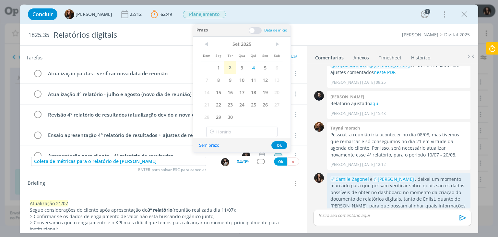
click at [251, 32] on span at bounding box center [255, 30] width 13 height 6
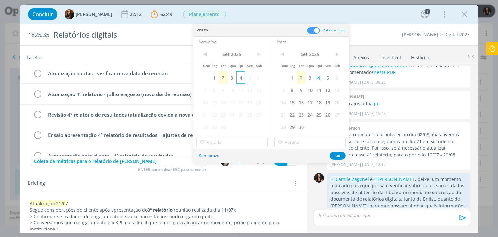
click at [241, 72] on span "4" at bounding box center [240, 77] width 9 height 12
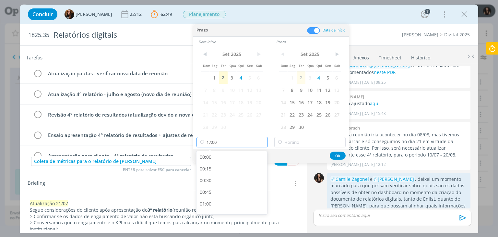
click at [221, 143] on input "17:00" at bounding box center [232, 142] width 71 height 10
click at [214, 165] on div "15:30" at bounding box center [233, 169] width 73 height 12
type input "15:30"
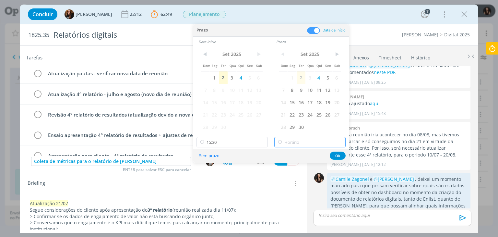
type input "17:00"
click at [302, 147] on input "17:00" at bounding box center [309, 142] width 71 height 10
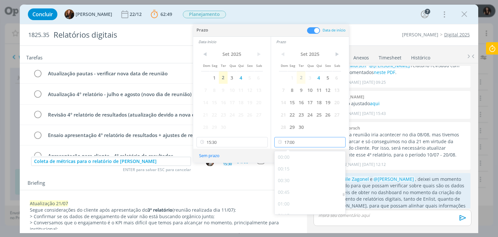
scroll to position [745, 0]
click at [293, 205] on div "17:00" at bounding box center [311, 206] width 73 height 12
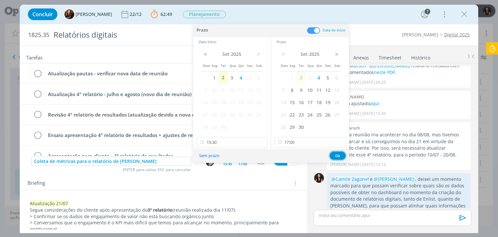
click at [332, 157] on button "Ok" at bounding box center [338, 155] width 16 height 8
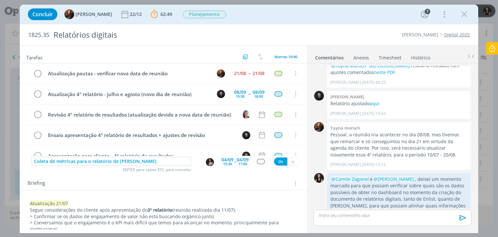
click at [257, 160] on div "dialog" at bounding box center [261, 162] width 8 height 6
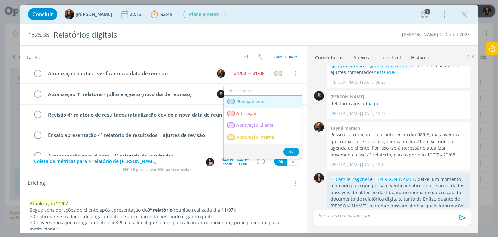
click at [250, 99] on span "Planejamento" at bounding box center [251, 101] width 28 height 5
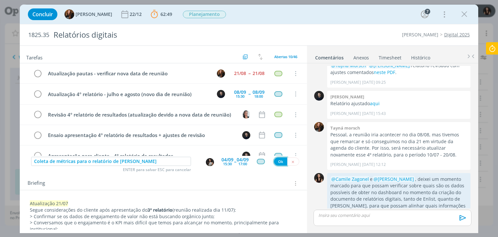
click at [280, 159] on button "Ok" at bounding box center [280, 161] width 13 height 8
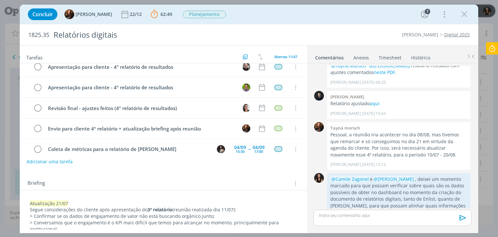
click at [494, 48] on icon at bounding box center [492, 48] width 12 height 13
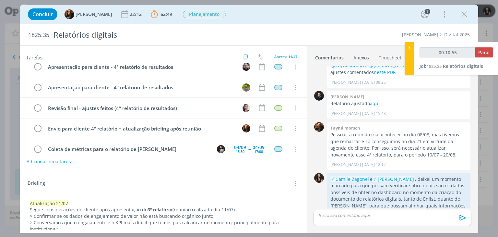
type input "00:10:56"
click at [487, 50] on span "Parar" at bounding box center [484, 52] width 12 height 6
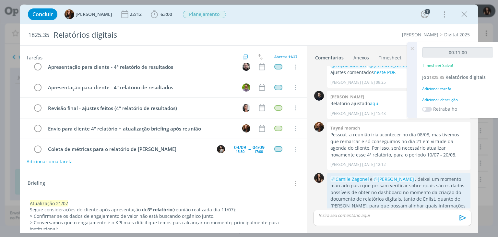
click at [446, 102] on div "Adicionar descrição" at bounding box center [457, 100] width 71 height 6
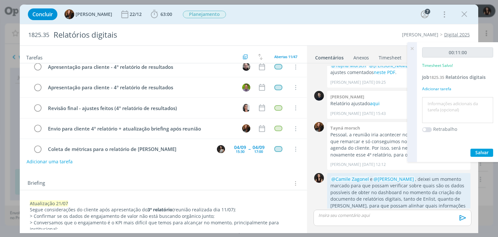
click at [446, 102] on textarea at bounding box center [458, 110] width 68 height 23
type textarea "Atualização pautas"
click at [474, 149] on button "Salvar" at bounding box center [482, 153] width 23 height 8
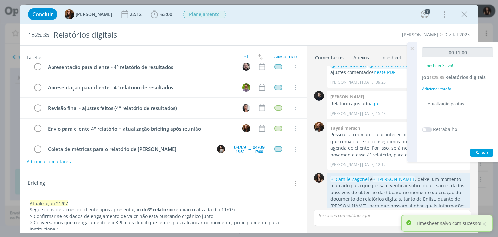
drag, startPoint x: 413, startPoint y: 48, endPoint x: 402, endPoint y: 44, distance: 11.1
click at [413, 47] on icon at bounding box center [412, 48] width 12 height 13
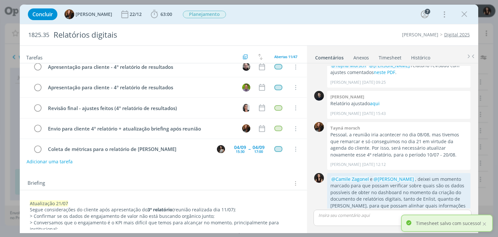
click at [370, 29] on div "1825.35 Relatórios digitais Cordius - Corteva Digital 2025" at bounding box center [249, 34] width 458 height 21
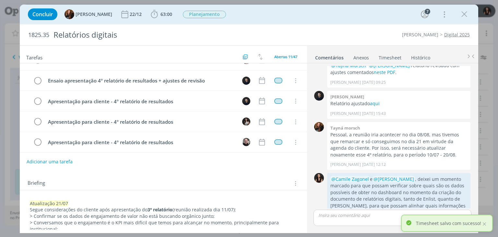
scroll to position [0, 0]
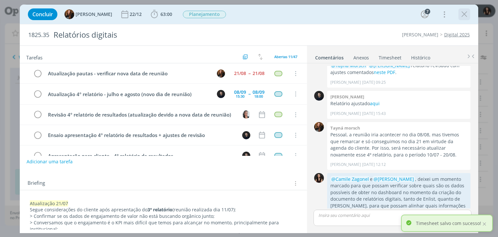
click at [464, 17] on icon "dialog" at bounding box center [465, 14] width 10 height 10
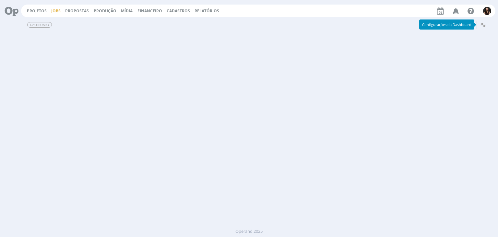
click at [57, 12] on link "Jobs" at bounding box center [55, 11] width 9 height 6
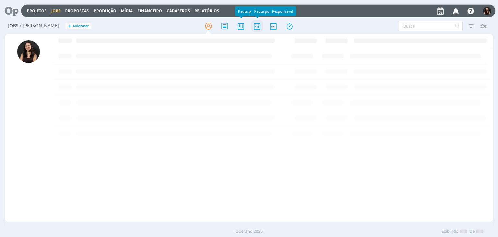
click at [254, 27] on icon at bounding box center [257, 26] width 12 height 13
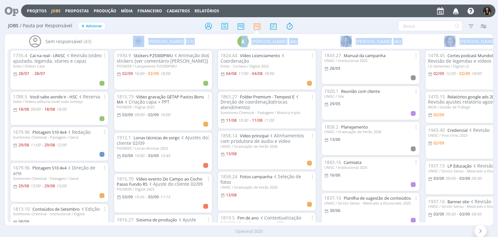
drag, startPoint x: 47, startPoint y: 225, endPoint x: 64, endPoint y: 226, distance: 16.9
click at [64, 226] on div "Projetos Jobs Propostas Produção [GEOGRAPHIC_DATA] Financeiro Cadastros Relatór…" at bounding box center [249, 118] width 498 height 237
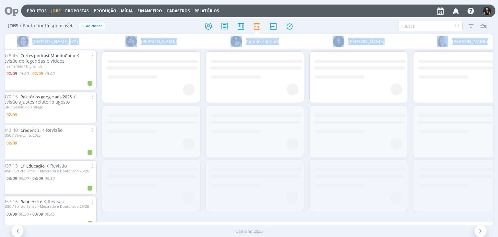
click at [89, 229] on div "Operand 2025" at bounding box center [249, 231] width 498 height 6
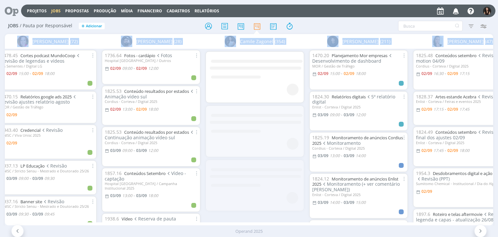
click at [96, 217] on div "1478.45 Cortes podcast MundoCoop Revisão de legendas e vídeos LG Sementes / Dig…" at bounding box center [47, 135] width 104 height 173
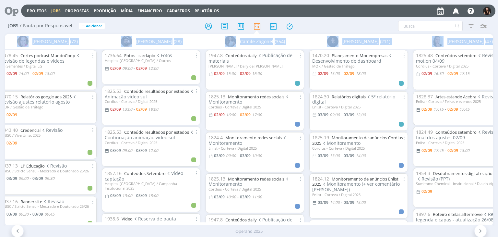
click at [202, 43] on div "[PERSON_NAME] (28)" at bounding box center [151, 41] width 104 height 15
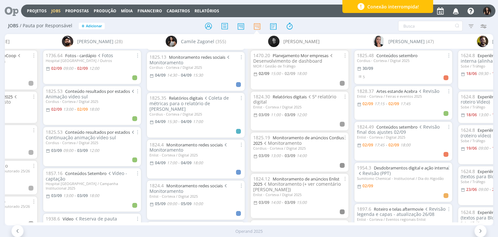
scroll to position [454, 0]
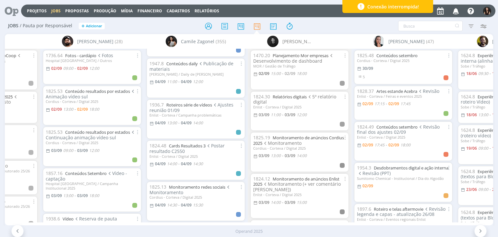
click at [15, 9] on icon at bounding box center [9, 11] width 13 height 13
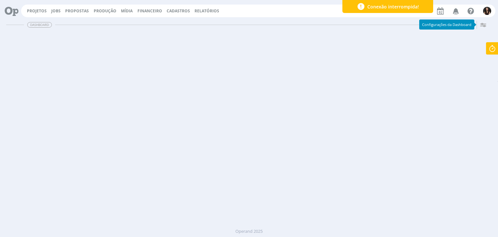
drag, startPoint x: 56, startPoint y: 11, endPoint x: 63, endPoint y: 10, distance: 7.5
click at [56, 11] on link "Jobs" at bounding box center [55, 11] width 9 height 6
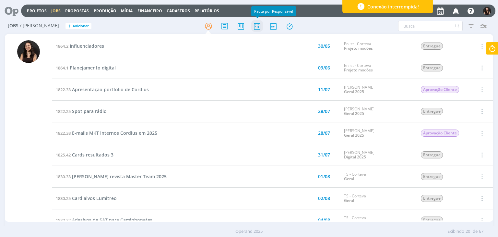
click at [258, 26] on icon at bounding box center [257, 26] width 12 height 13
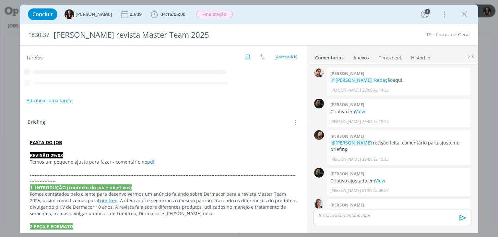
scroll to position [89, 0]
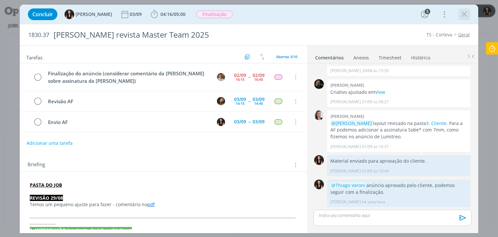
click at [467, 15] on icon "dialog" at bounding box center [465, 14] width 10 height 10
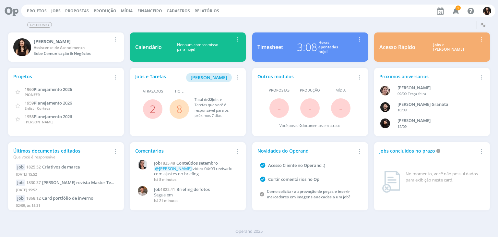
click at [456, 11] on icon "button" at bounding box center [455, 10] width 11 height 11
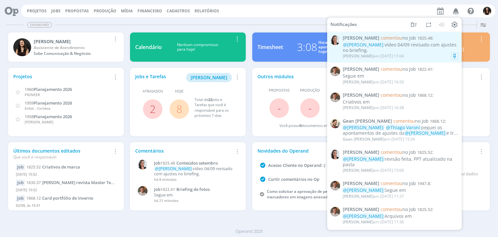
click at [416, 46] on div "@[PERSON_NAME] vídeo 04/09 revisado com ajustes no briefing." at bounding box center [400, 47] width 115 height 11
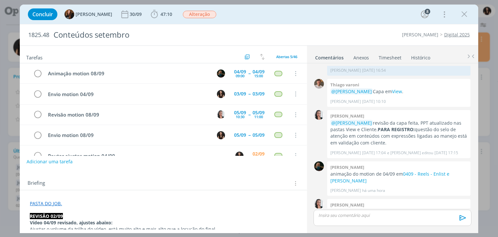
scroll to position [832, 0]
click at [280, 177] on div "Briefing Briefings Predefinidos Versões do Briefing Ver Briefing do Projeto" at bounding box center [163, 182] width 287 height 18
click at [156, 10] on span "47:10" at bounding box center [162, 14] width 24 height 10
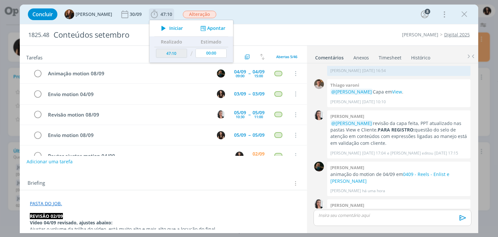
click at [163, 26] on icon "dialog" at bounding box center [163, 28] width 11 height 8
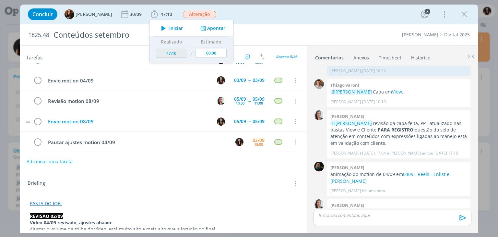
scroll to position [14, 0]
click at [62, 162] on button "Adicionar uma tarefa" at bounding box center [49, 161] width 46 height 11
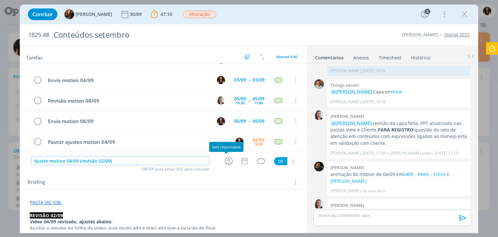
click at [224, 164] on icon "dialog" at bounding box center [229, 161] width 10 height 10
type input "Ajuste motion 04/09 (revisão 02/09)"
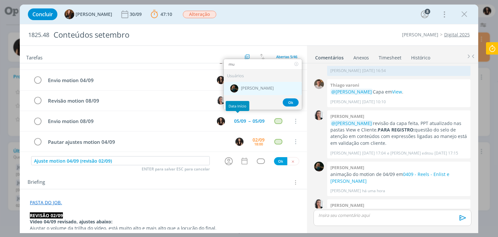
type input "mu"
click at [243, 86] on span "[PERSON_NAME]" at bounding box center [257, 88] width 33 height 5
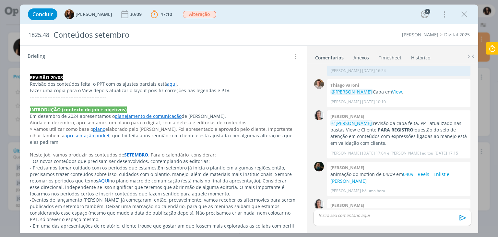
scroll to position [32, 0]
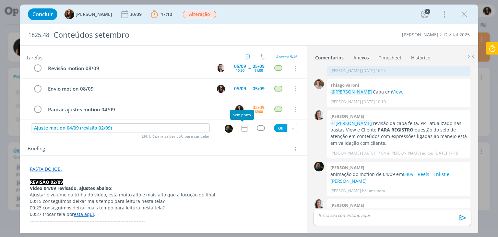
click at [241, 129] on icon "dialog" at bounding box center [244, 128] width 8 height 8
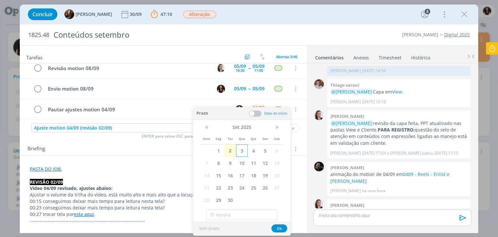
click at [237, 148] on span "3" at bounding box center [242, 150] width 12 height 12
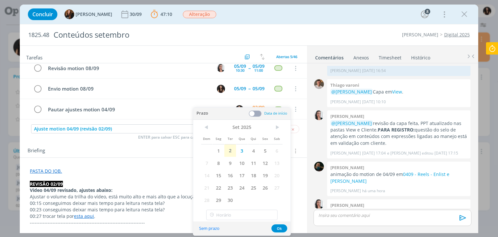
drag, startPoint x: 251, startPoint y: 112, endPoint x: 246, endPoint y: 137, distance: 25.2
click at [251, 112] on span at bounding box center [255, 113] width 13 height 6
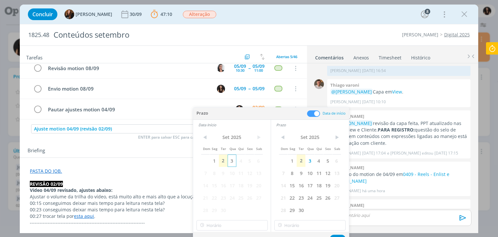
click at [235, 162] on span "3" at bounding box center [232, 160] width 9 height 12
click at [228, 227] on input "18:00" at bounding box center [232, 225] width 71 height 10
click at [214, 206] on div "09:00" at bounding box center [233, 209] width 73 height 12
type input "09:00"
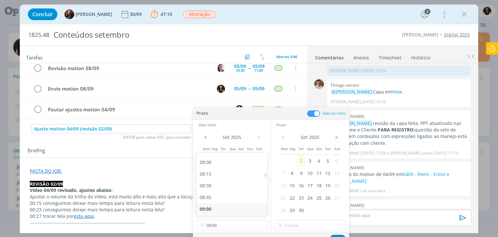
scroll to position [371, 0]
click at [300, 225] on input "18:00" at bounding box center [309, 225] width 71 height 10
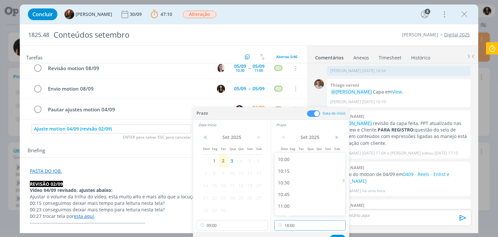
scroll to position [467, 0]
click at [291, 182] on div "10:30" at bounding box center [311, 182] width 73 height 12
type input "10:30"
click at [337, 235] on button "Ok" at bounding box center [338, 238] width 16 height 8
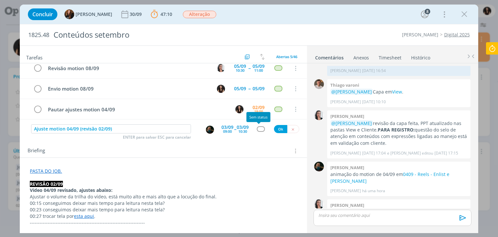
click at [259, 129] on div "dialog" at bounding box center [261, 129] width 8 height 6
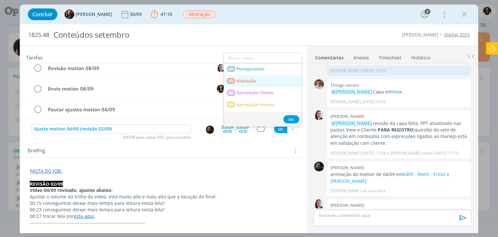
click at [249, 76] on link "Alteração" at bounding box center [263, 81] width 78 height 12
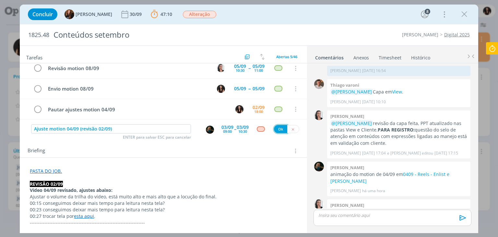
click at [281, 126] on button "Ok" at bounding box center [280, 129] width 13 height 8
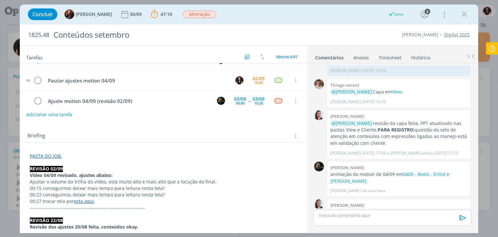
scroll to position [32, 0]
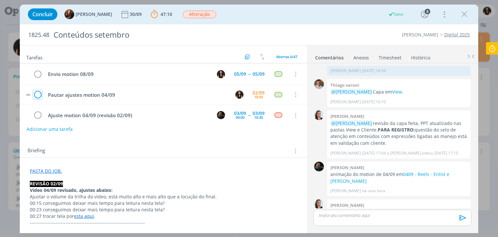
click at [39, 93] on icon "dialog" at bounding box center [37, 95] width 9 height 10
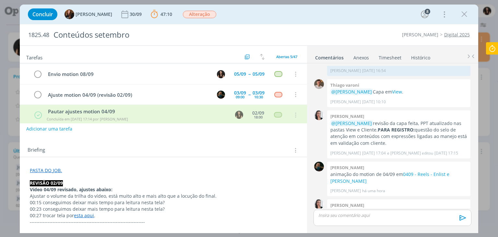
click at [50, 126] on button "Adicionar uma tarefa" at bounding box center [49, 128] width 46 height 11
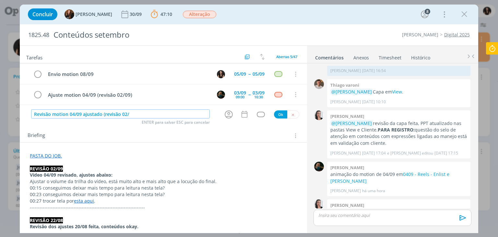
scroll to position [0, 0]
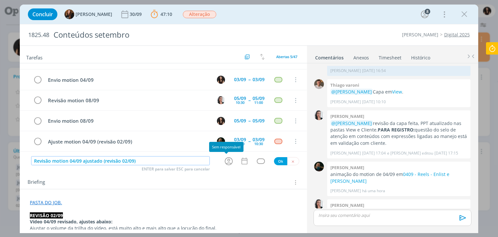
click at [226, 163] on icon "dialog" at bounding box center [229, 161] width 10 height 10
type input "Revisão motion 04/09 ajustado (revisão 02/09)"
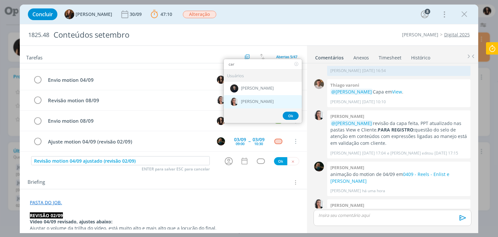
type input "car"
click at [256, 102] on span "[PERSON_NAME]" at bounding box center [257, 101] width 33 height 5
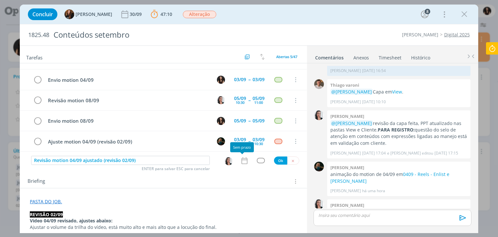
click at [244, 161] on icon "dialog" at bounding box center [244, 160] width 8 height 8
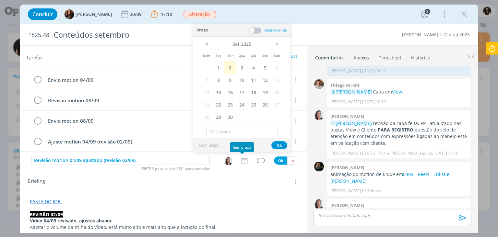
scroll to position [832, 0]
click at [238, 64] on span "3" at bounding box center [242, 67] width 12 height 12
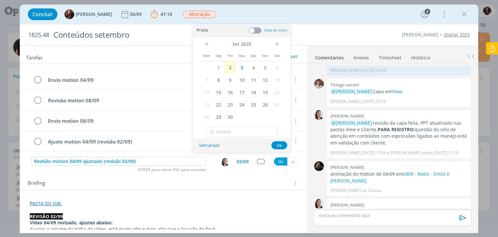
click at [254, 33] on span at bounding box center [255, 30] width 13 height 6
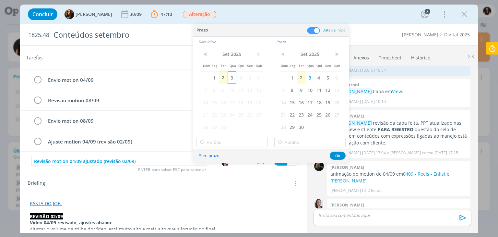
click at [231, 77] on span "3" at bounding box center [232, 77] width 9 height 12
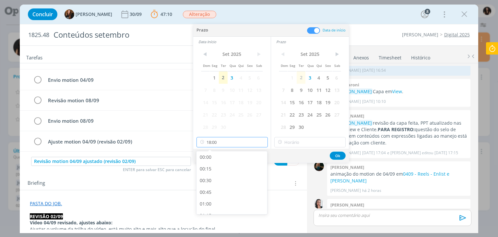
click at [221, 141] on input "18:00" at bounding box center [232, 142] width 71 height 10
click at [227, 164] on div "15:00" at bounding box center [233, 164] width 73 height 12
type input "15:00"
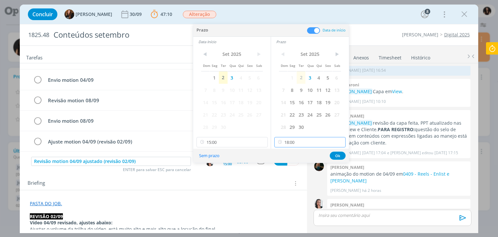
click at [311, 143] on input "18:00" at bounding box center [309, 142] width 71 height 10
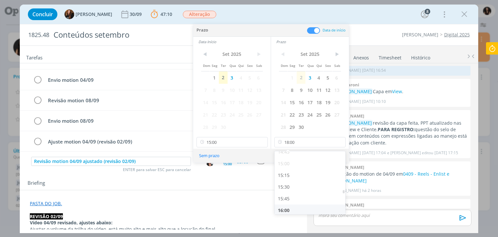
click at [293, 205] on div "16:00" at bounding box center [311, 210] width 73 height 12
type input "16:00"
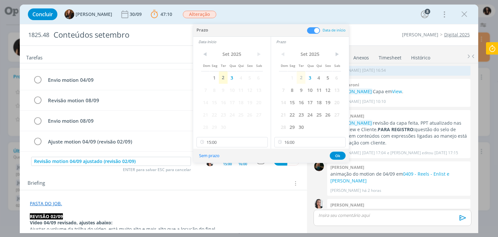
scroll to position [698, 0]
click at [331, 153] on button "Ok" at bounding box center [338, 155] width 16 height 8
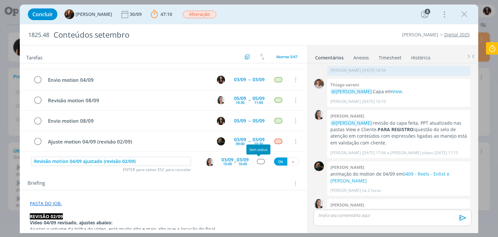
click at [260, 160] on div "dialog" at bounding box center [261, 162] width 8 height 6
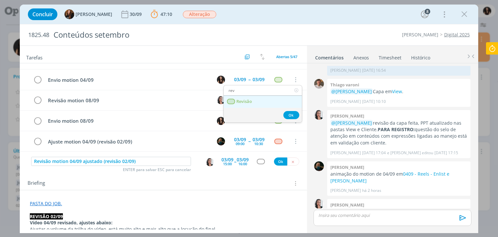
type input "rev"
click at [254, 104] on link "Revisão" at bounding box center [263, 102] width 78 height 12
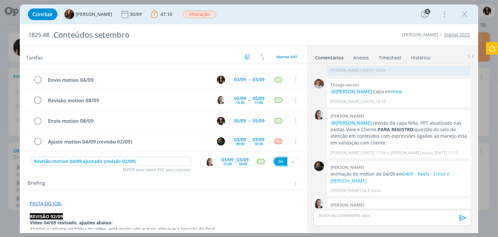
click at [276, 162] on button "Ok" at bounding box center [280, 161] width 13 height 8
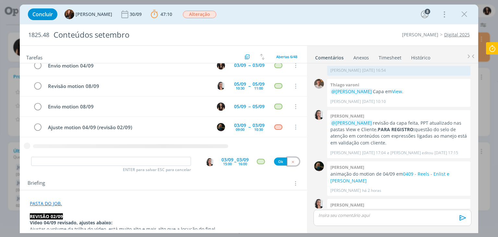
click at [287, 162] on button "dialog" at bounding box center [293, 161] width 12 height 8
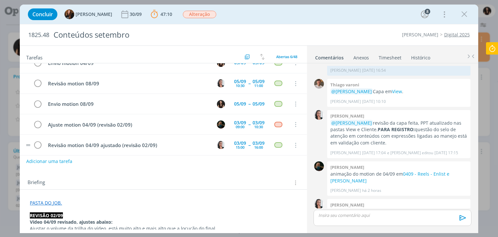
scroll to position [34, 0]
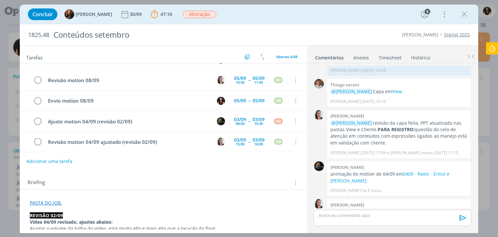
click at [69, 159] on button "Adicionar uma tarefa" at bounding box center [49, 161] width 46 height 11
type input "Envio motion 04/09"
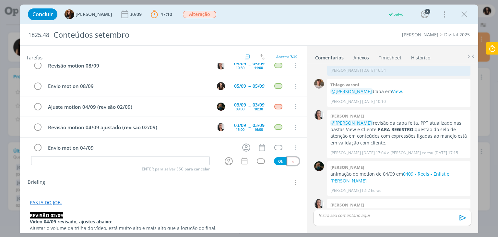
click at [291, 161] on icon "dialog" at bounding box center [293, 161] width 4 height 4
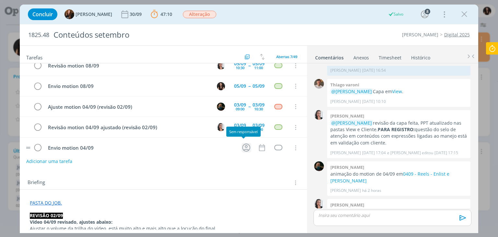
click at [244, 148] on icon "dialog" at bounding box center [246, 147] width 10 height 10
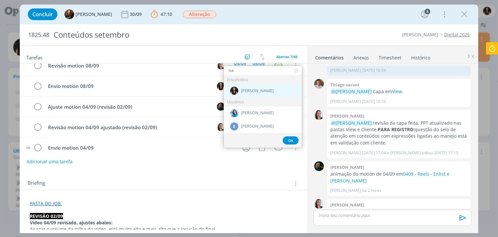
type input "isa"
click at [262, 90] on span "[PERSON_NAME]" at bounding box center [257, 90] width 33 height 5
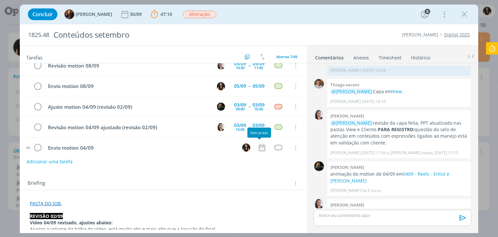
click at [261, 145] on icon "dialog" at bounding box center [262, 147] width 6 height 7
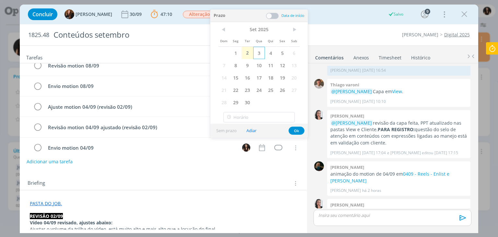
click at [261, 49] on span "3" at bounding box center [259, 53] width 12 height 12
click at [297, 130] on button "Ok" at bounding box center [297, 130] width 16 height 8
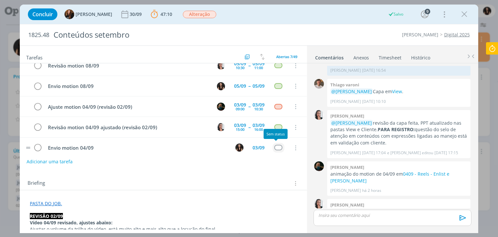
click at [274, 145] on div "dialog" at bounding box center [278, 148] width 8 height 6
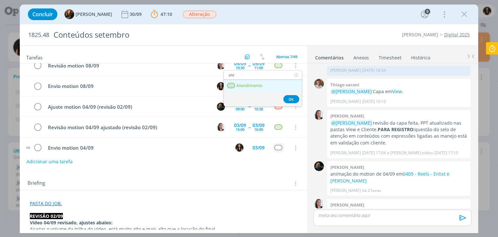
type input "ate"
click at [267, 83] on link "Atendimento" at bounding box center [263, 86] width 78 height 12
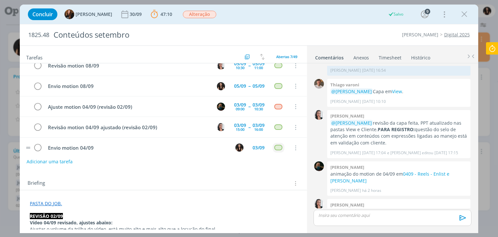
click at [490, 52] on icon at bounding box center [492, 48] width 12 height 13
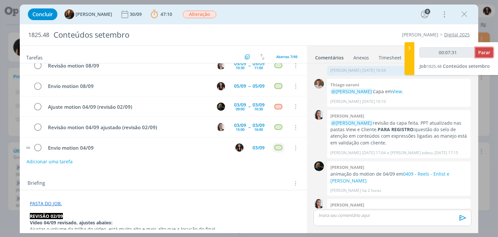
click at [484, 55] on button "Parar" at bounding box center [484, 52] width 18 height 10
click at [479, 54] on span "Parar" at bounding box center [484, 52] width 12 height 6
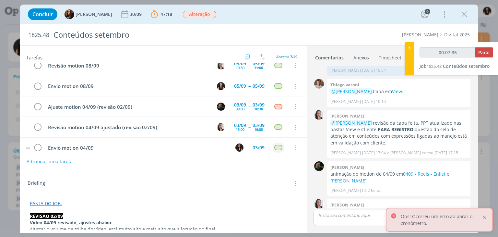
click at [483, 217] on div at bounding box center [485, 217] width 6 height 6
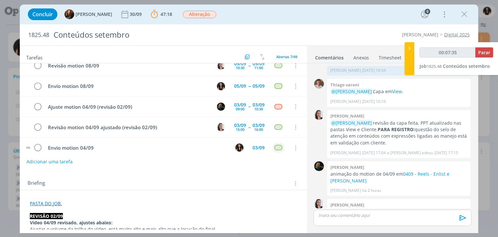
type input "00:08:00"
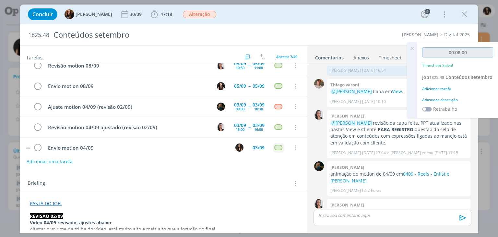
click at [481, 52] on input "00:08:00" at bounding box center [457, 52] width 71 height 10
click at [440, 100] on div "Adicionar descrição" at bounding box center [457, 100] width 71 height 6
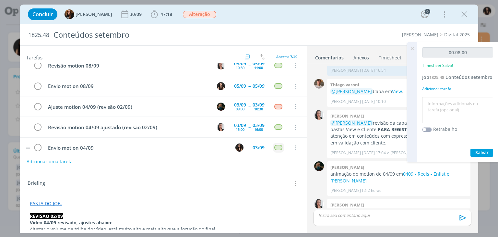
click at [439, 102] on textarea at bounding box center [458, 110] width 68 height 23
type textarea "Atualização pautas"
click at [479, 151] on span "Salvar" at bounding box center [481, 152] width 13 height 6
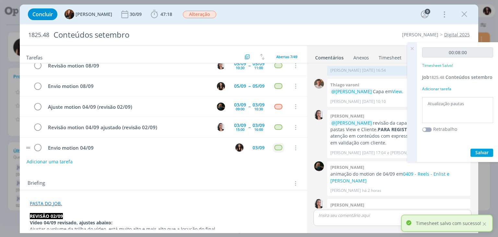
click at [412, 47] on icon at bounding box center [412, 48] width 12 height 13
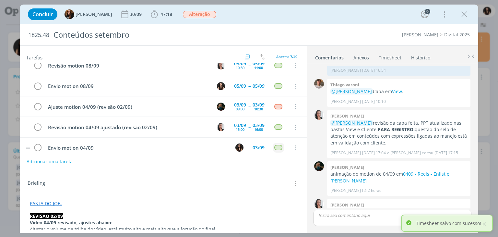
drag, startPoint x: 463, startPoint y: 16, endPoint x: 391, endPoint y: 130, distance: 135.2
click at [463, 15] on icon "dialog" at bounding box center [465, 14] width 10 height 10
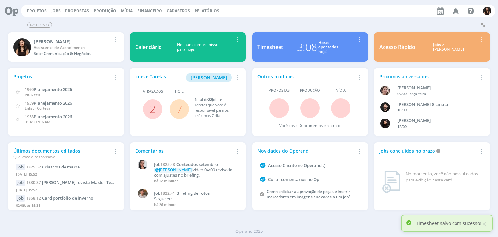
click at [179, 107] on link "7" at bounding box center [179, 109] width 6 height 14
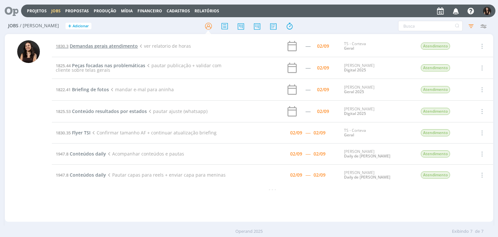
click at [122, 46] on span "Demandas gerais atendimento" at bounding box center [104, 46] width 68 height 6
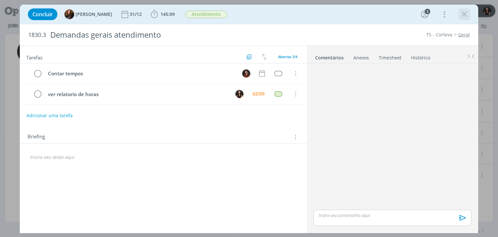
click at [461, 14] on icon "dialog" at bounding box center [465, 14] width 10 height 10
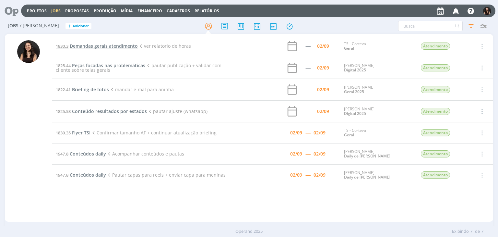
click at [103, 45] on span "Demandas gerais atendimento" at bounding box center [104, 46] width 68 height 6
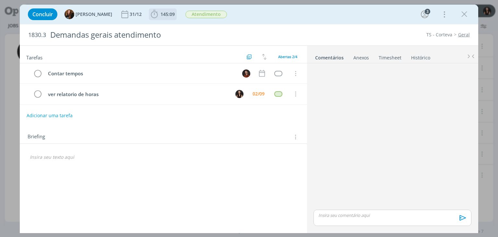
click at [150, 15] on icon "dialog" at bounding box center [155, 14] width 10 height 10
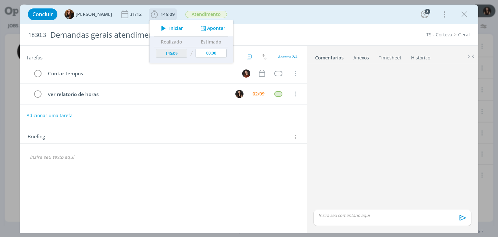
click at [158, 29] on icon "dialog" at bounding box center [163, 28] width 11 height 8
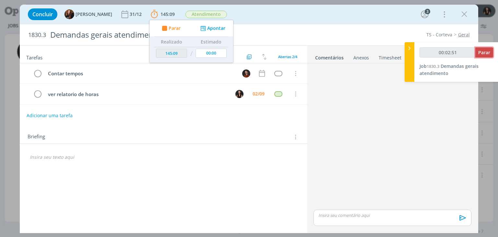
click at [483, 52] on span "Parar" at bounding box center [484, 52] width 12 height 6
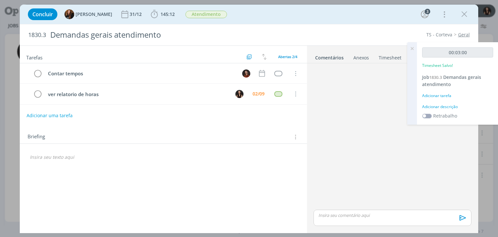
click at [447, 108] on div "Adicionar descrição" at bounding box center [457, 107] width 71 height 6
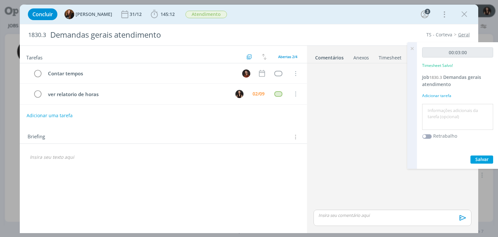
click at [445, 116] on textarea at bounding box center [458, 116] width 68 height 23
type textarea "Conferência horas"
click at [486, 157] on span "Salvar" at bounding box center [481, 159] width 13 height 6
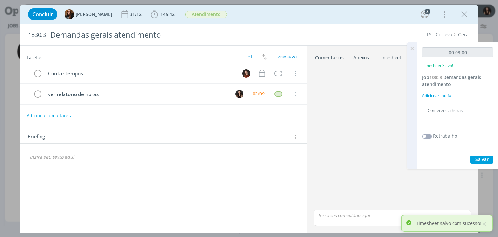
click at [413, 48] on icon at bounding box center [412, 48] width 12 height 13
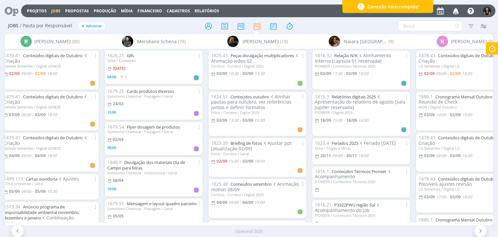
scroll to position [0, 2399]
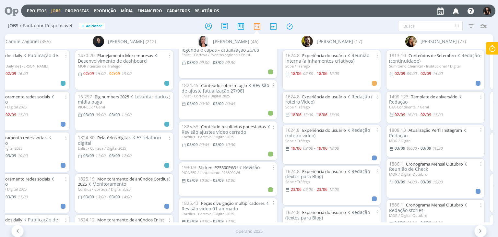
scroll to position [130, 0]
click at [233, 125] on link "Conteúdo resultados por estados" at bounding box center [233, 126] width 65 height 6
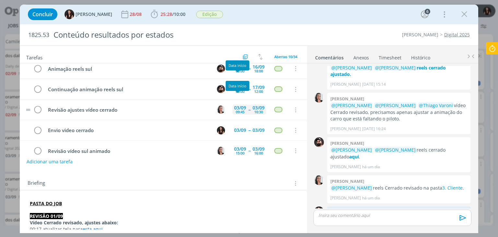
scroll to position [97, 0]
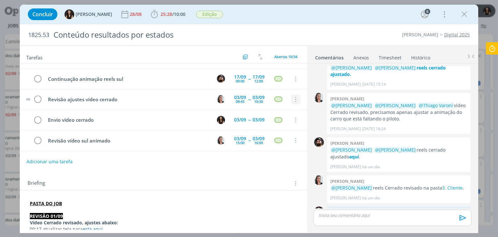
click at [292, 97] on icon "dialog" at bounding box center [295, 100] width 7 height 6
click at [281, 108] on link "Cancelar" at bounding box center [274, 110] width 51 height 10
click at [462, 18] on icon "dialog" at bounding box center [465, 14] width 10 height 10
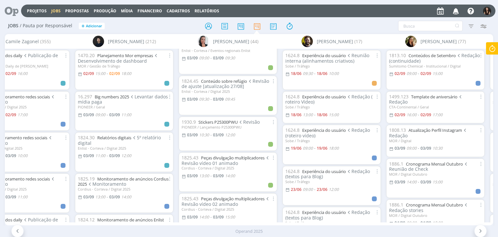
scroll to position [97, 0]
click at [232, 120] on link "Stickers P25300PWU" at bounding box center [217, 122] width 39 height 6
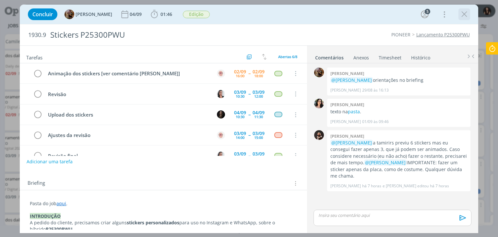
click at [465, 18] on icon "dialog" at bounding box center [465, 14] width 10 height 10
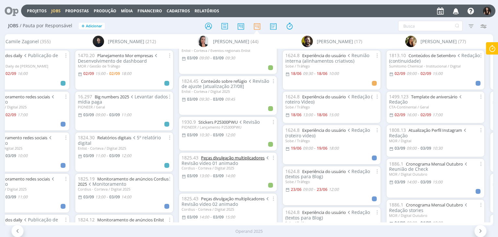
scroll to position [97, 0]
click at [253, 158] on link "Peças divulgação multiplicadores" at bounding box center [233, 158] width 64 height 6
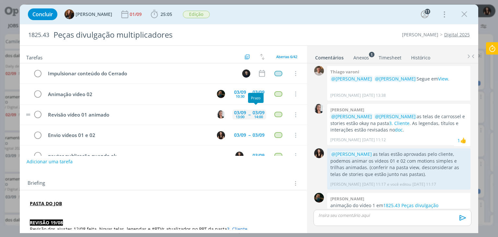
click at [256, 115] on div "14:00" at bounding box center [258, 117] width 9 height 4
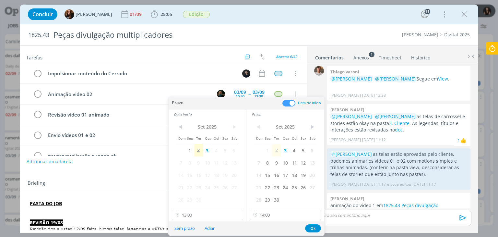
click at [302, 25] on div "1825.43 Peças divulgação multiplicadores Cordius - Corteva Digital 2025" at bounding box center [249, 34] width 458 height 21
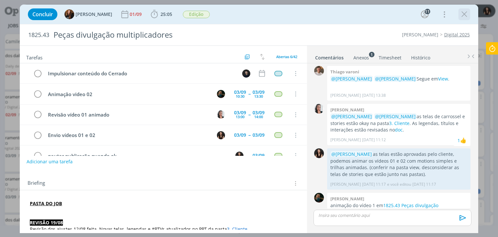
click at [464, 17] on icon "dialog" at bounding box center [465, 14] width 10 height 10
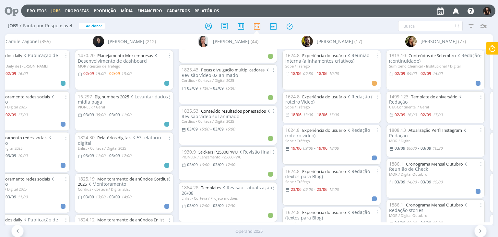
scroll to position [227, 0]
click at [253, 111] on link "Conteúdo resultados por estados" at bounding box center [233, 110] width 65 height 6
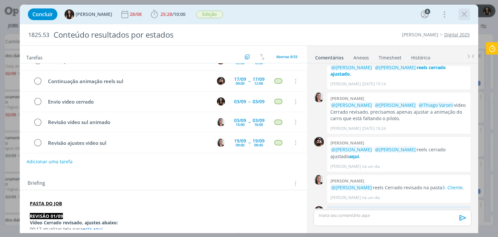
click at [465, 19] on div "dialog" at bounding box center [465, 14] width 12 height 12
drag, startPoint x: 464, startPoint y: 17, endPoint x: 323, endPoint y: 96, distance: 162.0
click at [464, 17] on icon "dialog" at bounding box center [465, 14] width 10 height 10
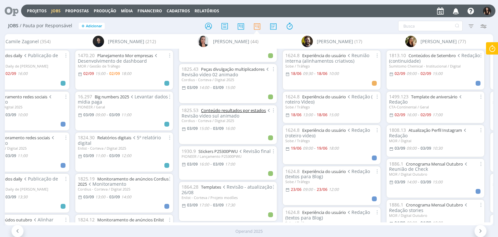
click at [253, 109] on link "Conteúdo resultados por estados" at bounding box center [233, 110] width 65 height 6
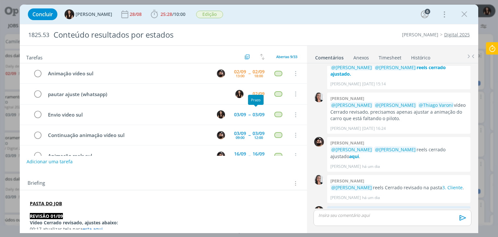
scroll to position [95, 0]
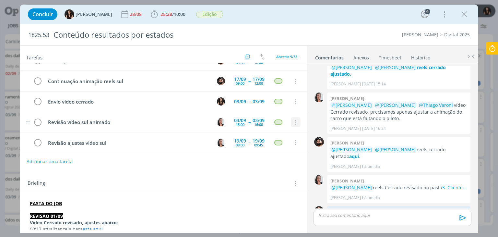
click at [292, 120] on icon "dialog" at bounding box center [295, 122] width 7 height 6
click at [261, 121] on div "03/09 16:00" at bounding box center [258, 122] width 15 height 14
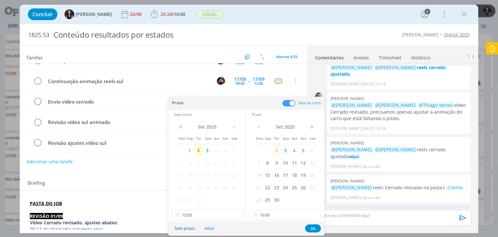
click at [185, 230] on button "Sem prazo" at bounding box center [184, 228] width 29 height 9
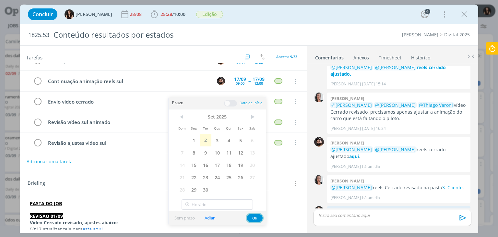
click at [256, 217] on div "Prazo Data de início Data Início < NaN > Dom Seg Ter Qua Qui Sex Sab NaN NaN Na…" at bounding box center [217, 161] width 97 height 128
type input "15:00"
click at [258, 215] on button "Ok" at bounding box center [255, 218] width 16 height 8
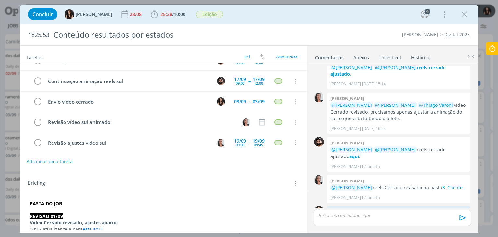
drag, startPoint x: 462, startPoint y: 17, endPoint x: 266, endPoint y: 118, distance: 220.5
click at [462, 17] on icon "dialog" at bounding box center [465, 14] width 10 height 10
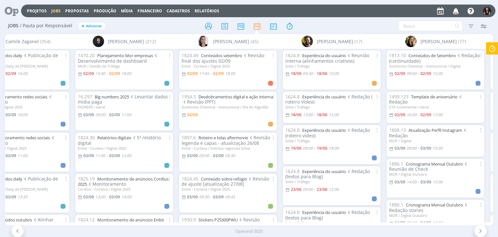
click at [204, 14] on div "Projetos Jobs Propostas Produção [GEOGRAPHIC_DATA] Financeiro Cadastros Relatór…" at bounding box center [258, 11] width 474 height 13
click at [203, 10] on link "Relatórios" at bounding box center [207, 11] width 25 height 6
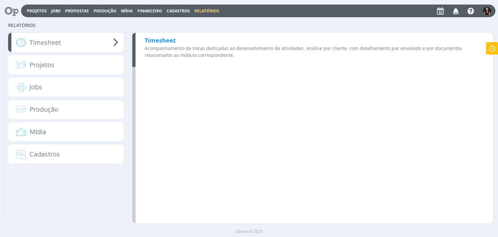
click at [172, 50] on p "Acompanhamento de horas dedicadas ao desenvolvimento de atividades. Análise por…" at bounding box center [315, 52] width 340 height 14
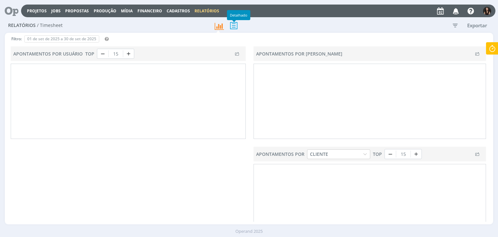
click at [231, 27] on icon at bounding box center [234, 25] width 14 height 13
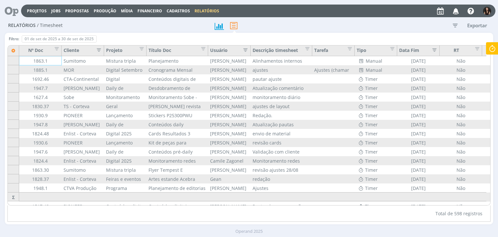
click at [456, 27] on icon "button" at bounding box center [455, 25] width 12 height 12
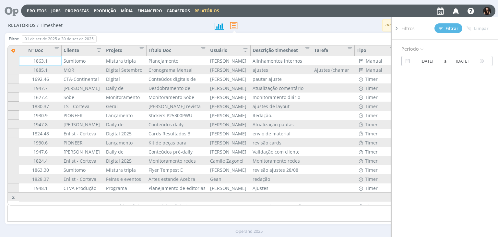
click at [446, 56] on div "[DATE] a [DATE]" at bounding box center [446, 61] width 91 height 10
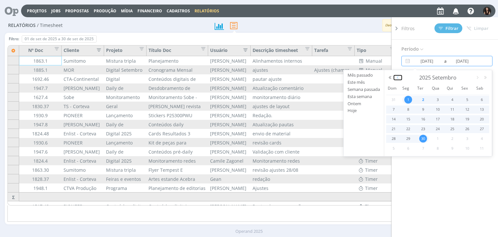
click at [396, 76] on button "button" at bounding box center [398, 77] width 8 height 5
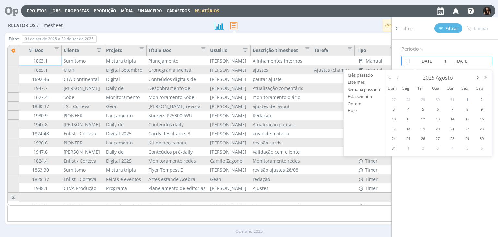
click at [463, 99] on span "1" at bounding box center [467, 100] width 8 height 8
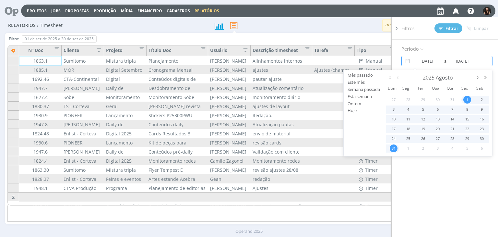
click at [395, 151] on div "31" at bounding box center [392, 148] width 13 height 8
type input "[DATE]"
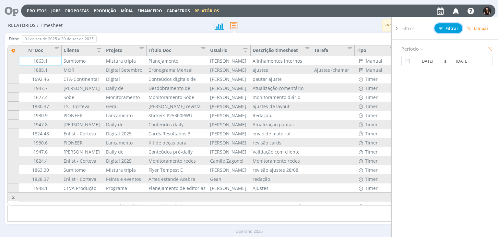
click at [450, 26] on span "Filtrar" at bounding box center [449, 28] width 20 height 4
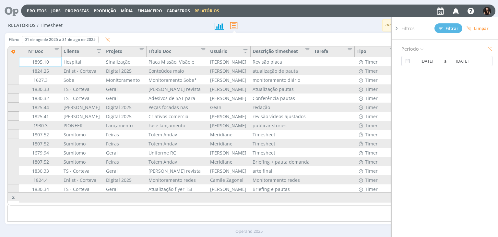
click at [397, 29] on icon at bounding box center [396, 28] width 6 height 7
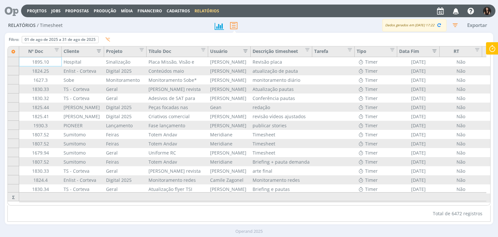
click at [97, 52] on icon "button" at bounding box center [97, 50] width 6 height 6
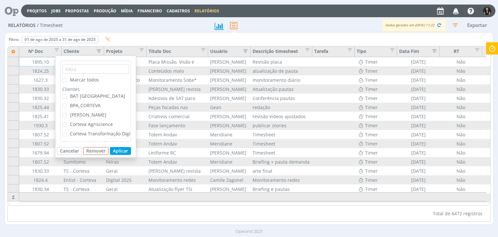
scroll to position [153, 0]
click at [73, 122] on span "TS - Corteva" at bounding box center [83, 125] width 26 height 6
click at [67, 123] on input "TS - Corteva" at bounding box center [67, 123] width 0 height 0
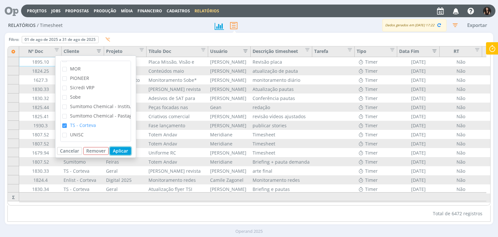
click at [114, 149] on button "Aplicar" at bounding box center [120, 151] width 21 height 8
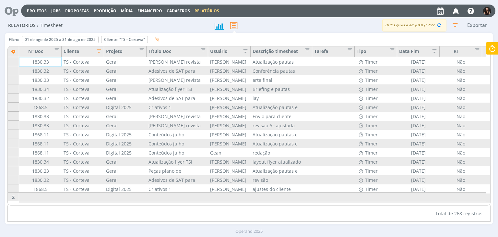
drag, startPoint x: 356, startPoint y: 201, endPoint x: 445, endPoint y: 203, distance: 89.5
click at [445, 203] on div "Nº Doc Cliente Projeto Título Doc Usuário Descrição timesheet Tarefa Tipo Data …" at bounding box center [249, 125] width 482 height 159
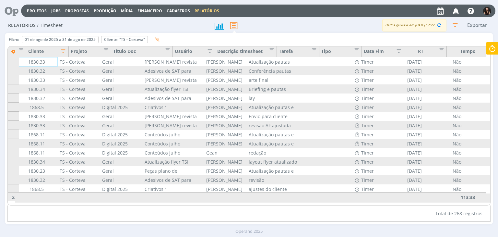
scroll to position [0, 0]
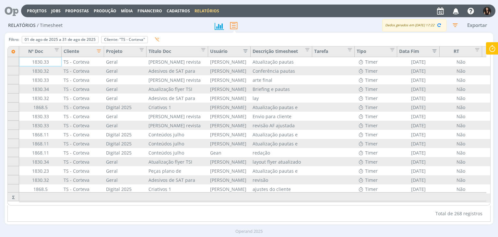
click at [377, 21] on div "Dados gerados em [DATE] 17:22" at bounding box center [411, 25] width 69 height 12
click at [455, 26] on icon "button" at bounding box center [455, 25] width 12 height 12
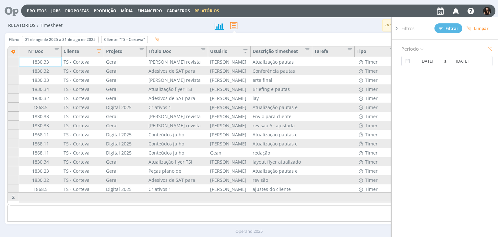
click at [397, 29] on icon at bounding box center [396, 28] width 6 height 7
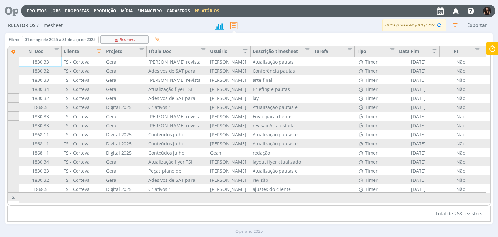
click at [141, 40] on div "Remover" at bounding box center [125, 39] width 46 height 6
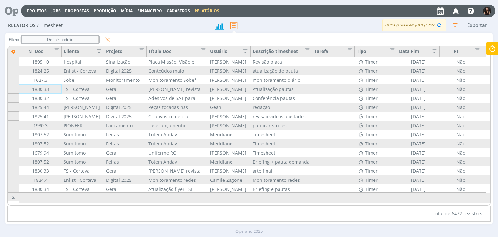
click at [89, 38] on div "Definir padrão" at bounding box center [60, 39] width 76 height 6
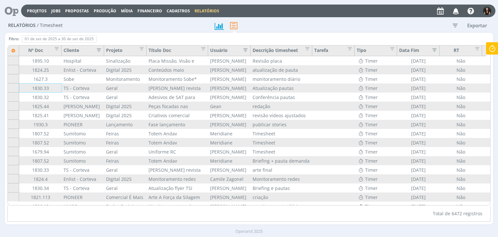
click at [460, 24] on icon "button" at bounding box center [455, 25] width 12 height 12
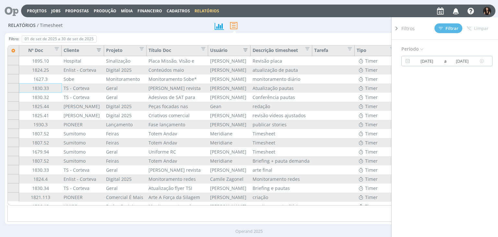
click at [446, 62] on span "a" at bounding box center [445, 61] width 4 height 8
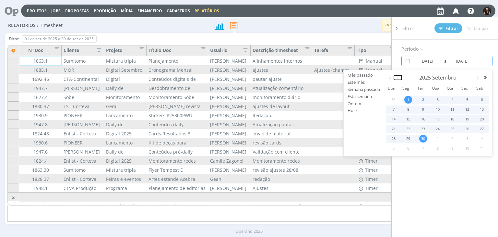
click at [400, 77] on button "button" at bounding box center [398, 77] width 8 height 5
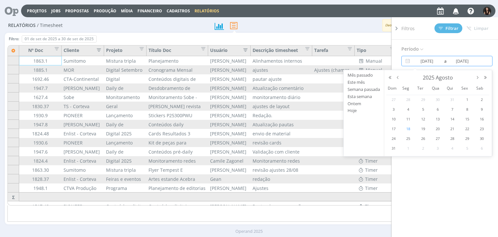
click at [407, 129] on span "18" at bounding box center [408, 129] width 8 height 8
type input "[DATE]"
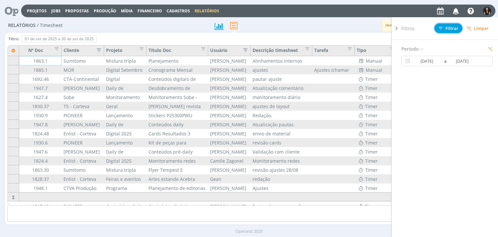
click at [443, 29] on icon at bounding box center [441, 28] width 4 height 4
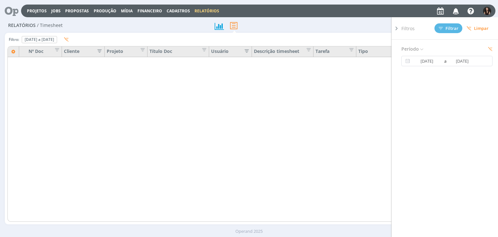
click at [394, 28] on icon at bounding box center [396, 28] width 6 height 7
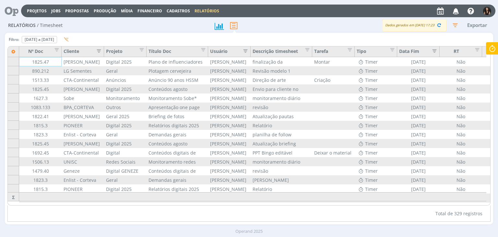
drag, startPoint x: 274, startPoint y: 219, endPoint x: 309, endPoint y: 209, distance: 36.7
click at [305, 214] on div "Total de 329 registros" at bounding box center [248, 213] width 483 height 16
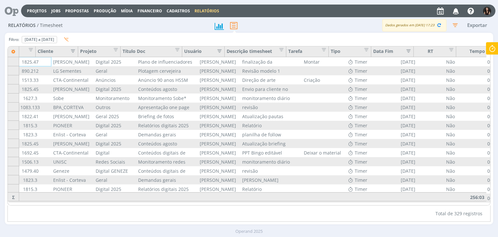
scroll to position [0, 38]
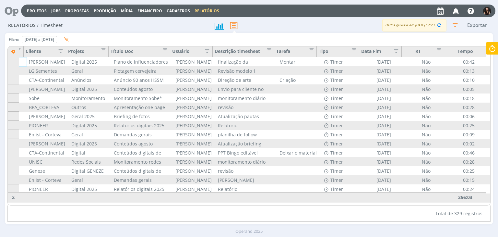
click at [205, 52] on icon "button" at bounding box center [205, 50] width 6 height 6
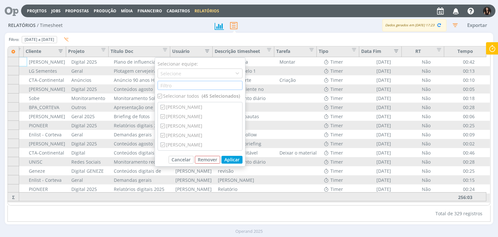
click at [187, 87] on input "text" at bounding box center [200, 85] width 85 height 9
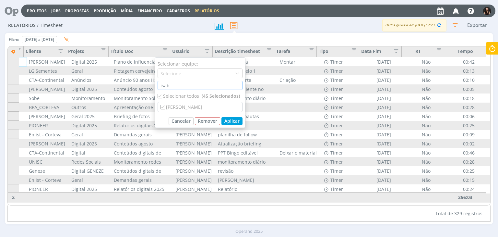
type input "isab"
click at [187, 92] on div "Selecionar todos (45 Selecionados)" at bounding box center [200, 95] width 85 height 7
checkbox input "false"
click at [185, 105] on div "[PERSON_NAME]" at bounding box center [200, 106] width 84 height 9
checkbox input "true"
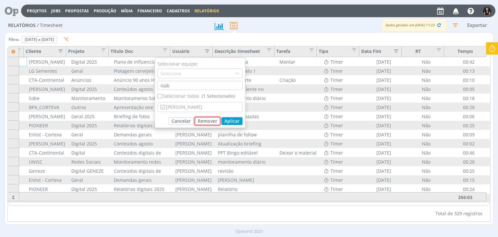
click at [220, 119] on button "Remover" at bounding box center [207, 121] width 25 height 8
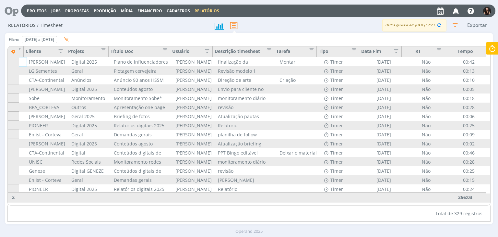
click at [206, 54] on icon "button" at bounding box center [205, 50] width 6 height 6
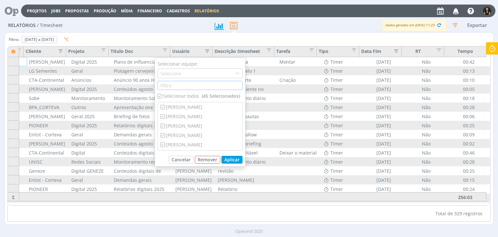
click at [185, 86] on input "text" at bounding box center [200, 85] width 85 height 9
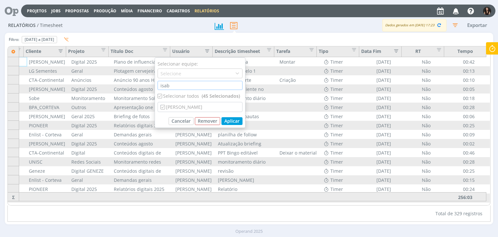
type input "isab"
click at [197, 95] on div "Selecionar todos (45 Selecionados)" at bounding box center [200, 95] width 85 height 7
checkbox input "false"
click at [188, 103] on div "[PERSON_NAME]" at bounding box center [200, 106] width 84 height 9
checkbox input "true"
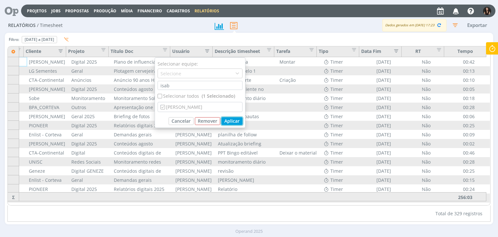
click at [227, 117] on button "Aplicar" at bounding box center [231, 121] width 21 height 8
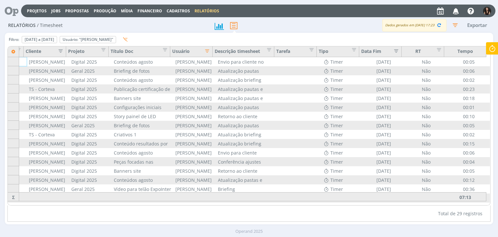
click at [451, 23] on icon "button" at bounding box center [455, 25] width 12 height 12
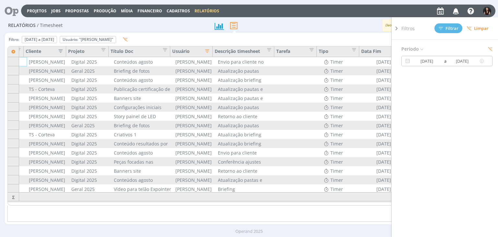
click at [432, 60] on input "18/08/2025" at bounding box center [427, 61] width 31 height 8
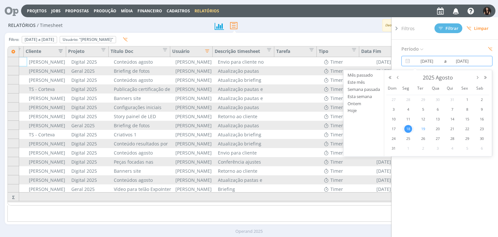
click at [421, 128] on span "19" at bounding box center [423, 129] width 8 height 8
click at [422, 128] on span "19" at bounding box center [423, 129] width 8 height 8
type input "19/08/2025"
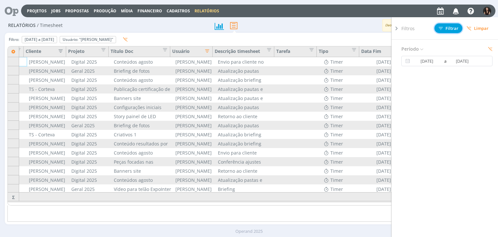
click at [447, 28] on span "Filtrar" at bounding box center [449, 28] width 20 height 4
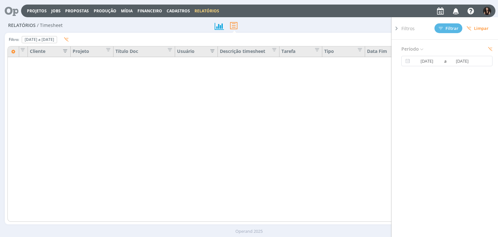
scroll to position [0, 34]
click at [397, 27] on icon at bounding box center [396, 28] width 6 height 7
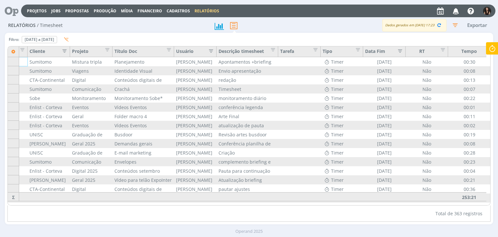
click at [209, 52] on icon "button" at bounding box center [209, 50] width 6 height 6
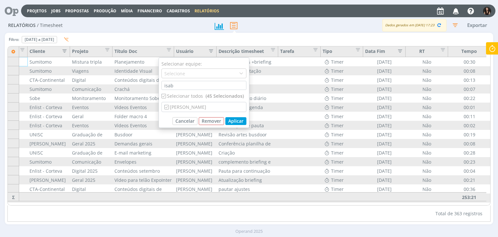
click at [189, 95] on div "Selecionar todos (45 Selecionados)" at bounding box center [204, 95] width 85 height 7
checkbox input "false"
click at [189, 109] on div "[PERSON_NAME]" at bounding box center [204, 106] width 84 height 9
checkbox input "true"
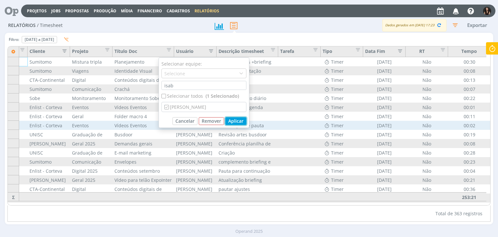
click at [239, 121] on button "Aplicar" at bounding box center [235, 121] width 21 height 8
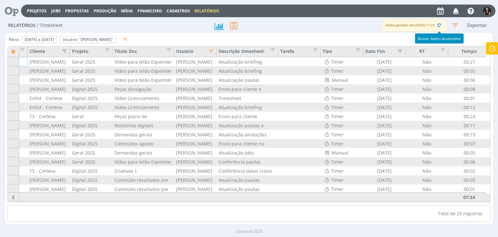
click at [454, 30] on icon "button" at bounding box center [455, 25] width 12 height 12
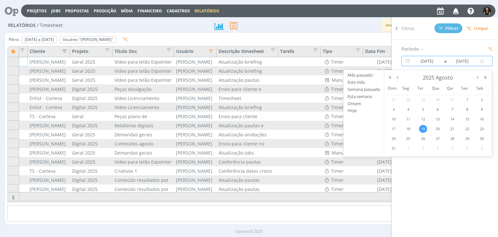
click at [438, 63] on input "19/08/2025" at bounding box center [427, 61] width 31 height 8
click at [436, 130] on span "20" at bounding box center [438, 129] width 8 height 8
type input "20/08/2025"
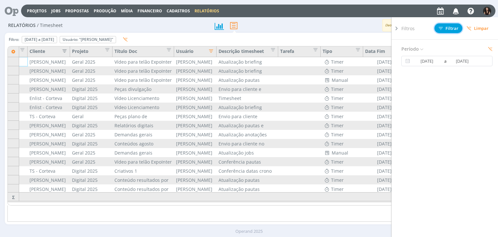
click at [453, 27] on span "Filtrar" at bounding box center [449, 28] width 20 height 4
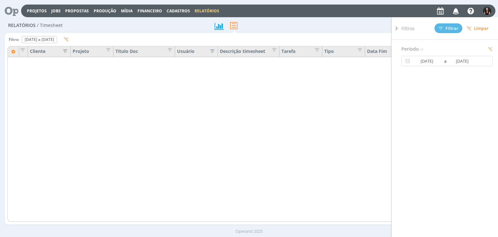
click at [395, 29] on icon at bounding box center [396, 28] width 6 height 7
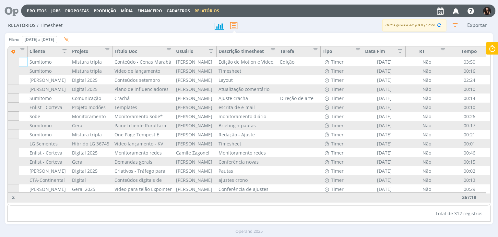
click at [210, 50] on icon "button" at bounding box center [209, 50] width 6 height 6
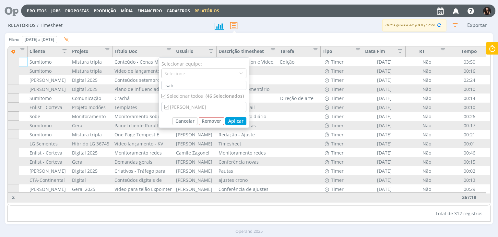
click at [182, 95] on div "Selecionar todos (46 Selecionados)" at bounding box center [204, 95] width 85 height 7
checkbox input "false"
click at [183, 108] on div "[PERSON_NAME]" at bounding box center [204, 106] width 84 height 9
checkbox input "true"
click at [236, 122] on button "Aplicar" at bounding box center [235, 121] width 21 height 8
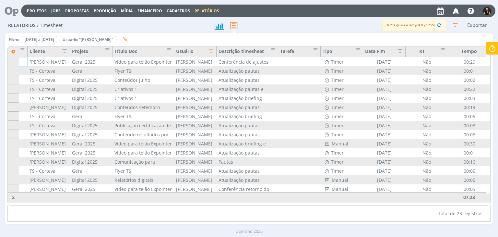
click at [455, 21] on icon "button" at bounding box center [455, 25] width 12 height 12
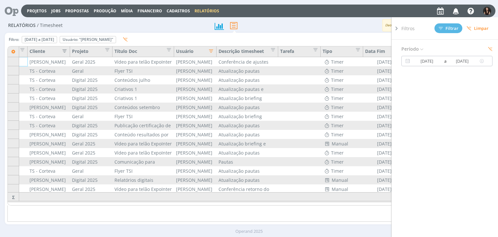
click at [452, 65] on div "20/08/2025 a 20/08/2025" at bounding box center [446, 61] width 91 height 10
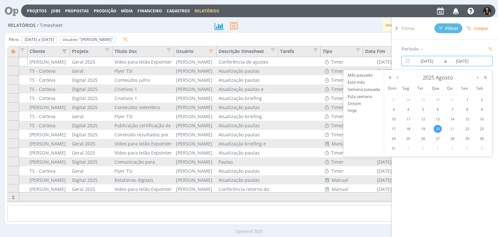
click at [453, 126] on span "21" at bounding box center [453, 129] width 8 height 8
type input "21/08/2025"
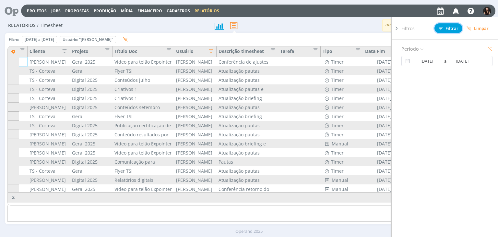
drag, startPoint x: 451, startPoint y: 25, endPoint x: 437, endPoint y: 29, distance: 15.4
click at [451, 25] on button "Filtrar" at bounding box center [449, 28] width 28 height 10
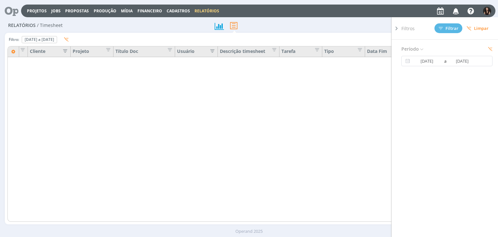
click at [401, 27] on div at bounding box center [397, 124] width 10 height 215
click at [399, 28] on icon at bounding box center [396, 28] width 6 height 7
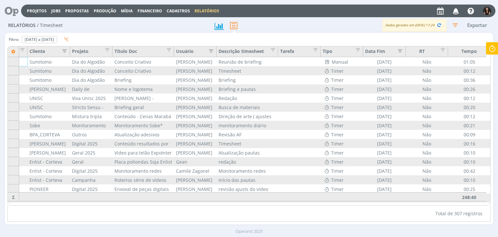
click at [206, 50] on icon "button" at bounding box center [209, 50] width 6 height 6
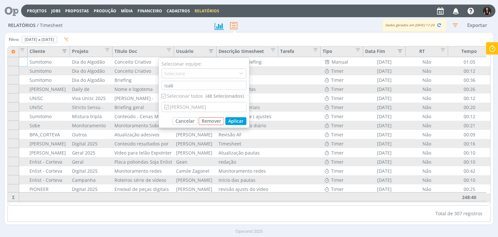
click at [187, 96] on div "Selecionar todos (48 Selecionados)" at bounding box center [204, 95] width 85 height 7
checkbox input "false"
click at [185, 105] on div "[PERSON_NAME]" at bounding box center [204, 106] width 84 height 9
checkbox input "true"
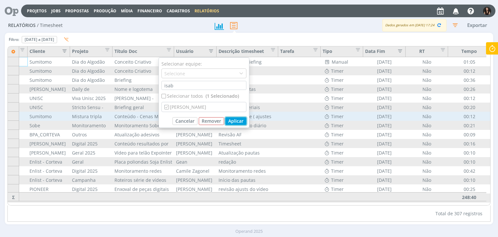
click at [235, 118] on button "Aplicar" at bounding box center [235, 121] width 21 height 8
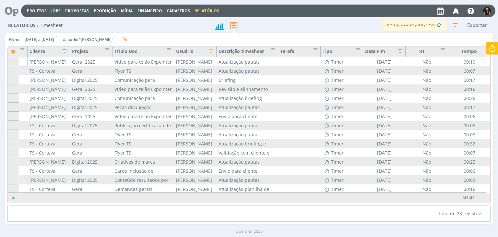
click at [452, 24] on icon "button" at bounding box center [455, 25] width 12 height 12
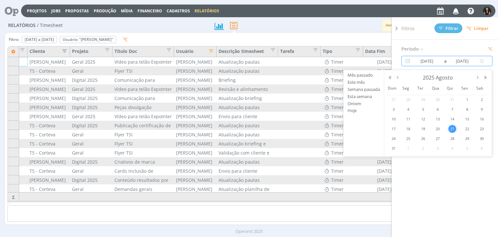
click at [450, 62] on input "21/08/2025" at bounding box center [462, 61] width 31 height 8
click at [467, 130] on span "22" at bounding box center [467, 129] width 8 height 8
type input "[DATE]"
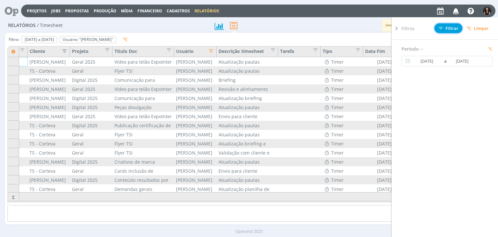
click at [449, 29] on span "Filtrar" at bounding box center [449, 28] width 20 height 4
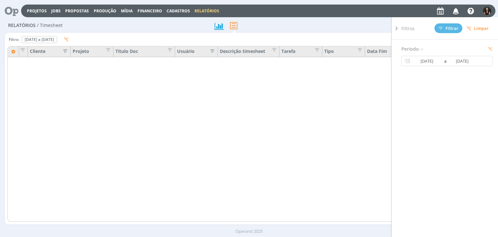
click at [400, 29] on div at bounding box center [397, 124] width 10 height 215
click at [398, 28] on icon at bounding box center [396, 28] width 6 height 7
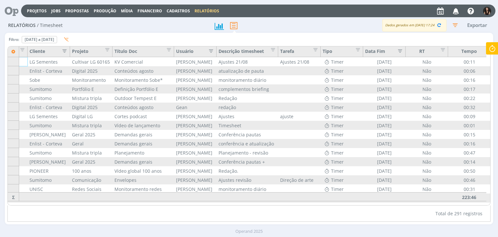
click at [208, 50] on icon "button" at bounding box center [209, 50] width 6 height 6
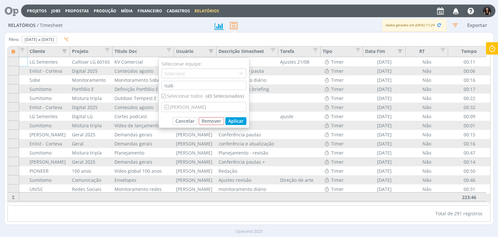
click at [194, 94] on div "Selecionar todos (43 Selecionados)" at bounding box center [204, 95] width 85 height 7
checkbox input "false"
click at [192, 103] on div "[PERSON_NAME]" at bounding box center [204, 106] width 84 height 9
checkbox input "true"
click at [235, 117] on button "Aplicar" at bounding box center [235, 121] width 21 height 8
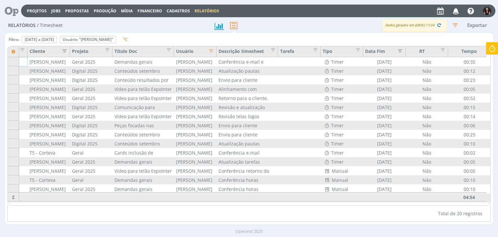
click at [454, 28] on icon "button" at bounding box center [455, 25] width 12 height 12
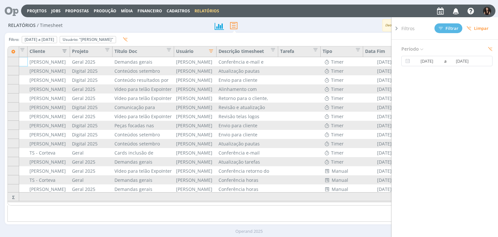
drag, startPoint x: 402, startPoint y: 29, endPoint x: 355, endPoint y: 25, distance: 46.9
click at [401, 29] on span "Filtros" at bounding box center [407, 28] width 13 height 7
click at [398, 28] on icon at bounding box center [396, 28] width 6 height 7
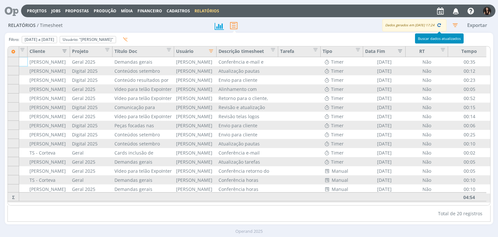
click at [437, 24] on icon "button" at bounding box center [439, 25] width 6 height 6
click at [442, 25] on button "button" at bounding box center [439, 25] width 9 height 9
click at [453, 24] on icon "button" at bounding box center [455, 25] width 12 height 12
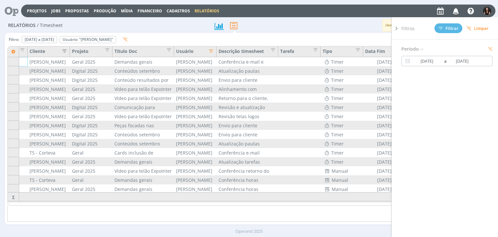
click at [446, 67] on div "Período 22/08/2025 a 22/08/2025" at bounding box center [449, 147] width 96 height 215
click at [444, 61] on span "a" at bounding box center [445, 61] width 4 height 8
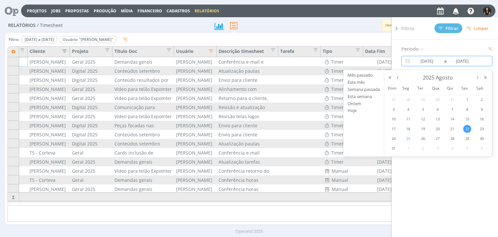
click at [406, 139] on span "25" at bounding box center [408, 139] width 8 height 8
type input "[DATE]"
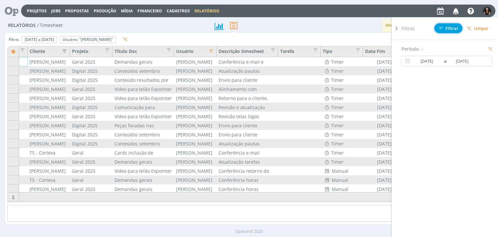
click at [441, 30] on icon at bounding box center [441, 28] width 4 height 4
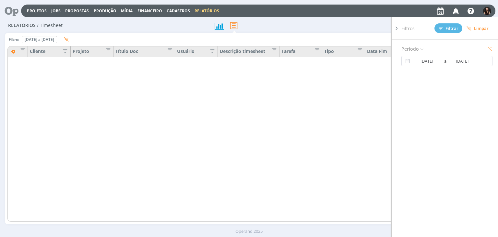
click at [396, 27] on icon at bounding box center [396, 28] width 6 height 7
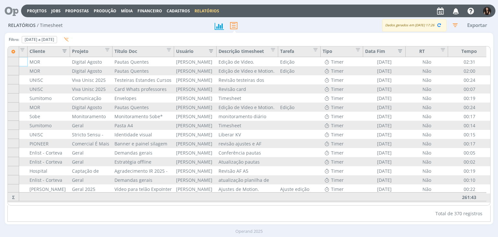
click at [211, 50] on icon "button" at bounding box center [209, 50] width 6 height 6
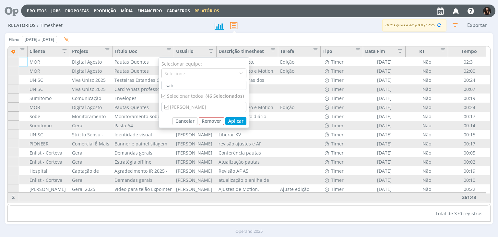
click at [192, 95] on div "Selecionar todos (46 Selecionados)" at bounding box center [204, 95] width 85 height 7
checkbox input "false"
click at [189, 107] on div "[PERSON_NAME]" at bounding box center [204, 106] width 84 height 9
checkbox input "true"
click at [243, 122] on button "Aplicar" at bounding box center [235, 121] width 21 height 8
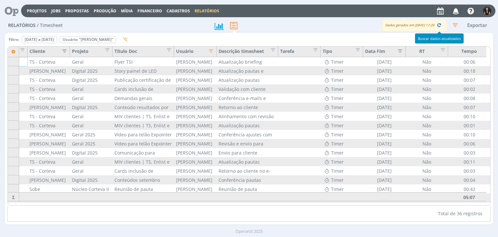
click at [438, 26] on icon "button" at bounding box center [439, 25] width 6 height 6
click at [437, 24] on icon "button" at bounding box center [439, 25] width 6 height 6
click at [457, 21] on icon "button" at bounding box center [455, 25] width 12 height 12
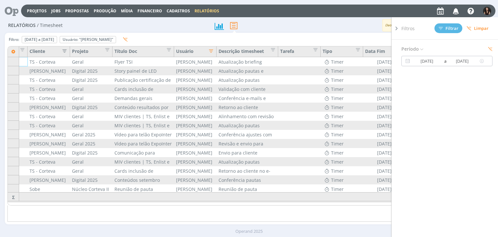
click at [448, 57] on input "[DATE]" at bounding box center [462, 61] width 31 height 8
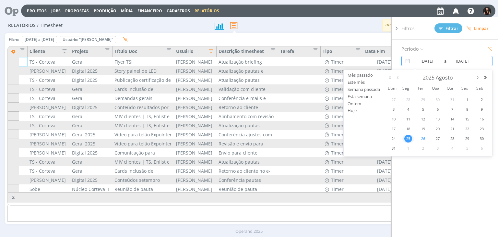
click at [425, 137] on span "26" at bounding box center [423, 139] width 8 height 8
type input "[DATE]"
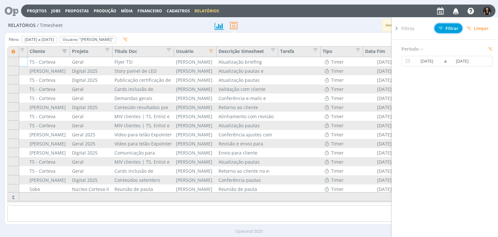
click at [450, 30] on span "Filtrar" at bounding box center [449, 28] width 20 height 4
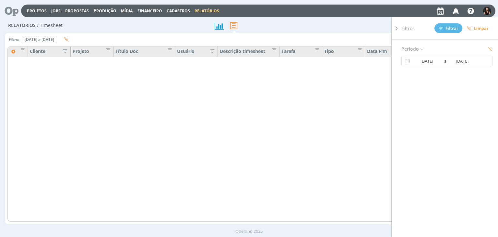
click at [397, 28] on icon at bounding box center [396, 28] width 6 height 7
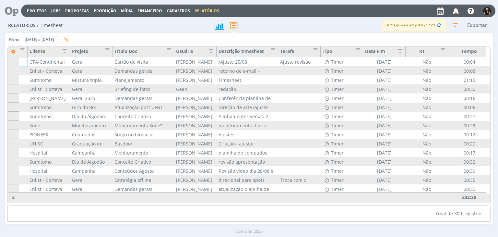
click at [205, 51] on button "button" at bounding box center [210, 52] width 10 height 9
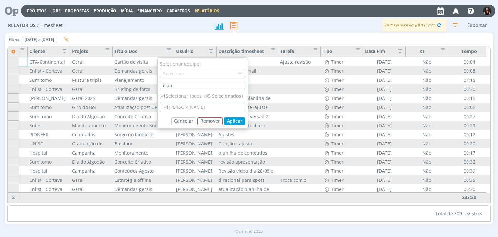
click at [183, 96] on div "Selecionar todos (45 Selecionados)" at bounding box center [202, 95] width 85 height 7
checkbox input "false"
click at [183, 104] on div "[PERSON_NAME]" at bounding box center [203, 106] width 84 height 9
checkbox input "true"
click at [237, 119] on button "Aplicar" at bounding box center [234, 121] width 21 height 8
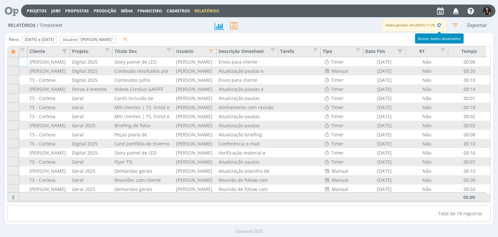
click at [438, 26] on icon "button" at bounding box center [439, 25] width 6 height 6
click at [453, 26] on icon "button" at bounding box center [455, 25] width 12 height 12
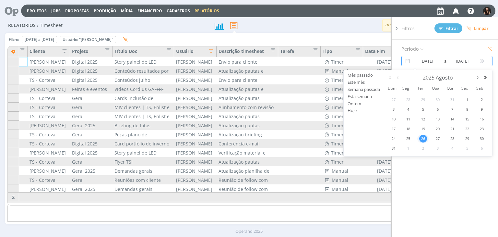
click at [439, 60] on input "[DATE]" at bounding box center [427, 61] width 31 height 8
click at [437, 138] on span "27" at bounding box center [438, 139] width 8 height 8
type input "[DATE]"
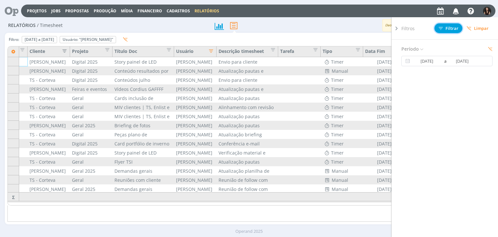
click at [440, 29] on icon at bounding box center [441, 28] width 4 height 4
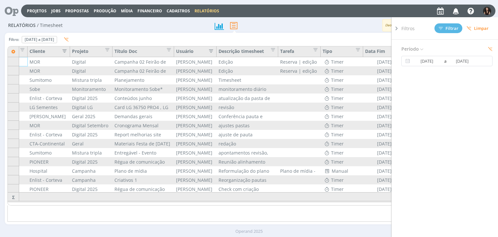
click at [399, 29] on icon at bounding box center [396, 28] width 6 height 7
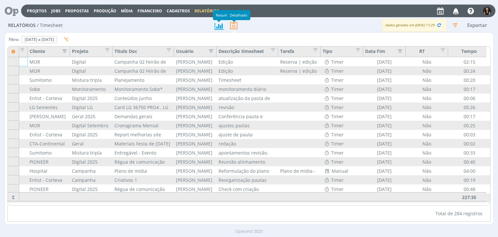
click at [230, 29] on icon at bounding box center [234, 25] width 14 height 13
click at [203, 52] on div "Usuário" at bounding box center [195, 52] width 38 height 9
click at [206, 51] on icon "button" at bounding box center [209, 50] width 6 height 6
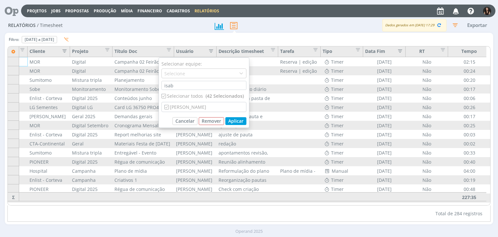
click at [194, 94] on div "Selecionar todos (42 Selecionados)" at bounding box center [204, 95] width 85 height 7
checkbox input "false"
click at [195, 104] on div "[PERSON_NAME]" at bounding box center [204, 106] width 84 height 9
checkbox input "true"
click at [237, 119] on button "Aplicar" at bounding box center [235, 121] width 21 height 8
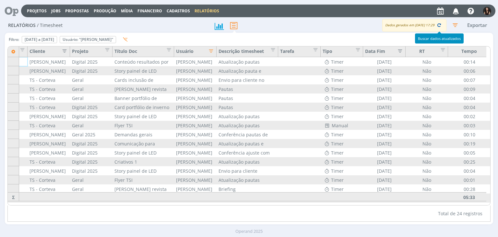
click at [438, 26] on icon "button" at bounding box center [439, 25] width 6 height 6
click at [457, 27] on icon "button" at bounding box center [455, 25] width 12 height 12
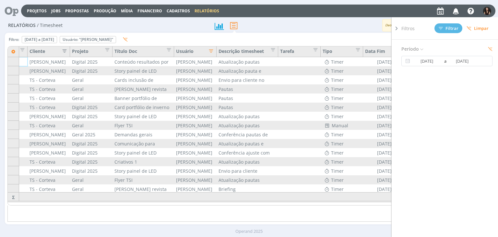
click at [412, 30] on span "Filtros" at bounding box center [407, 28] width 13 height 7
click at [393, 30] on icon at bounding box center [396, 28] width 6 height 7
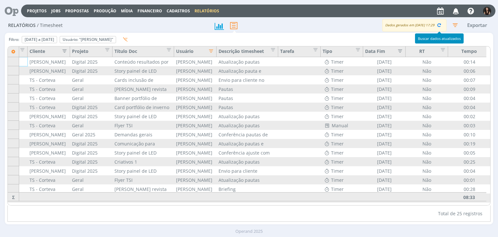
click at [444, 24] on div "Dados gerados em 02/09 às 17:29" at bounding box center [414, 25] width 64 height 12
click at [440, 27] on icon "button" at bounding box center [439, 25] width 6 height 6
click at [453, 24] on icon "button" at bounding box center [455, 25] width 12 height 12
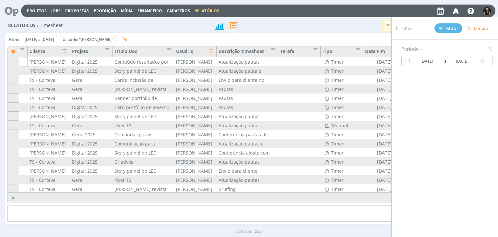
click at [444, 64] on span "a" at bounding box center [445, 61] width 4 height 8
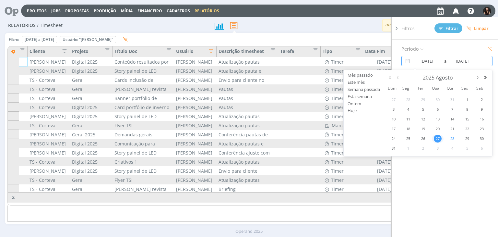
click at [450, 138] on span "28" at bounding box center [453, 139] width 8 height 8
type input "[DATE]"
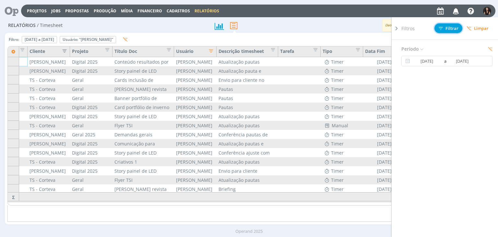
click at [445, 31] on button "Filtrar" at bounding box center [449, 28] width 28 height 10
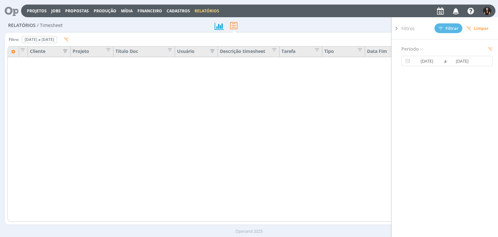
click at [400, 28] on div at bounding box center [397, 124] width 10 height 215
click at [397, 26] on icon at bounding box center [396, 28] width 6 height 7
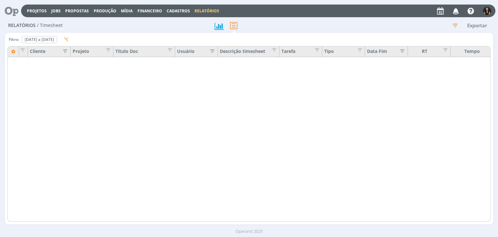
click at [210, 51] on icon "button" at bounding box center [211, 50] width 6 height 6
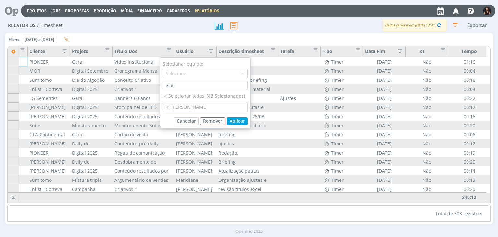
click at [183, 92] on div "Selecionar equipe: Selecione isab Selecionar todos (43 Selecionados) Isabelle S…" at bounding box center [205, 92] width 91 height 70
click at [183, 97] on div "Selecionar todos (43 Selecionados)" at bounding box center [205, 95] width 85 height 7
checkbox input "false"
click at [183, 106] on div "[PERSON_NAME]" at bounding box center [205, 106] width 84 height 9
checkbox input "true"
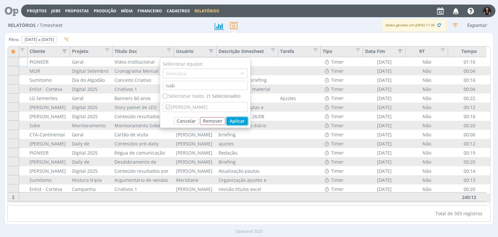
click at [241, 124] on button "Aplicar" at bounding box center [237, 121] width 21 height 8
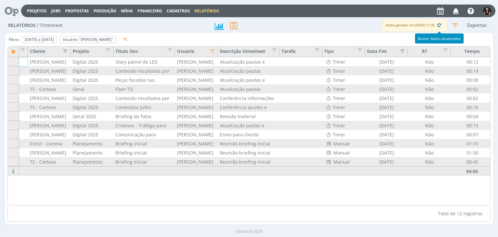
click at [441, 24] on icon "button" at bounding box center [439, 25] width 6 height 6
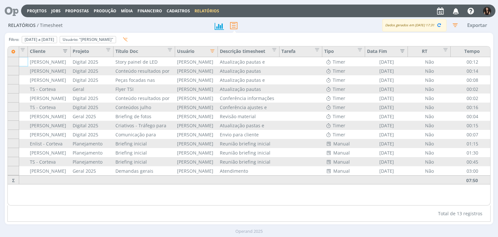
click at [453, 25] on icon "button" at bounding box center [455, 25] width 12 height 12
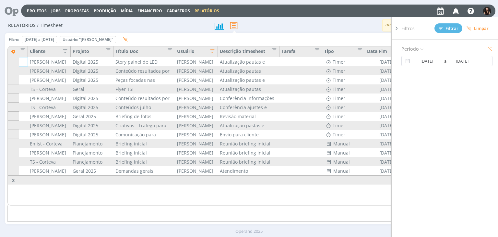
click at [398, 28] on div at bounding box center [397, 124] width 10 height 215
click at [397, 27] on icon at bounding box center [396, 28] width 6 height 7
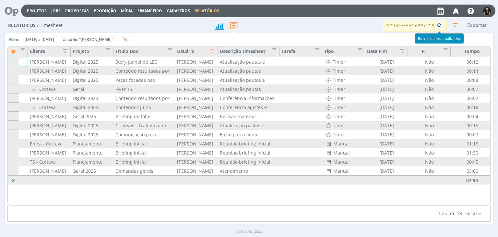
click at [438, 26] on icon "button" at bounding box center [439, 25] width 6 height 6
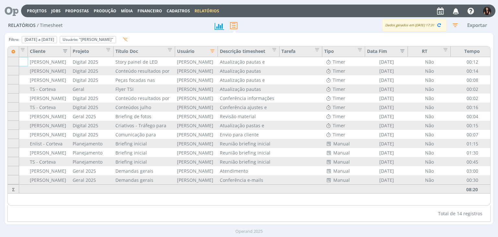
click at [453, 24] on icon "button" at bounding box center [455, 25] width 12 height 12
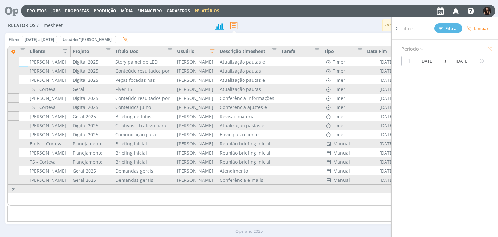
click at [447, 64] on input "[DATE]" at bounding box center [462, 61] width 31 height 8
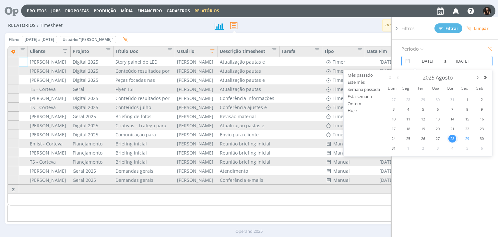
click at [465, 138] on span "29" at bounding box center [467, 139] width 8 height 8
type input "[DATE]"
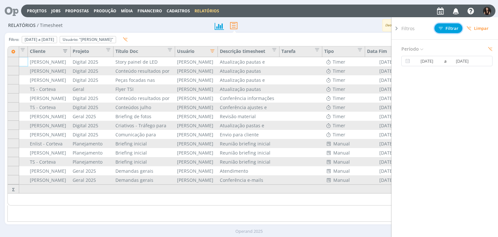
click at [449, 31] on button "Filtrar" at bounding box center [449, 28] width 28 height 10
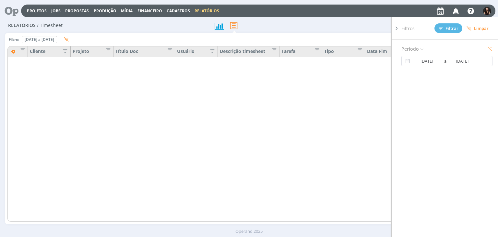
click at [399, 29] on icon at bounding box center [396, 28] width 6 height 7
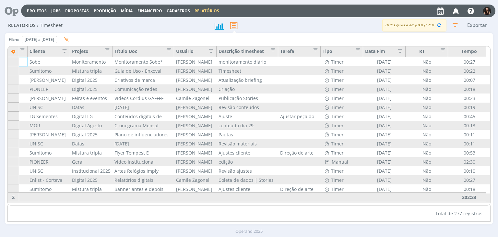
click at [212, 51] on icon "button" at bounding box center [209, 50] width 6 height 6
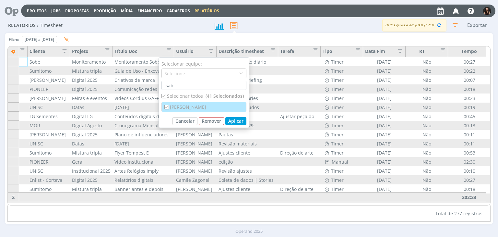
drag, startPoint x: 176, startPoint y: 97, endPoint x: 175, endPoint y: 111, distance: 14.0
click at [175, 104] on div "Selecionar equipe: Selecione isab Selecionar todos (41 Selecionados) Isabelle S…" at bounding box center [204, 92] width 91 height 70
click at [176, 111] on div "[PERSON_NAME]" at bounding box center [204, 106] width 84 height 9
checkbox input "false"
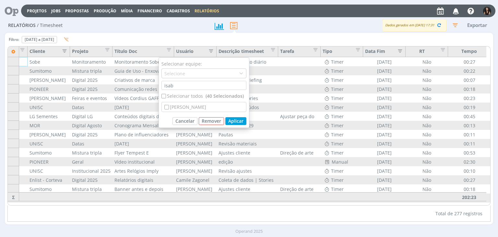
click at [174, 99] on div "Selecionar todos (40 Selecionados)" at bounding box center [204, 95] width 85 height 7
checkbox input "true"
click at [174, 104] on div "[PERSON_NAME]" at bounding box center [204, 106] width 84 height 9
checkbox input "false"
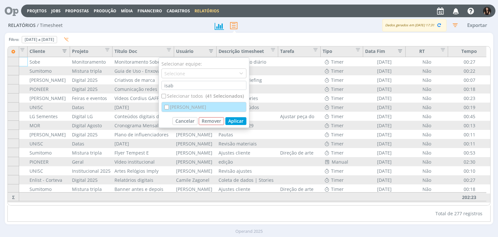
checkbox input "false"
click at [175, 107] on div "[PERSON_NAME]" at bounding box center [204, 106] width 84 height 9
checkbox input "true"
click at [234, 118] on button "Aplicar" at bounding box center [235, 121] width 21 height 8
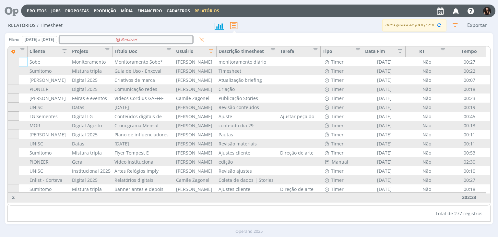
click at [192, 40] on div "Remover" at bounding box center [126, 39] width 132 height 6
click at [194, 54] on div "Usuário" at bounding box center [195, 52] width 38 height 9
click at [211, 50] on icon "button" at bounding box center [209, 50] width 6 height 6
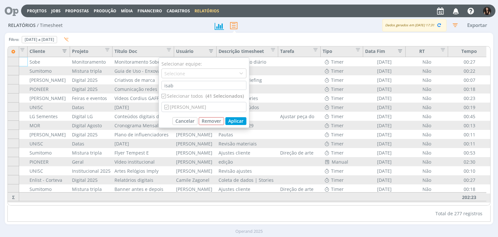
click at [195, 95] on div "Selecionar todos (41 Selecionados)" at bounding box center [204, 95] width 85 height 7
checkbox input "false"
click at [189, 107] on div "[PERSON_NAME]" at bounding box center [204, 106] width 84 height 9
checkbox input "true"
click at [241, 117] on button "Aplicar" at bounding box center [235, 121] width 21 height 8
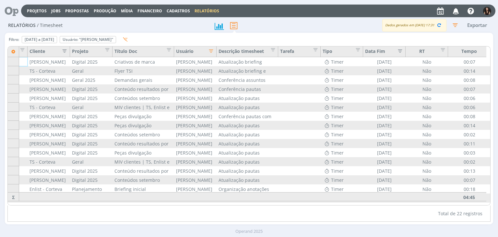
scroll to position [0, 38]
click at [439, 26] on icon "button" at bounding box center [439, 25] width 6 height 6
click at [454, 25] on icon "button" at bounding box center [455, 25] width 12 height 12
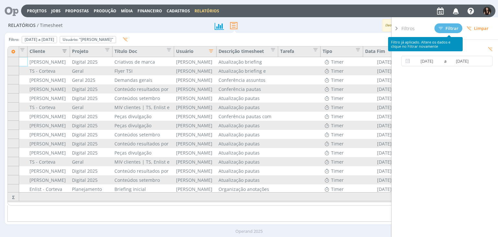
click at [296, 31] on div "Relatórios / Timesheet Dados gerados em 02/09 às 17:32 Exportar" at bounding box center [249, 25] width 488 height 15
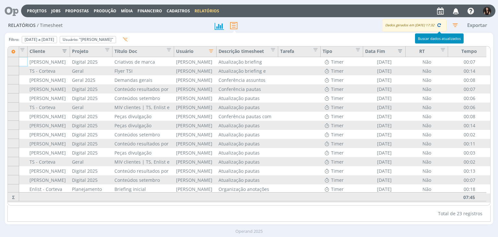
click at [438, 25] on icon "button" at bounding box center [439, 25] width 6 height 6
click at [99, 38] on icon "Remover" at bounding box center [88, 40] width 22 height 4
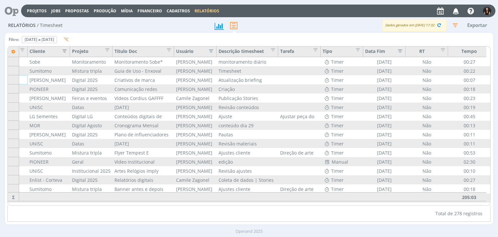
click at [33, 35] on div "Filtro: 29 de ago de 2025 a 29 de ago de 2025 Definir padrão Para alteração dos…" at bounding box center [40, 40] width 66 height 11
click at [47, 40] on div "Definir padrão" at bounding box center [39, 39] width 35 height 6
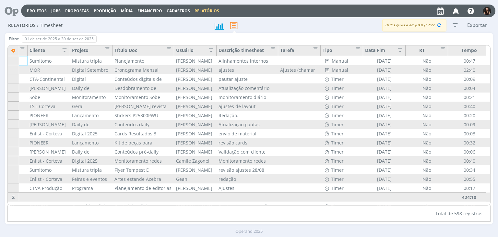
click at [454, 25] on icon "button" at bounding box center [455, 25] width 12 height 12
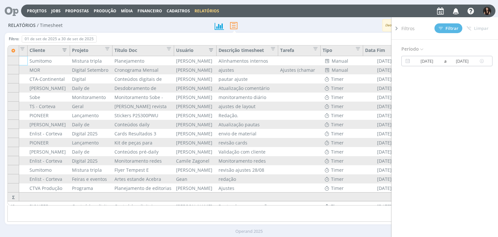
click at [434, 63] on input "01/09/2025" at bounding box center [427, 61] width 31 height 8
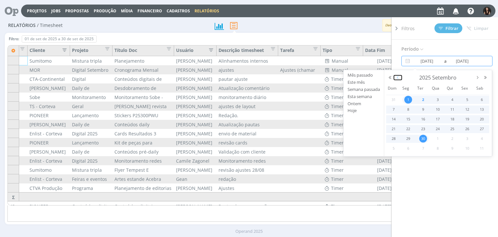
click at [399, 76] on button "button" at bounding box center [398, 77] width 8 height 5
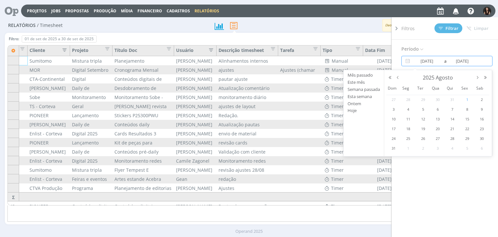
click at [464, 99] on span "1" at bounding box center [467, 100] width 8 height 8
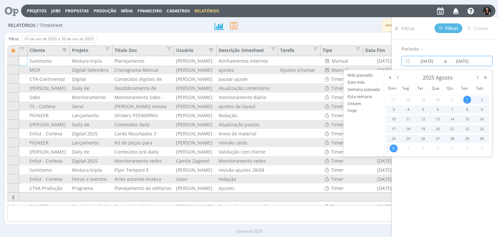
click at [392, 148] on span "31" at bounding box center [394, 148] width 8 height 8
type input "01/08/2025"
type input "31/08/2025"
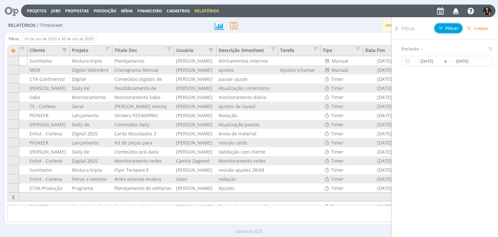
click at [446, 26] on span "Filtrar" at bounding box center [449, 28] width 20 height 4
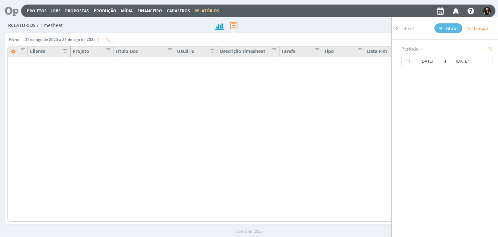
click at [395, 29] on icon at bounding box center [396, 28] width 6 height 7
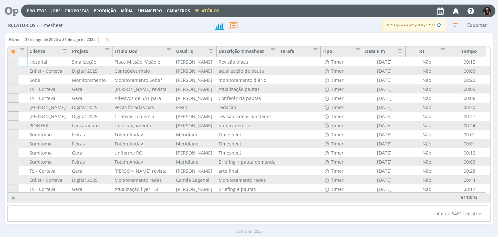
click at [38, 48] on div "Cliente" at bounding box center [49, 52] width 38 height 9
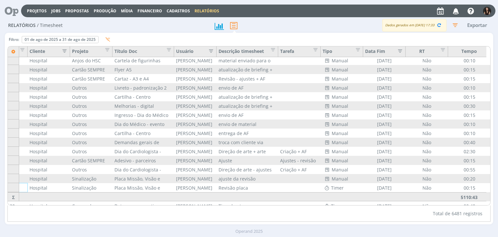
click at [57, 51] on div "Cliente" at bounding box center [49, 52] width 38 height 9
click at [64, 51] on icon "button" at bounding box center [63, 50] width 6 height 6
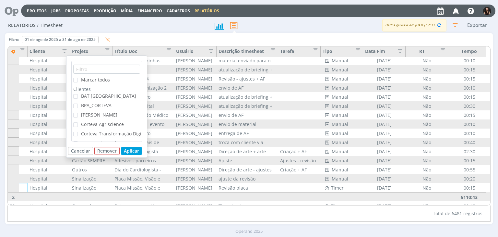
click at [95, 113] on span "[PERSON_NAME]" at bounding box center [99, 115] width 36 height 6
click at [78, 113] on input "[PERSON_NAME]" at bounding box center [78, 113] width 0 height 0
click at [129, 148] on button "Aplicar" at bounding box center [131, 151] width 21 height 8
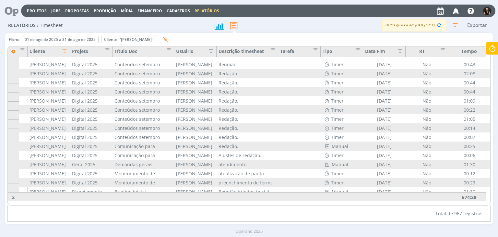
scroll to position [8645, 38]
click at [208, 51] on icon "button" at bounding box center [205, 50] width 6 height 6
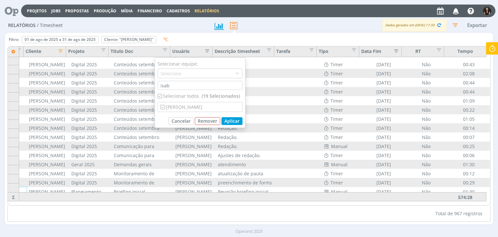
click at [180, 95] on div "Selecionar todos (19 Selecionados)" at bounding box center [200, 95] width 85 height 7
checkbox input "false"
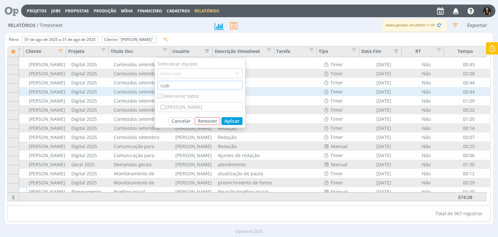
drag, startPoint x: 184, startPoint y: 84, endPoint x: 132, endPoint y: 89, distance: 52.8
click at [132, 89] on div "Selecionar equipe: Selecione isab Selecionar todos Isabelle Silva Cancelar Remo…" at bounding box center [248, 125] width 483 height 159
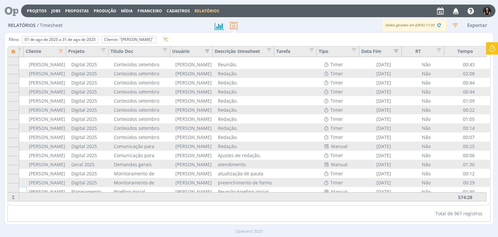
click at [202, 52] on icon "button" at bounding box center [205, 50] width 6 height 6
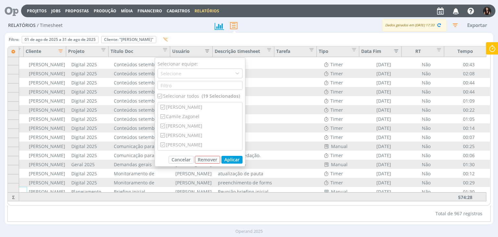
click at [203, 92] on span "(19 Selecionados)" at bounding box center [221, 95] width 38 height 7
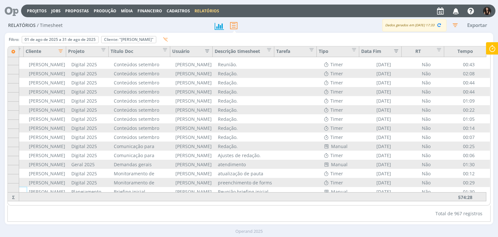
click at [205, 49] on icon "button" at bounding box center [205, 50] width 6 height 6
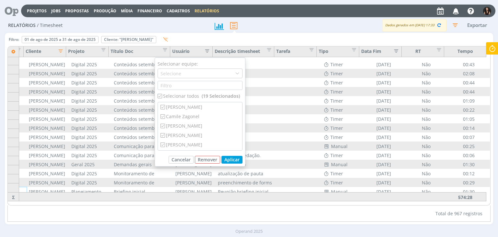
click at [216, 95] on span "(19 Selecionados)" at bounding box center [221, 95] width 38 height 7
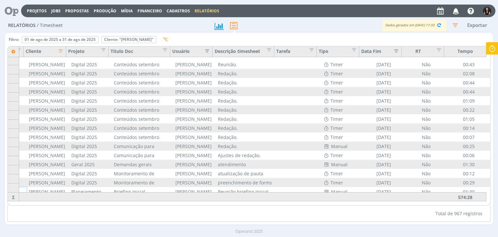
click at [204, 47] on icon "button" at bounding box center [205, 50] width 6 height 6
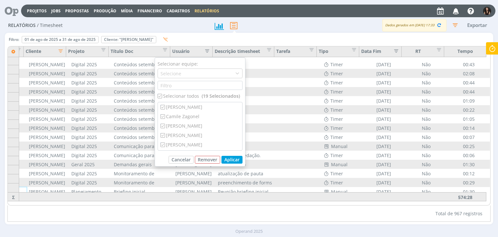
click at [159, 96] on input "checkbox" at bounding box center [160, 96] width 4 height 4
checkbox input "false"
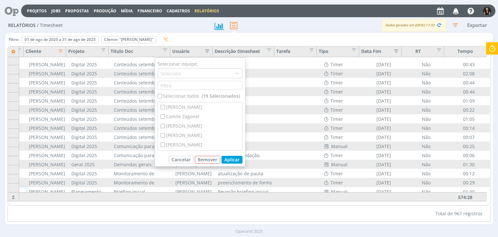
checkbox input "false"
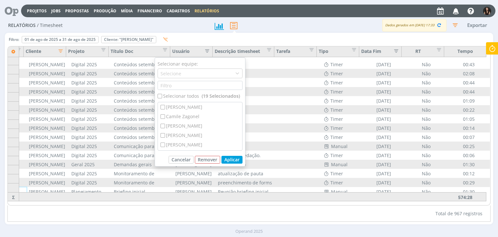
checkbox input "false"
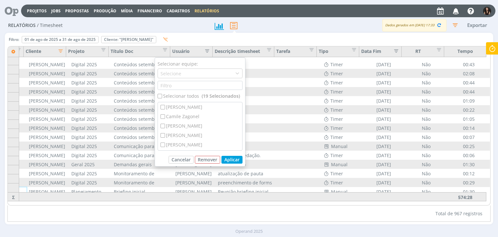
checkbox input "false"
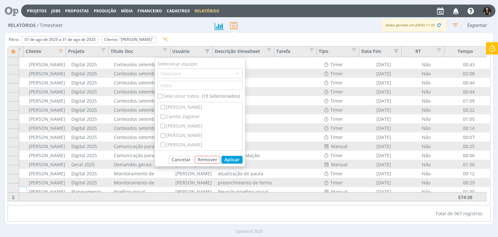
checkbox input "false"
click at [189, 120] on div "[PERSON_NAME]" at bounding box center [200, 121] width 84 height 9
checkbox input "true"
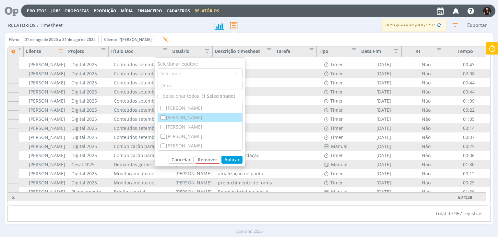
click at [188, 119] on div "[PERSON_NAME]" at bounding box center [200, 117] width 84 height 9
checkbox input "true"
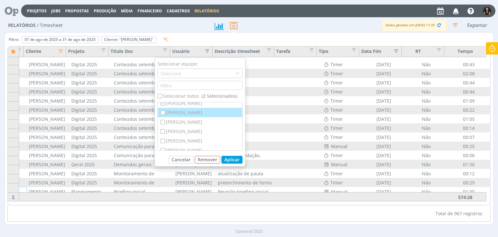
scroll to position [97, 0]
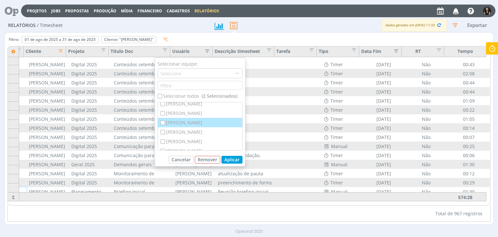
click at [187, 122] on div "[PERSON_NAME]" at bounding box center [200, 122] width 84 height 9
checkbox input "true"
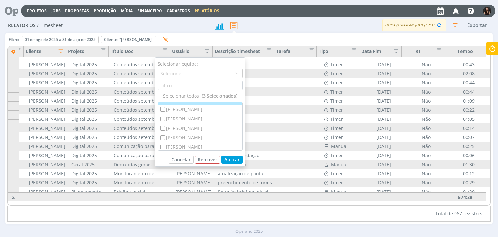
scroll to position [130, 0]
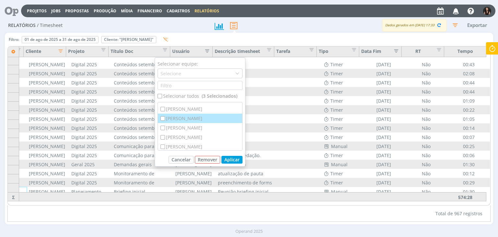
click at [186, 117] on div "[PERSON_NAME]" at bounding box center [200, 118] width 84 height 9
checkbox input "true"
click at [229, 158] on button "Aplicar" at bounding box center [231, 160] width 21 height 8
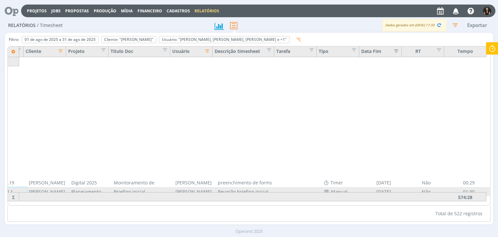
scroll to position [4605, 38]
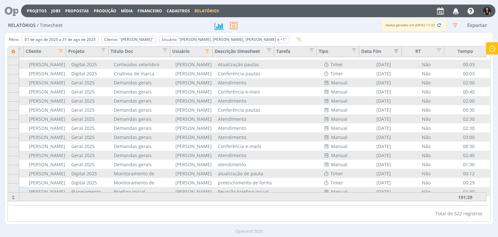
drag, startPoint x: 397, startPoint y: 201, endPoint x: 424, endPoint y: 203, distance: 26.7
click at [424, 203] on div "Nº Doc Cliente Projeto Título Doc Usuário Descrição timesheet Tarefa Tipo Data …" at bounding box center [249, 125] width 482 height 159
click at [244, 40] on div "Remover" at bounding box center [224, 39] width 130 height 6
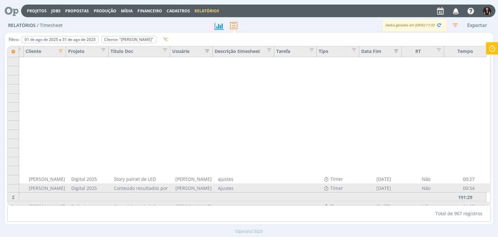
scroll to position [4731, 38]
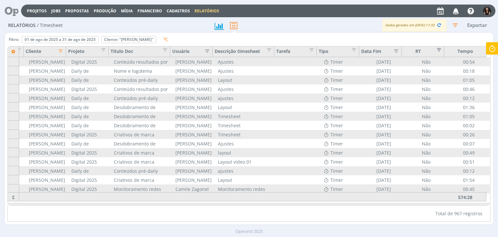
click at [435, 48] on span "Editar filtro para Coluna RT" at bounding box center [437, 48] width 6 height 6
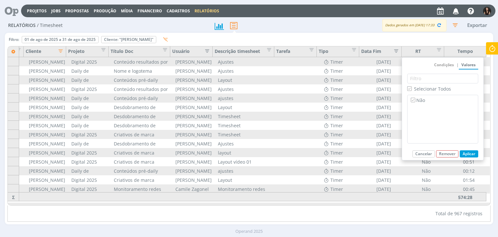
click at [433, 154] on button "Cancelar" at bounding box center [424, 153] width 22 height 7
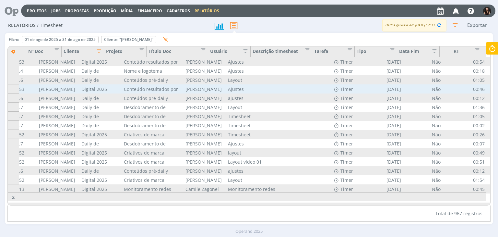
scroll to position [4731, 0]
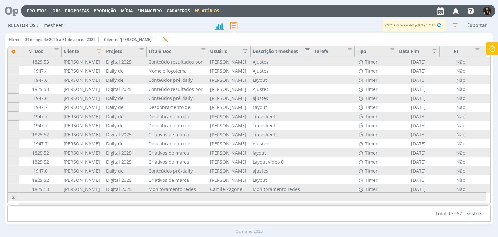
click at [307, 48] on span "Editar filtro para Coluna Descrição timesheet" at bounding box center [305, 48] width 6 height 6
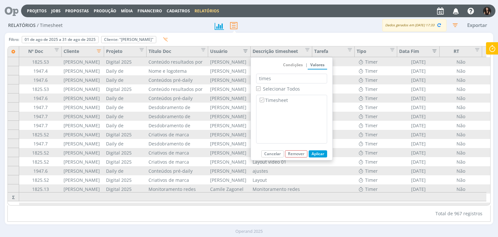
type input "times"
click at [276, 88] on span "Selecionar Todos" at bounding box center [281, 89] width 37 height 6
click at [260, 88] on input "Selecionar Todos" at bounding box center [258, 88] width 4 height 4
checkbox input "false"
click at [277, 100] on label "Timesheet" at bounding box center [291, 99] width 66 height 7
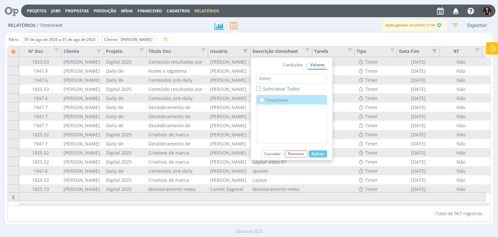
click at [264, 100] on input "Timesheet" at bounding box center [262, 100] width 4 height 4
checkbox input "true"
click at [317, 153] on button "Aplicar" at bounding box center [318, 153] width 18 height 7
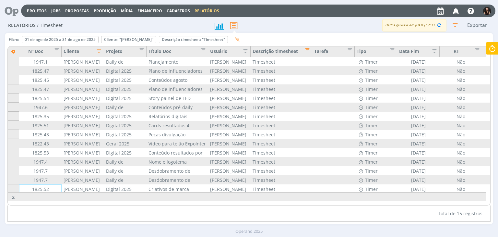
scroll to position [0, 38]
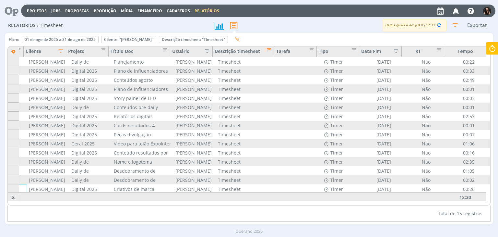
click at [494, 48] on icon at bounding box center [492, 48] width 12 height 13
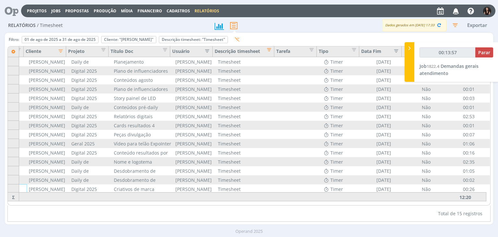
type input "00:13:58"
click at [489, 51] on span "Parar" at bounding box center [484, 52] width 12 height 6
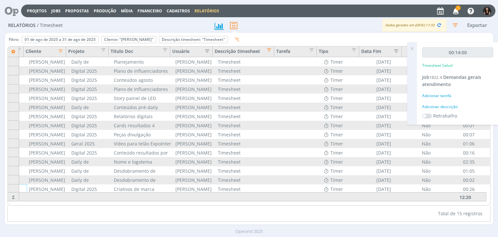
click at [431, 104] on div "00:14:00 Timesheet Salvo! Job 1822.4 Demandas gerais atendimento Adicionar tare…" at bounding box center [457, 83] width 81 height 82
click at [430, 106] on div "Adicionar descrição" at bounding box center [457, 107] width 71 height 6
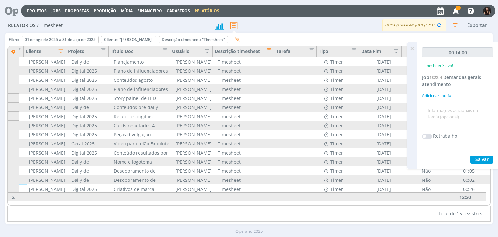
click at [434, 114] on textarea at bounding box center [458, 116] width 68 height 23
type textarea "R"
type textarea "Conferência horas de agosto"
click at [482, 161] on span "Salvar" at bounding box center [481, 159] width 13 height 6
drag, startPoint x: 411, startPoint y: 46, endPoint x: 440, endPoint y: 26, distance: 35.0
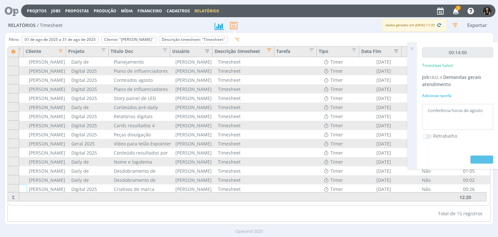
click at [411, 46] on icon at bounding box center [412, 48] width 12 height 13
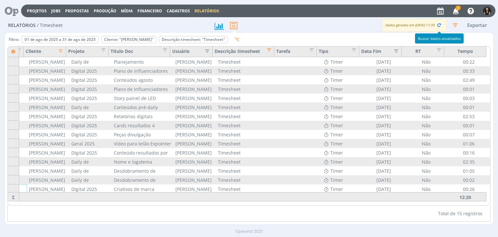
click at [454, 8] on icon "button" at bounding box center [455, 10] width 11 height 11
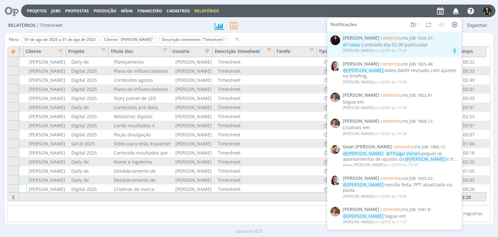
click at [387, 43] on div "@Todos Conteúdo dia 02.09 publicado!" at bounding box center [400, 45] width 115 height 6
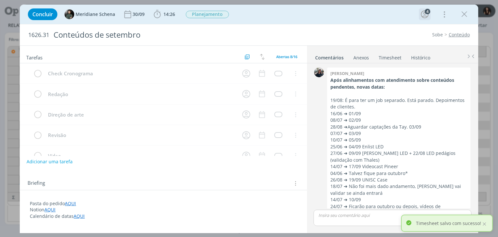
scroll to position [439, 0]
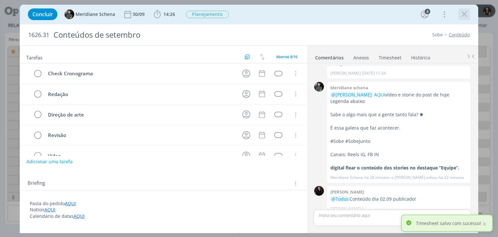
click at [465, 15] on icon "dialog" at bounding box center [465, 14] width 10 height 10
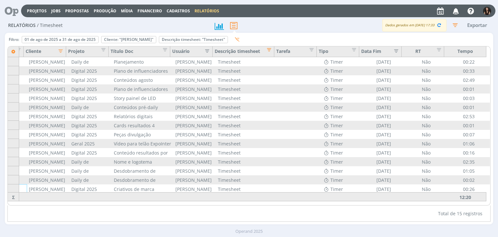
click at [15, 9] on icon at bounding box center [9, 11] width 13 height 13
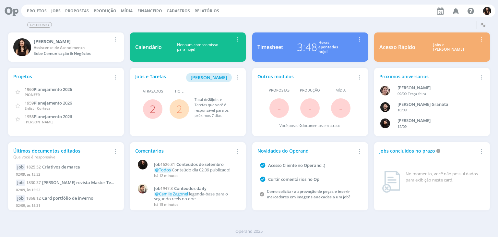
click at [179, 107] on link "2" at bounding box center [179, 109] width 6 height 14
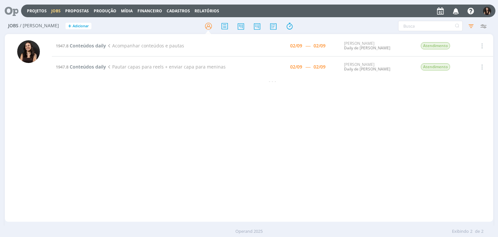
click at [14, 11] on icon at bounding box center [9, 11] width 13 height 13
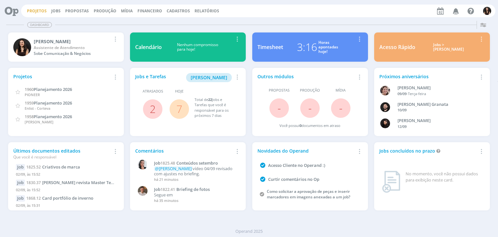
click at [33, 9] on link "Projetos" at bounding box center [37, 11] width 20 height 6
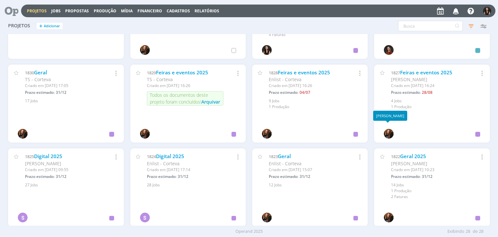
scroll to position [309, 0]
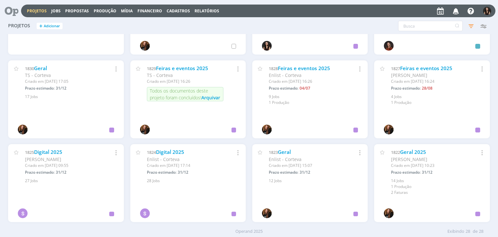
drag, startPoint x: 405, startPoint y: 153, endPoint x: 389, endPoint y: 155, distance: 16.0
click at [404, 153] on link "Geral 2025" at bounding box center [413, 152] width 26 height 7
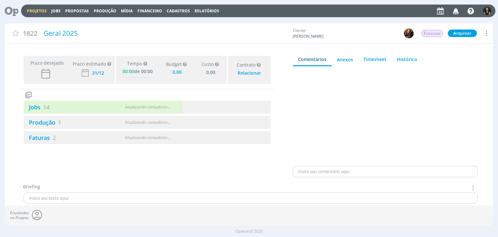
type input "0,00"
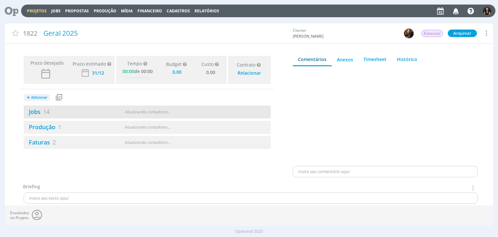
click at [43, 105] on div "Jobs 14 Atualizando contadores . . ." at bounding box center [147, 111] width 247 height 13
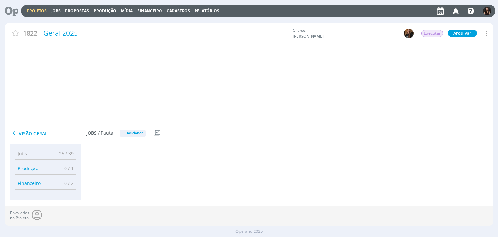
click at [43, 108] on link "Jobs 14" at bounding box center [37, 112] width 26 height 8
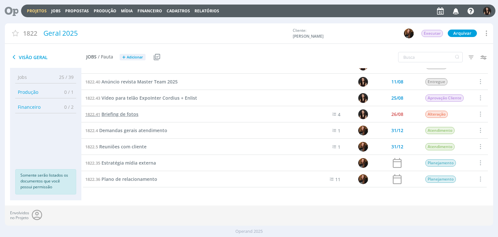
scroll to position [108, 0]
click at [136, 131] on span "Demandas gerais atendimento" at bounding box center [133, 130] width 68 height 6
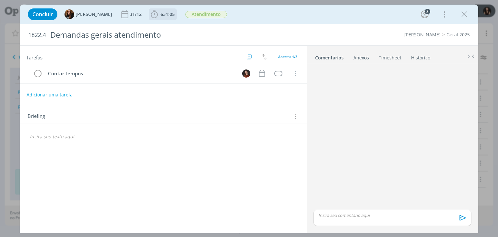
click at [166, 17] on span "631:05" at bounding box center [163, 14] width 27 height 10
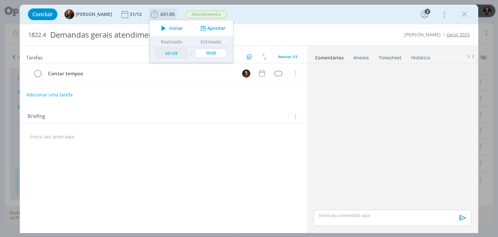
click at [204, 29] on button "Apontar" at bounding box center [212, 28] width 27 height 7
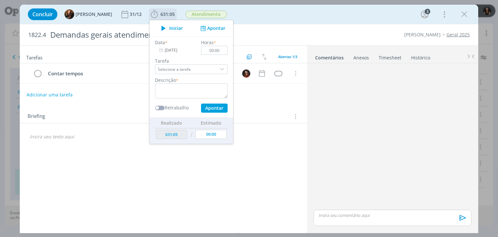
click at [161, 51] on input "[DATE]" at bounding box center [175, 50] width 41 height 9
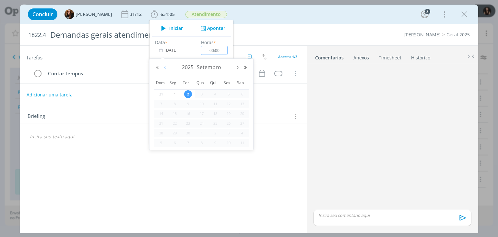
click at [165, 69] on button "Mês anterior" at bounding box center [165, 67] width 8 height 5
click at [176, 132] on span "25" at bounding box center [175, 133] width 8 height 8
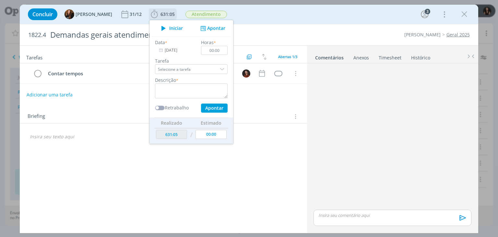
click at [162, 49] on input "[DATE]" at bounding box center [175, 50] width 41 height 9
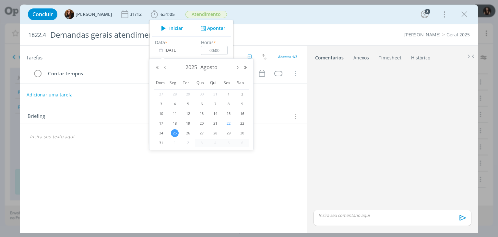
click at [230, 125] on span "22" at bounding box center [229, 123] width 8 height 8
type input "[DATE]"
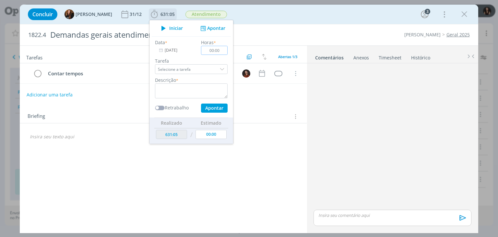
click at [215, 48] on input "00:00" at bounding box center [214, 50] width 27 height 9
drag, startPoint x: 218, startPoint y: 50, endPoint x: 173, endPoint y: 52, distance: 44.8
click at [173, 52] on div "Data * [DATE] Horas * 01:30 Tarefa Selecione a tarefa Descrição * Retrabalho Ap…" at bounding box center [191, 76] width 79 height 74
type input "02:00"
click at [208, 88] on textarea "dialog" at bounding box center [191, 90] width 73 height 15
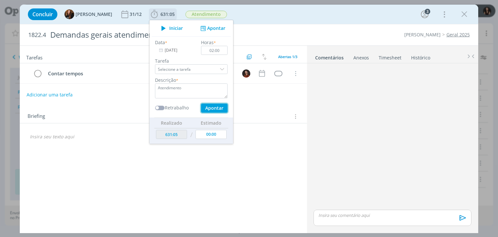
click at [209, 106] on button "Apontar" at bounding box center [214, 107] width 27 height 9
type textarea "Atendimento"
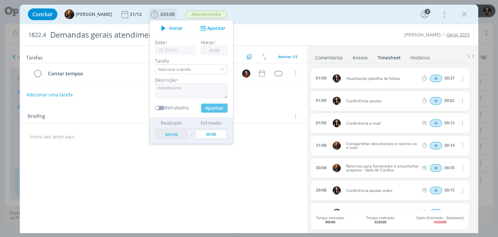
type input "[DATE]"
type input "00:00"
type input "633:05"
type input "00:40"
click at [165, 51] on input "[DATE]" at bounding box center [175, 50] width 41 height 9
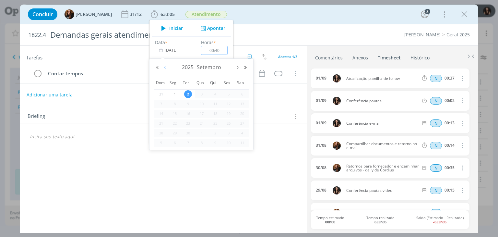
click at [165, 69] on button "Mês anterior" at bounding box center [165, 67] width 8 height 5
click at [228, 125] on span "22" at bounding box center [229, 123] width 8 height 8
type input "[DATE]"
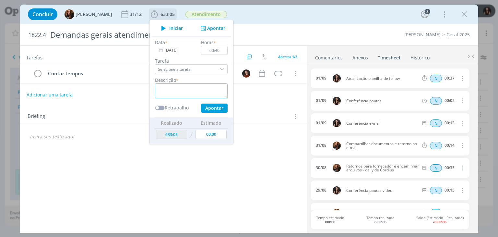
click at [185, 87] on textarea "dialog" at bounding box center [191, 90] width 73 height 15
click at [208, 112] on div "Data * [DATE] Horas * 00:40 Tarefa Selecione a tarefa Descrição * Conferência e…" at bounding box center [191, 76] width 79 height 81
click at [208, 110] on button "Apontar" at bounding box center [214, 107] width 27 height 9
type textarea "Conferência e-mais"
type input "[DATE]"
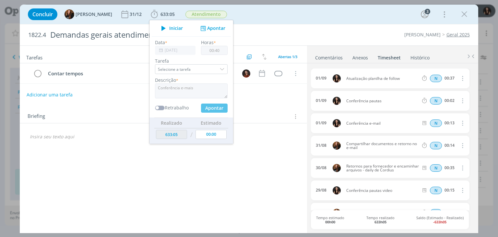
type input "00:00"
type input "633:45"
click at [184, 90] on textarea "dialog" at bounding box center [191, 90] width 73 height 15
drag, startPoint x: 214, startPoint y: 53, endPoint x: 204, endPoint y: 52, distance: 10.1
click at [204, 52] on input "01:30" at bounding box center [214, 50] width 27 height 9
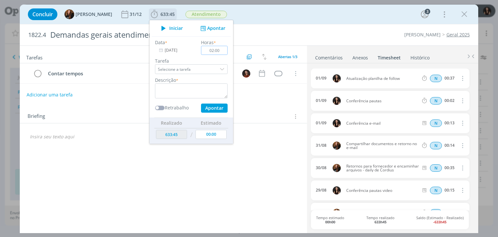
type input "02:00"
click at [216, 90] on textarea "dialog" at bounding box center [191, 90] width 73 height 15
type textarea "Atendimento"
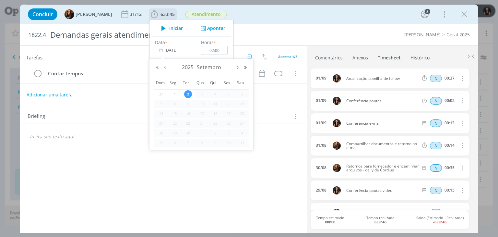
click at [163, 50] on input "[DATE]" at bounding box center [175, 50] width 41 height 9
click at [167, 68] on button "Mês anterior" at bounding box center [165, 67] width 8 height 5
click at [175, 135] on span "25" at bounding box center [175, 133] width 8 height 8
type input "[DATE]"
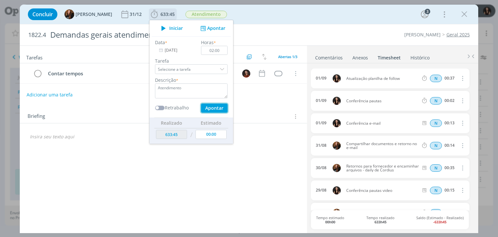
click at [209, 107] on button "Apontar" at bounding box center [214, 107] width 27 height 9
type textarea "Atendimento"
type input "[DATE]"
type input "00:00"
type input "635:45"
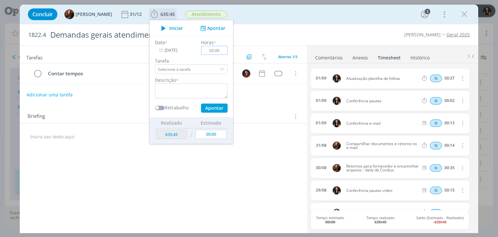
drag, startPoint x: 215, startPoint y: 54, endPoint x: 193, endPoint y: 51, distance: 22.2
click at [198, 51] on div "Horas * 02:00" at bounding box center [214, 47] width 33 height 16
type input "00:30"
click at [208, 84] on textarea "dialog" at bounding box center [191, 90] width 73 height 15
type textarea "Conferência pautas"
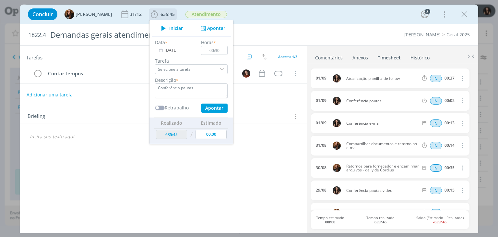
click at [167, 48] on input "[DATE]" at bounding box center [175, 50] width 41 height 9
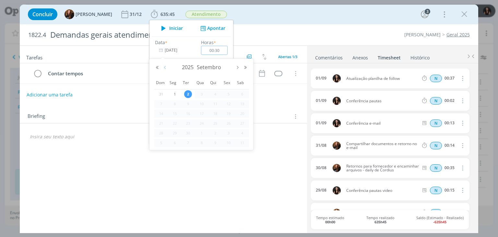
click at [165, 69] on button "Mês anterior" at bounding box center [165, 67] width 8 height 5
click at [173, 134] on span "25" at bounding box center [175, 133] width 8 height 8
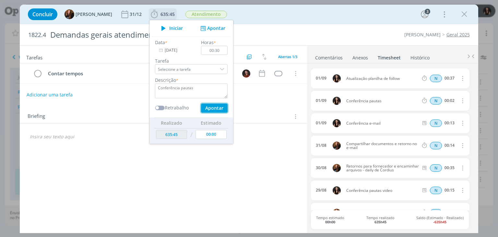
click at [201, 107] on button "Apontar" at bounding box center [214, 107] width 27 height 9
type input "[DATE]"
type input "00:00"
type input "636:15"
type input "02:30"
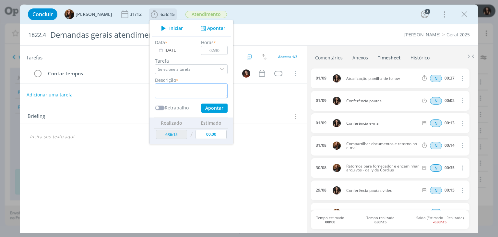
click at [196, 93] on textarea "dialog" at bounding box center [191, 90] width 73 height 15
type textarea "Atendimento"
drag, startPoint x: 169, startPoint y: 50, endPoint x: 169, endPoint y: 76, distance: 26.0
click at [169, 49] on input "[DATE]" at bounding box center [175, 50] width 41 height 9
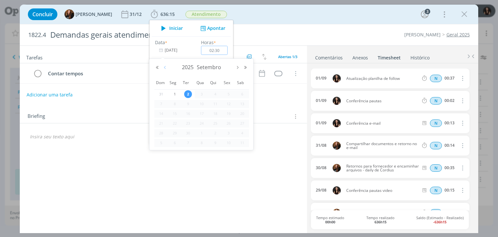
click at [168, 69] on button "Mês anterior" at bounding box center [165, 67] width 8 height 5
click at [187, 132] on span "26" at bounding box center [188, 133] width 8 height 8
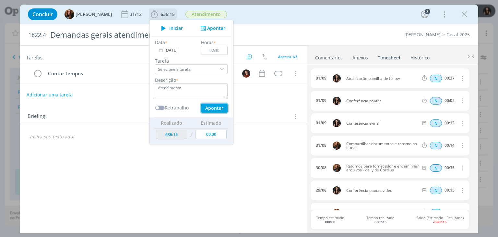
click at [211, 109] on button "Apontar" at bounding box center [214, 107] width 27 height 9
type input "[DATE]"
type input "00:00"
type input "638:45"
type input "03:00"
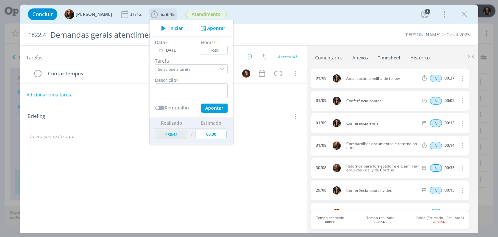
click at [199, 82] on div "Descrição *" at bounding box center [191, 88] width 79 height 22
click at [207, 89] on textarea "dialog" at bounding box center [191, 90] width 73 height 15
type textarea "Atendimento"
click at [166, 48] on input "[DATE]" at bounding box center [175, 50] width 41 height 9
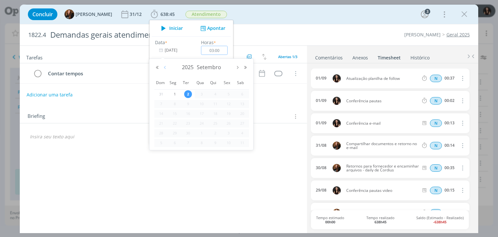
click at [167, 66] on button "Mês anterior" at bounding box center [165, 67] width 8 height 5
click at [200, 132] on span "27" at bounding box center [202, 133] width 8 height 8
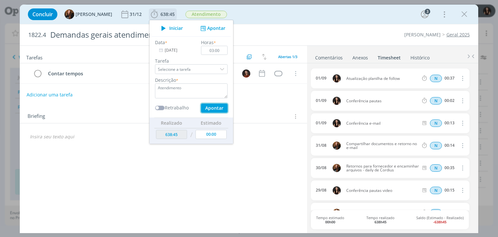
click at [211, 109] on button "Apontar" at bounding box center [214, 107] width 27 height 9
type input "[DATE]"
type input "00:00"
type input "641:45"
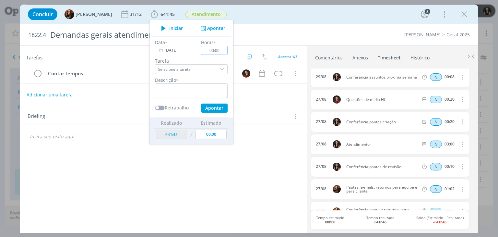
scroll to position [162, 0]
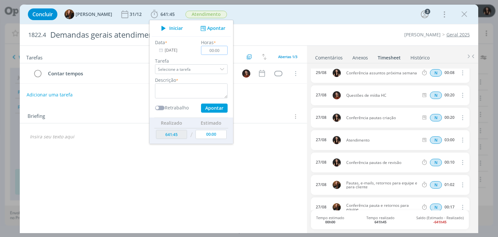
click at [459, 140] on icon "dialog" at bounding box center [462, 140] width 7 height 8
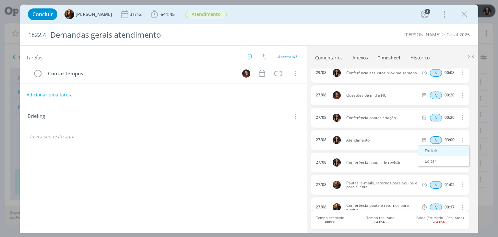
drag, startPoint x: 436, startPoint y: 159, endPoint x: 443, endPoint y: 151, distance: 10.8
click at [435, 159] on link "Editar" at bounding box center [443, 161] width 51 height 10
click at [453, 140] on input "03:00" at bounding box center [449, 140] width 14 height 7
type input "02:30"
click at [460, 140] on icon "dialog" at bounding box center [461, 140] width 5 height 5
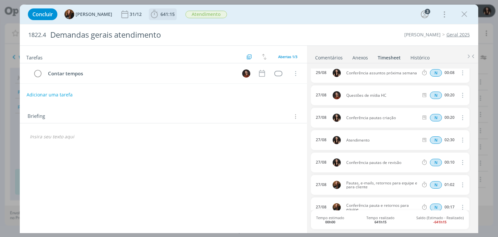
click at [150, 14] on icon "dialog" at bounding box center [155, 14] width 10 height 10
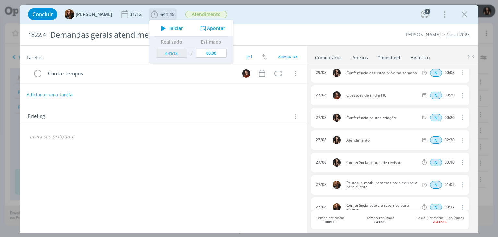
click at [203, 30] on button "Apontar" at bounding box center [212, 28] width 27 height 7
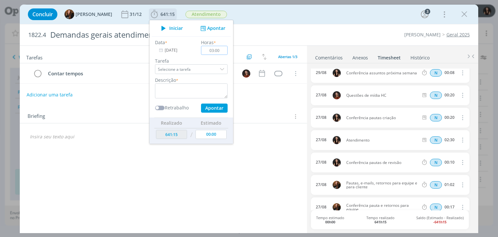
type input "03:00"
click at [202, 86] on textarea "dialog" at bounding box center [191, 90] width 73 height 15
type textarea "Atendimento"
click at [172, 49] on input "[DATE]" at bounding box center [175, 50] width 41 height 9
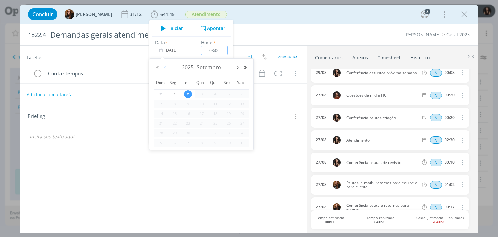
click at [168, 68] on button "Mês anterior" at bounding box center [165, 67] width 8 height 5
click at [217, 133] on span "28" at bounding box center [215, 133] width 8 height 8
type input "[DATE]"
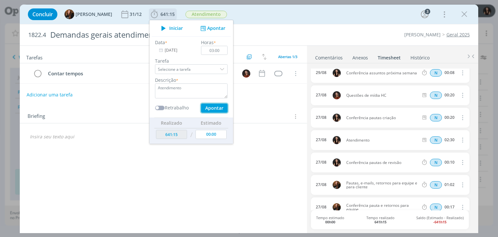
click at [213, 108] on button "Apontar" at bounding box center [214, 107] width 27 height 9
type input "644:15"
type input "[DATE]"
type input "00:00"
type input "00:30"
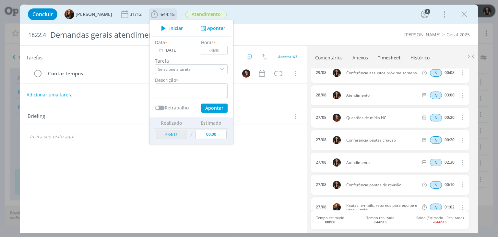
click at [172, 53] on input "[DATE]" at bounding box center [175, 50] width 41 height 9
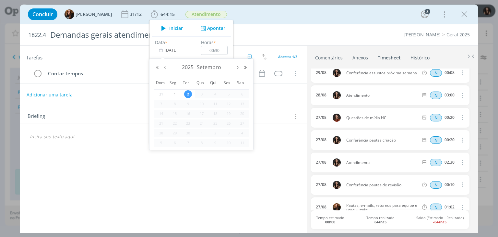
click at [163, 70] on div "2025 Setembro" at bounding box center [201, 68] width 96 height 10
click at [164, 67] on button "Mês anterior" at bounding box center [165, 67] width 8 height 5
click at [220, 132] on div "28" at bounding box center [216, 133] width 14 height 8
type input "[DATE]"
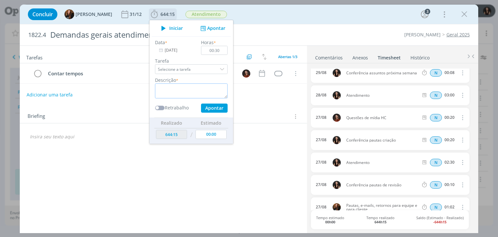
click at [192, 92] on textarea "dialog" at bounding box center [191, 90] width 73 height 15
type textarea "Conferência e-mails"
click at [209, 111] on button "Apontar" at bounding box center [214, 107] width 27 height 9
type input "644:45"
type input "[DATE]"
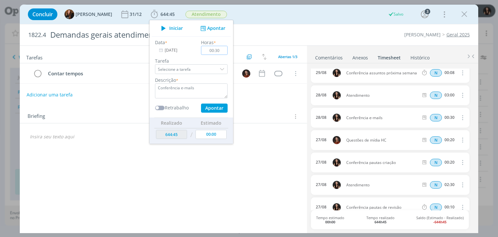
type input "00:00"
type input "03:00"
click at [186, 85] on textarea "dialog" at bounding box center [191, 90] width 73 height 15
type textarea "Atendimento"
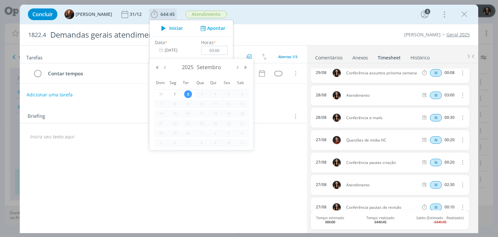
click at [174, 50] on input "[DATE]" at bounding box center [175, 50] width 41 height 9
click at [166, 68] on button "Mês anterior" at bounding box center [165, 67] width 8 height 5
click at [230, 132] on span "29" at bounding box center [229, 133] width 8 height 8
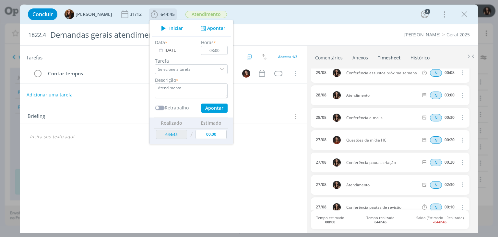
click at [208, 102] on div "Data * [DATE] Horas * 03:00 Tarefa Selecione a tarefa Descrição * Atendimento R…" at bounding box center [191, 76] width 79 height 74
click at [209, 105] on button "Apontar" at bounding box center [214, 107] width 27 height 9
type input "[DATE]"
type input "00:00"
type input "647:45"
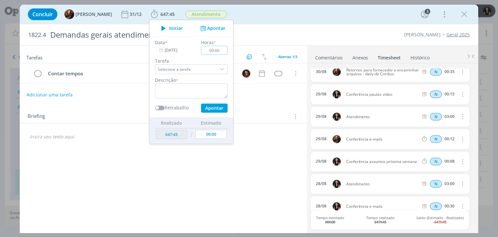
scroll to position [87, 0]
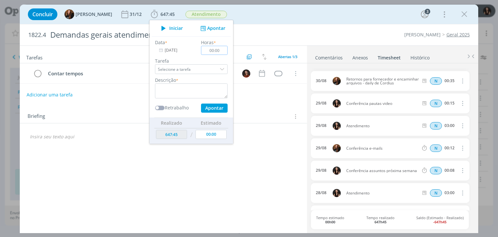
click at [459, 125] on icon "dialog" at bounding box center [462, 126] width 7 height 8
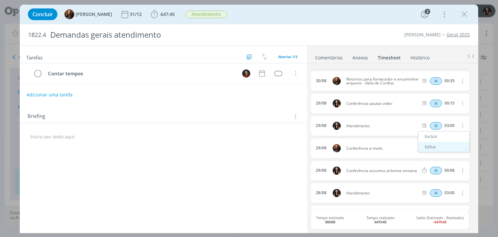
click at [439, 143] on link "Editar" at bounding box center [443, 147] width 51 height 10
click at [452, 126] on input "03:00" at bounding box center [449, 125] width 14 height 7
type input "02:40"
click at [459, 124] on icon "dialog" at bounding box center [461, 125] width 5 height 5
click at [164, 10] on span "647:25" at bounding box center [163, 14] width 27 height 10
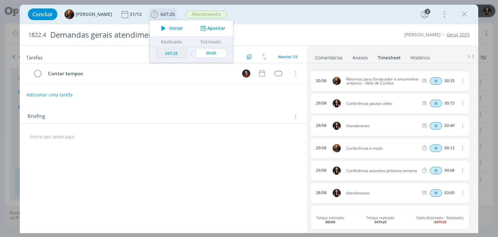
click at [201, 26] on icon "dialog" at bounding box center [203, 28] width 8 height 6
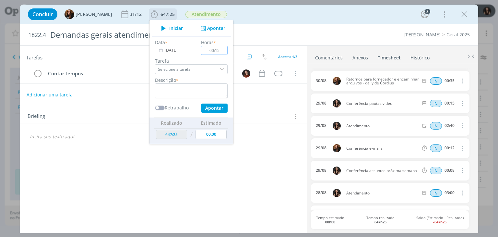
type input "00:15"
click at [196, 88] on textarea "dialog" at bounding box center [191, 90] width 73 height 15
type textarea "Conferência horas"
click at [203, 111] on button "Apontar" at bounding box center [214, 107] width 27 height 9
type input "00:00"
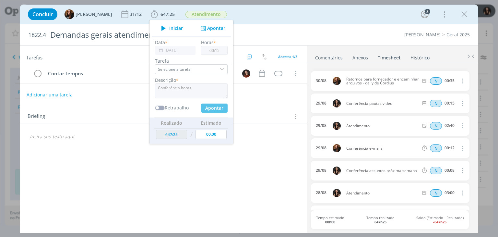
type input "647:40"
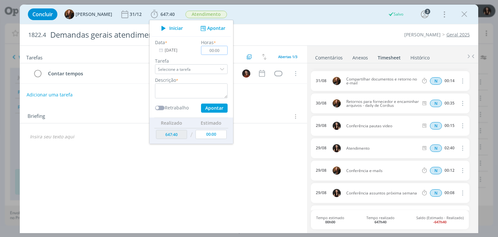
scroll to position [109, 0]
click at [233, 14] on div "Concluir Tayná Morsch 31/12 647:40 Iniciar Apontar Data * [DATE] Horas * 00:00 …" at bounding box center [249, 14] width 449 height 16
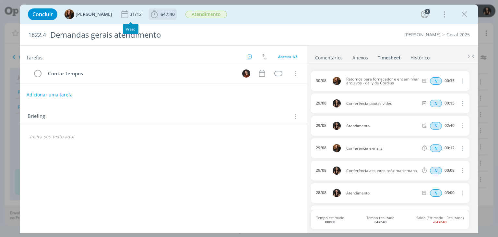
click at [150, 12] on icon "dialog" at bounding box center [155, 14] width 10 height 10
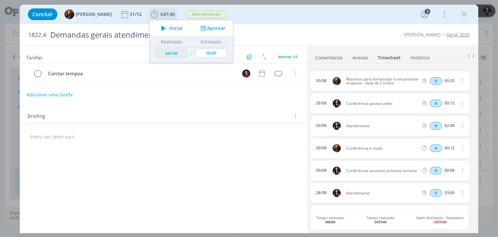
click at [158, 28] on icon "dialog" at bounding box center [163, 28] width 11 height 8
click at [323, 22] on div "Concluir Tayná Morsch 31/12 647:40 Iniciar Apontar Data * [DATE] Horas * 00:00 …" at bounding box center [249, 14] width 449 height 16
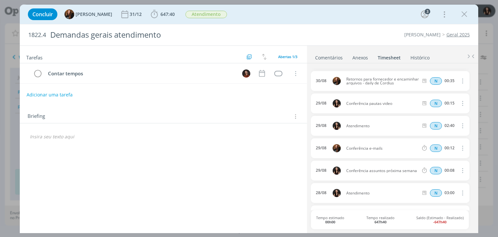
click at [289, 19] on div "Concluir Tayná Morsch 31/12 647:40 Iniciar Apontar Data * [DATE] Horas * 00:00 …" at bounding box center [249, 14] width 449 height 16
drag, startPoint x: 461, startPoint y: 15, endPoint x: 396, endPoint y: 165, distance: 164.2
click at [461, 15] on icon "dialog" at bounding box center [465, 14] width 10 height 10
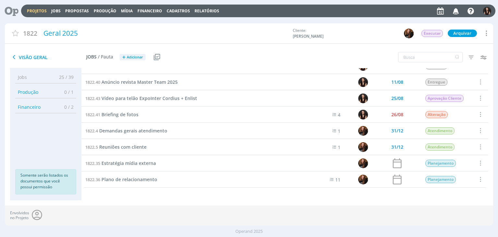
click at [14, 8] on icon at bounding box center [9, 11] width 13 height 13
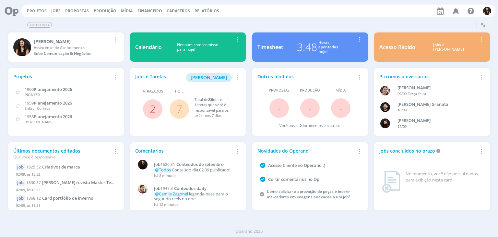
click at [180, 104] on link "7" at bounding box center [179, 109] width 6 height 14
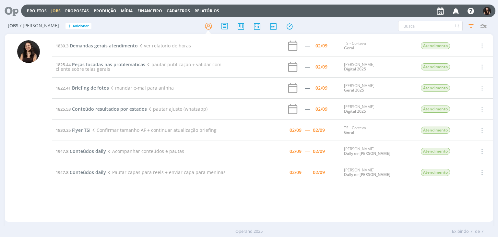
click at [105, 47] on span "Demandas gerais atendimento" at bounding box center [104, 45] width 68 height 6
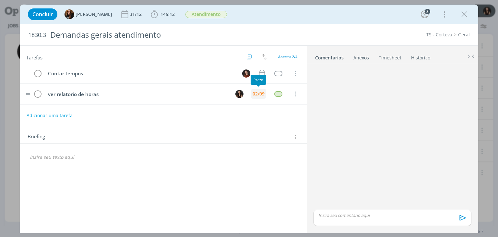
click at [257, 93] on div "02/09" at bounding box center [259, 93] width 12 height 5
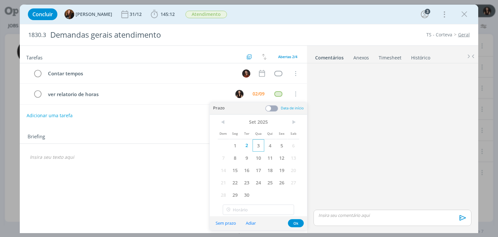
drag, startPoint x: 258, startPoint y: 145, endPoint x: 258, endPoint y: 149, distance: 3.9
click at [258, 145] on span "3" at bounding box center [259, 145] width 12 height 12
click at [296, 222] on button "Ok" at bounding box center [296, 223] width 16 height 8
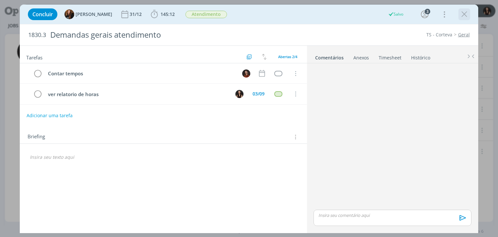
click at [465, 13] on icon "dialog" at bounding box center [465, 14] width 10 height 10
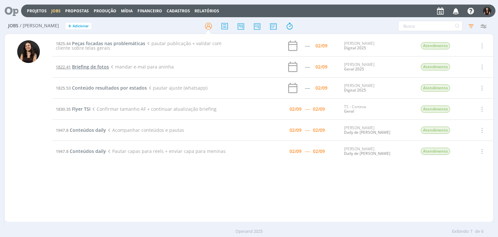
click at [79, 65] on span "Briefing de fotos" at bounding box center [90, 67] width 37 height 6
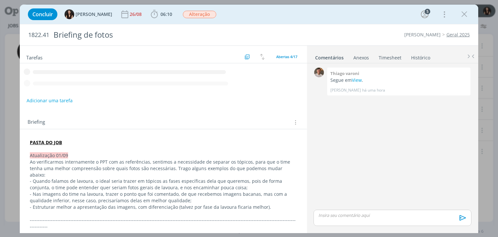
scroll to position [120, 0]
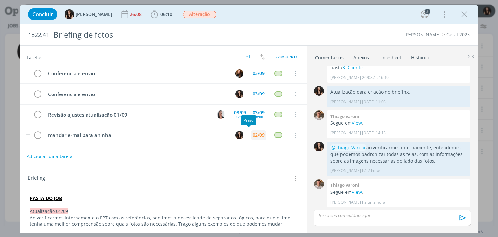
click at [253, 134] on div "02/09" at bounding box center [259, 135] width 12 height 5
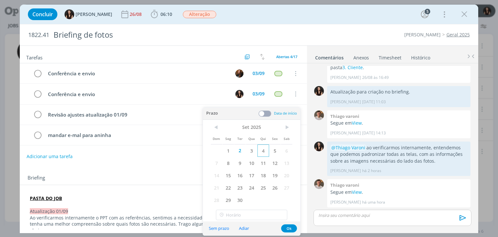
drag, startPoint x: 251, startPoint y: 151, endPoint x: 259, endPoint y: 152, distance: 8.5
click at [252, 151] on span "3" at bounding box center [252, 150] width 12 height 12
click at [293, 226] on button "Ok" at bounding box center [289, 228] width 16 height 8
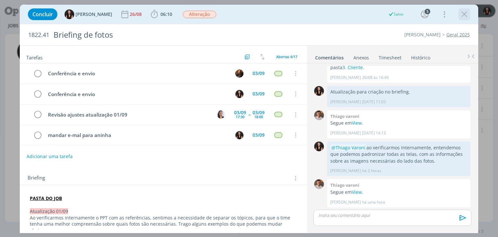
click at [464, 14] on icon "dialog" at bounding box center [465, 14] width 10 height 10
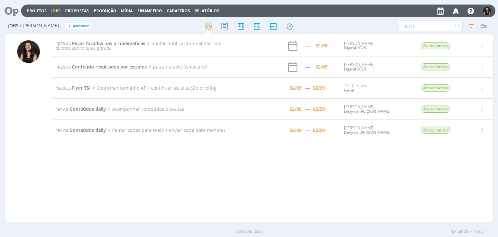
click at [81, 67] on span "Conteúdo resultados por estados" at bounding box center [109, 67] width 75 height 6
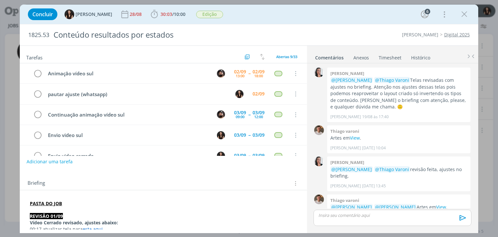
scroll to position [593, 0]
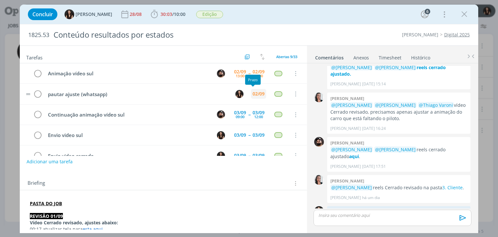
click at [255, 94] on div "02/09" at bounding box center [259, 93] width 12 height 5
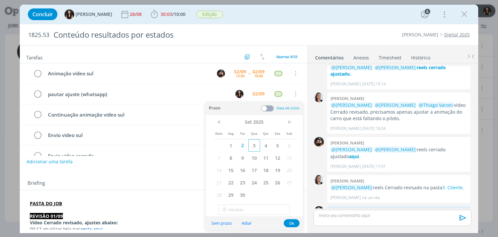
click at [250, 143] on span "3" at bounding box center [254, 145] width 12 height 12
click at [290, 223] on button "Ok" at bounding box center [292, 223] width 16 height 8
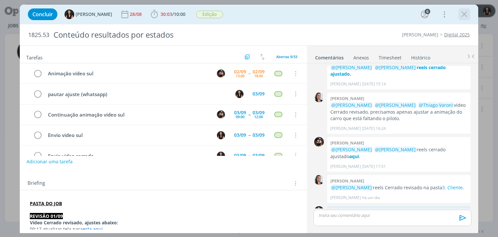
click at [468, 13] on icon "dialog" at bounding box center [465, 14] width 10 height 10
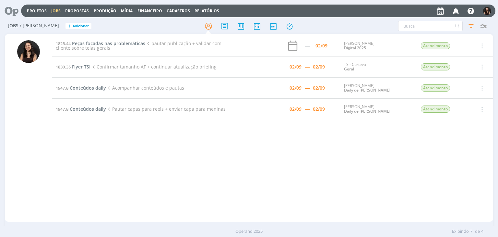
click at [86, 65] on span "Flyer TSI" at bounding box center [81, 67] width 18 height 6
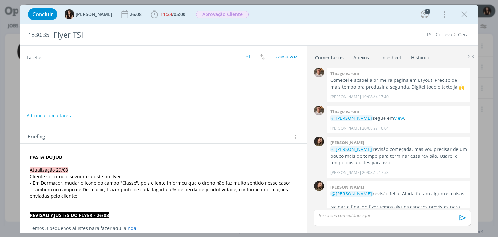
scroll to position [321, 0]
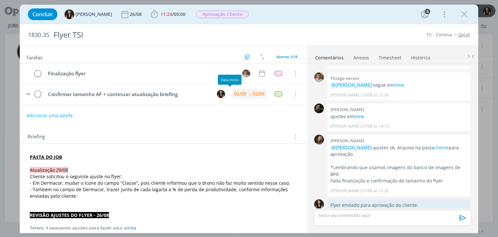
click at [237, 92] on div "02/09" at bounding box center [240, 93] width 12 height 5
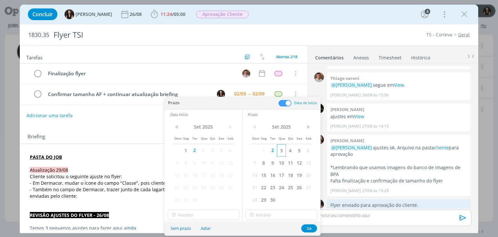
click at [279, 151] on span "3" at bounding box center [281, 150] width 9 height 12
click at [205, 150] on span "3" at bounding box center [203, 150] width 9 height 12
click at [305, 228] on button "Ok" at bounding box center [309, 228] width 16 height 8
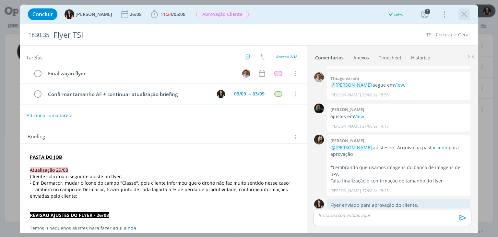
click at [463, 15] on icon "dialog" at bounding box center [465, 14] width 10 height 10
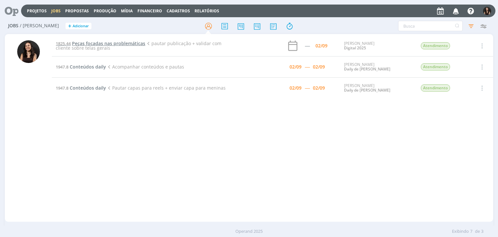
click at [89, 43] on span "Peças focadas nas problemáticas" at bounding box center [108, 43] width 73 height 6
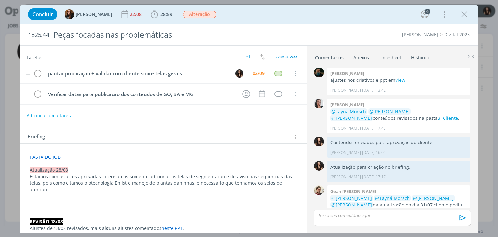
scroll to position [612, 0]
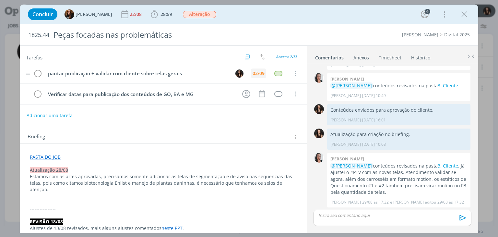
click at [253, 74] on div "02/09" at bounding box center [259, 73] width 12 height 5
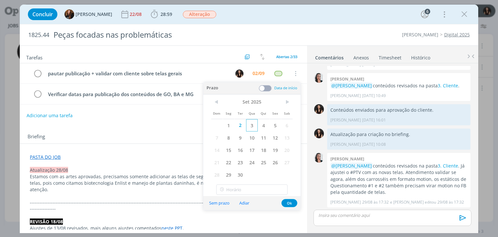
click at [248, 124] on span "3" at bounding box center [252, 125] width 12 height 12
click at [291, 203] on button "Ok" at bounding box center [289, 203] width 16 height 8
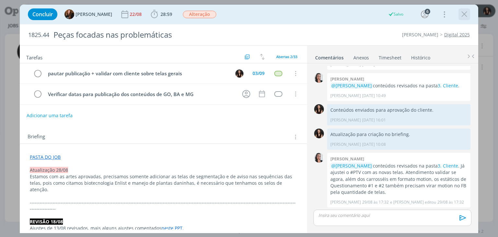
click at [461, 17] on icon "dialog" at bounding box center [465, 14] width 10 height 10
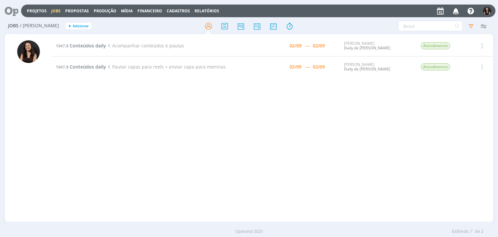
click at [298, 124] on div "1947.8 Conteúdos daily Acompanhar conteúdos e pautas 02/09 ----- 02/09 Cordius …" at bounding box center [272, 127] width 441 height 185
click at [358, 177] on div "1947.8 Conteúdos daily Acompanhar conteúdos e pautas 02/09 ----- 02/09 Cordius …" at bounding box center [272, 127] width 441 height 185
